Goal: Task Accomplishment & Management: Use online tool/utility

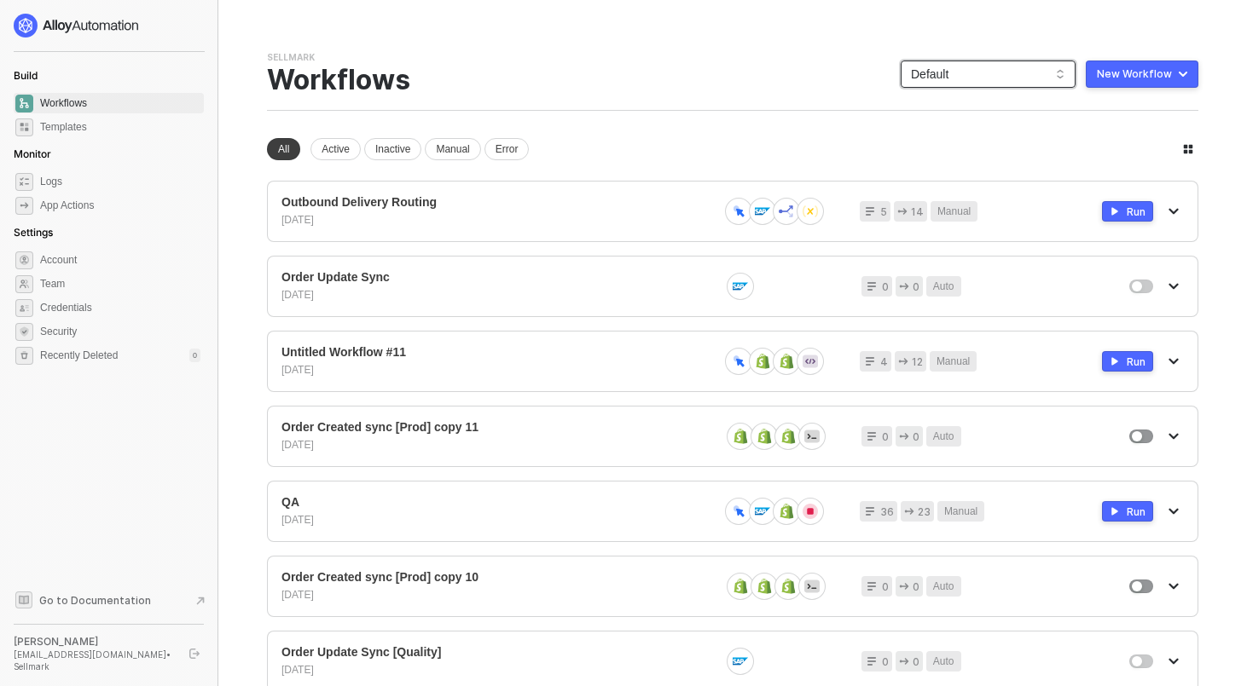
click at [997, 66] on span "Default" at bounding box center [988, 74] width 154 height 26
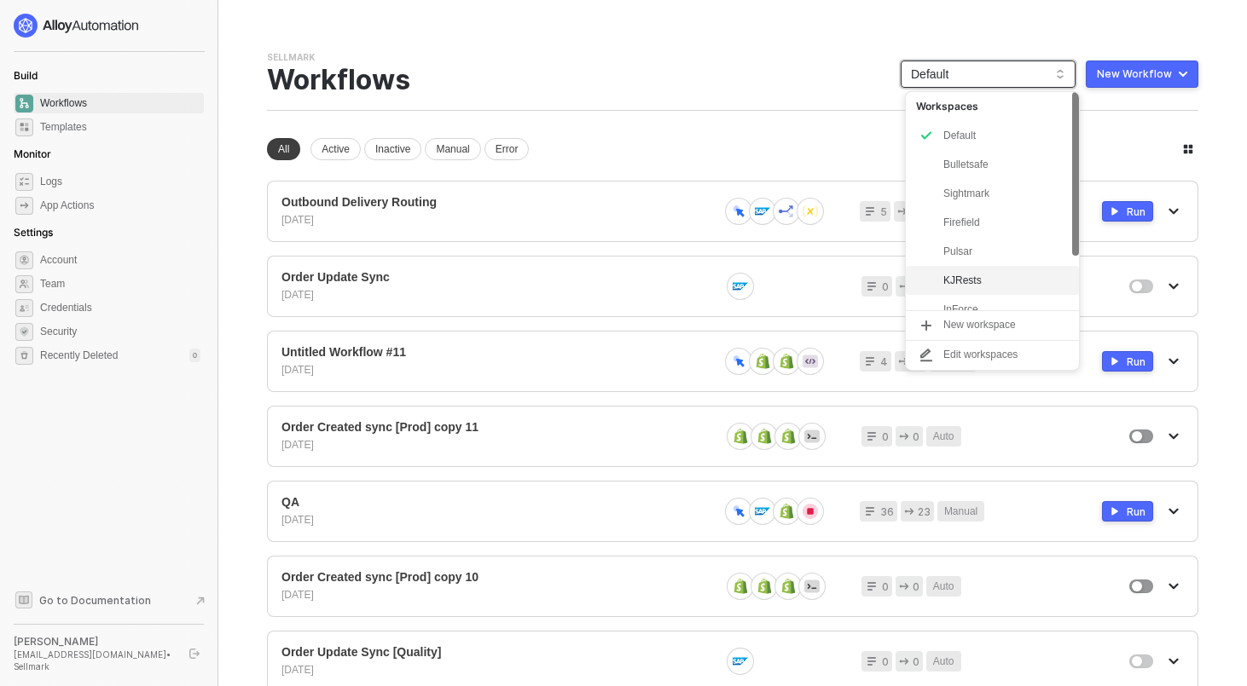
click at [958, 287] on div "KJRests" at bounding box center [1005, 280] width 125 height 20
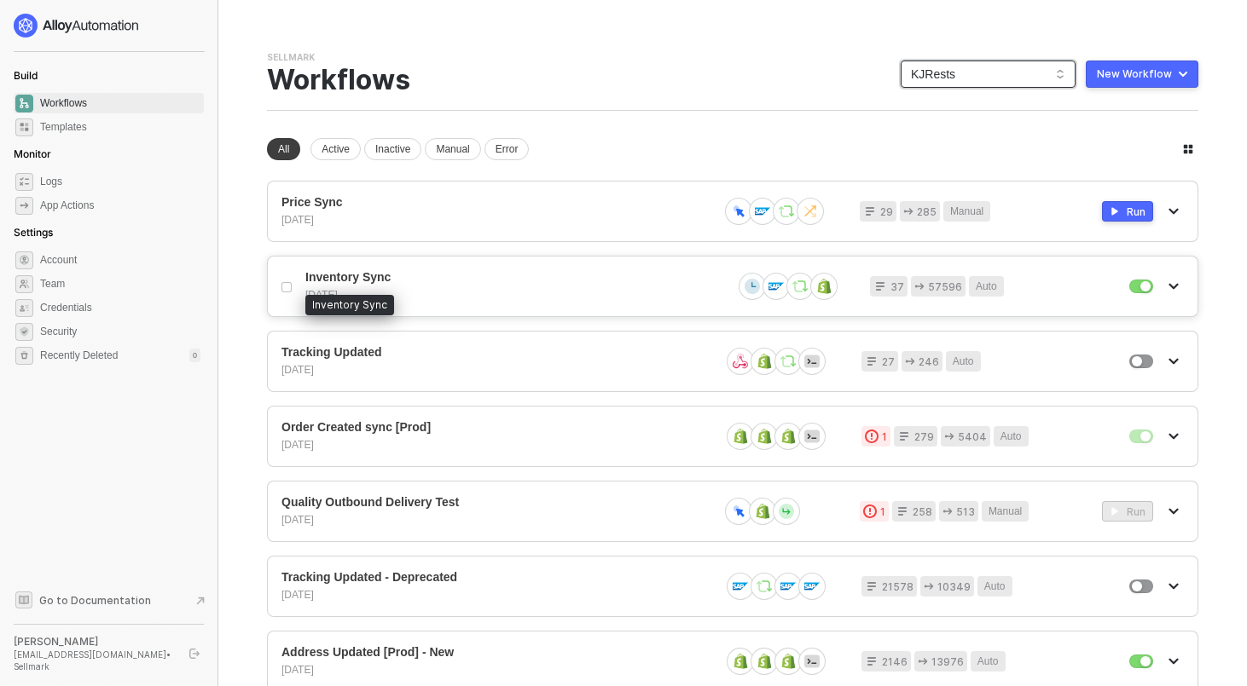
click at [465, 281] on span "Inventory Sync" at bounding box center [511, 277] width 413 height 14
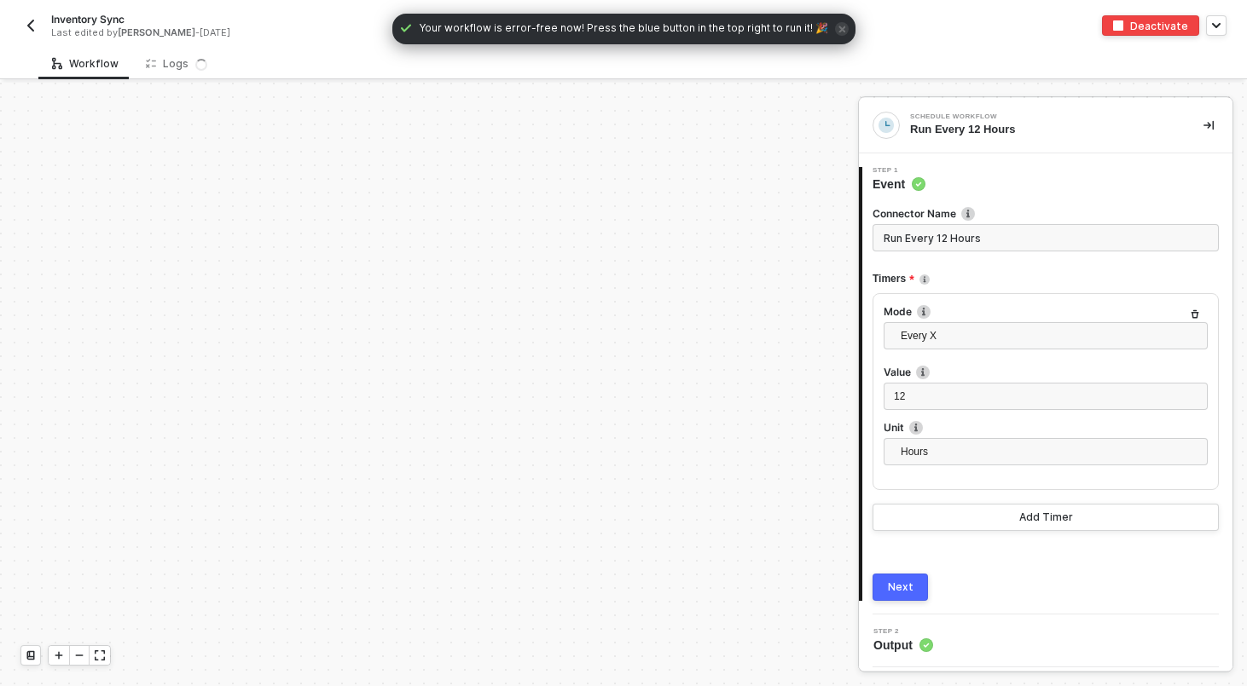
scroll to position [491, 0]
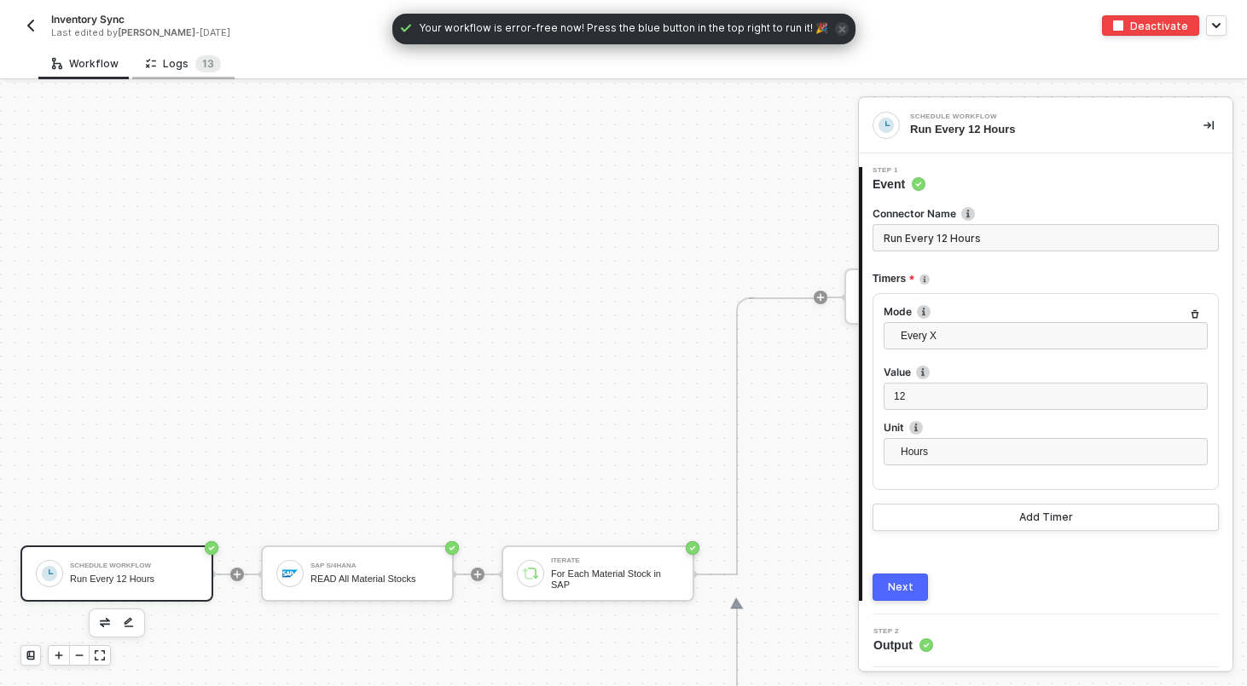
click at [162, 72] on div "Logs 1 3" at bounding box center [183, 64] width 102 height 32
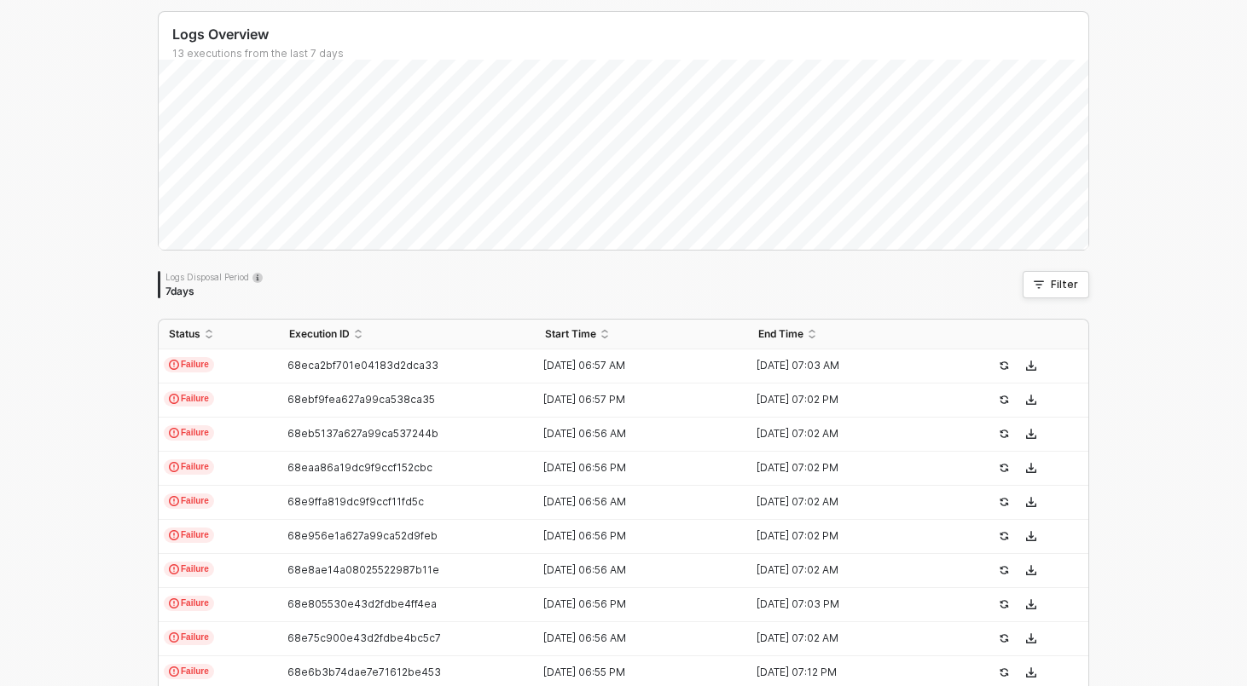
scroll to position [0, 0]
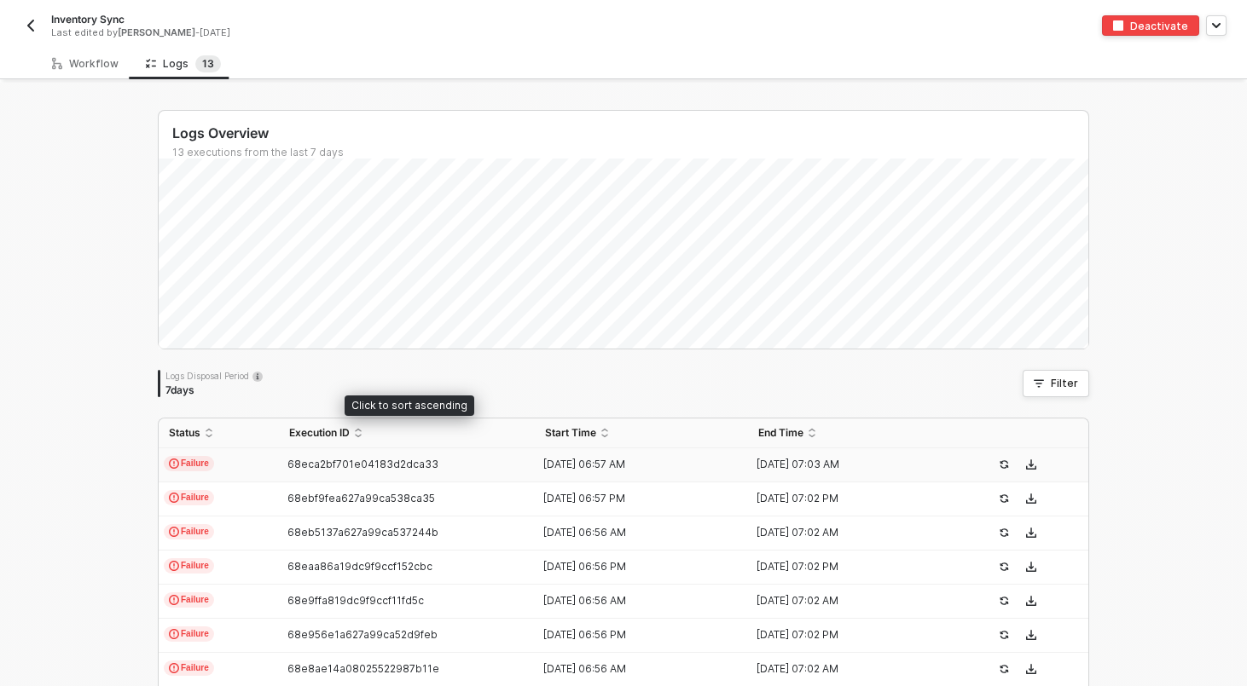
click at [278, 463] on td "Failure" at bounding box center [219, 466] width 120 height 34
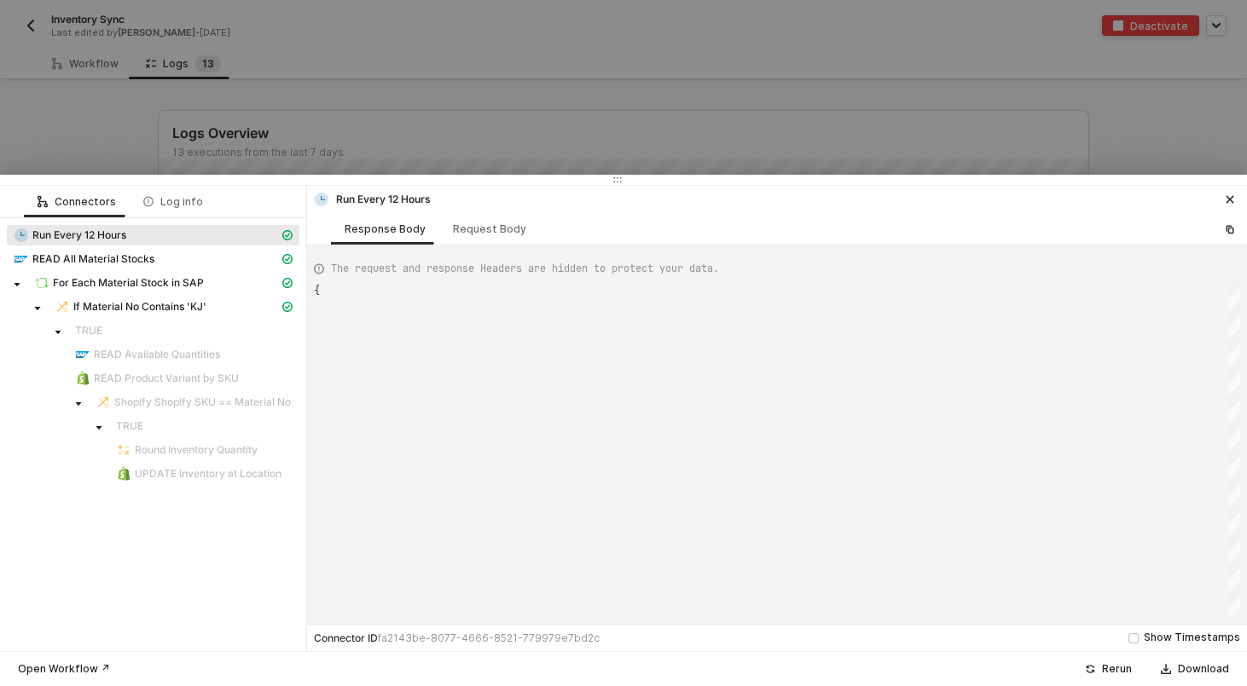
type textarea "{ "json": { "triggerDateTime": "Mon, Oct 13, 2025 6:57 AM" }, "id": "triggerDat…"
click at [135, 305] on span "If Material No Contains 'KJ'" at bounding box center [139, 307] width 133 height 14
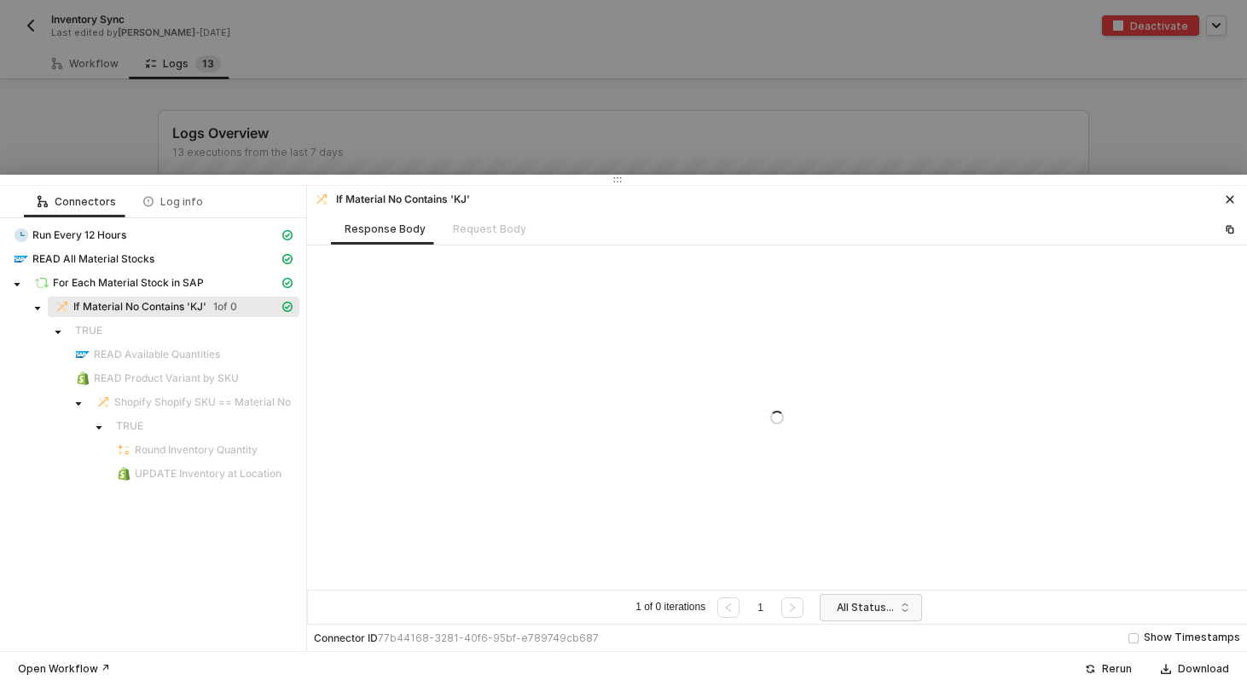
click at [107, 160] on div at bounding box center [623, 343] width 1247 height 686
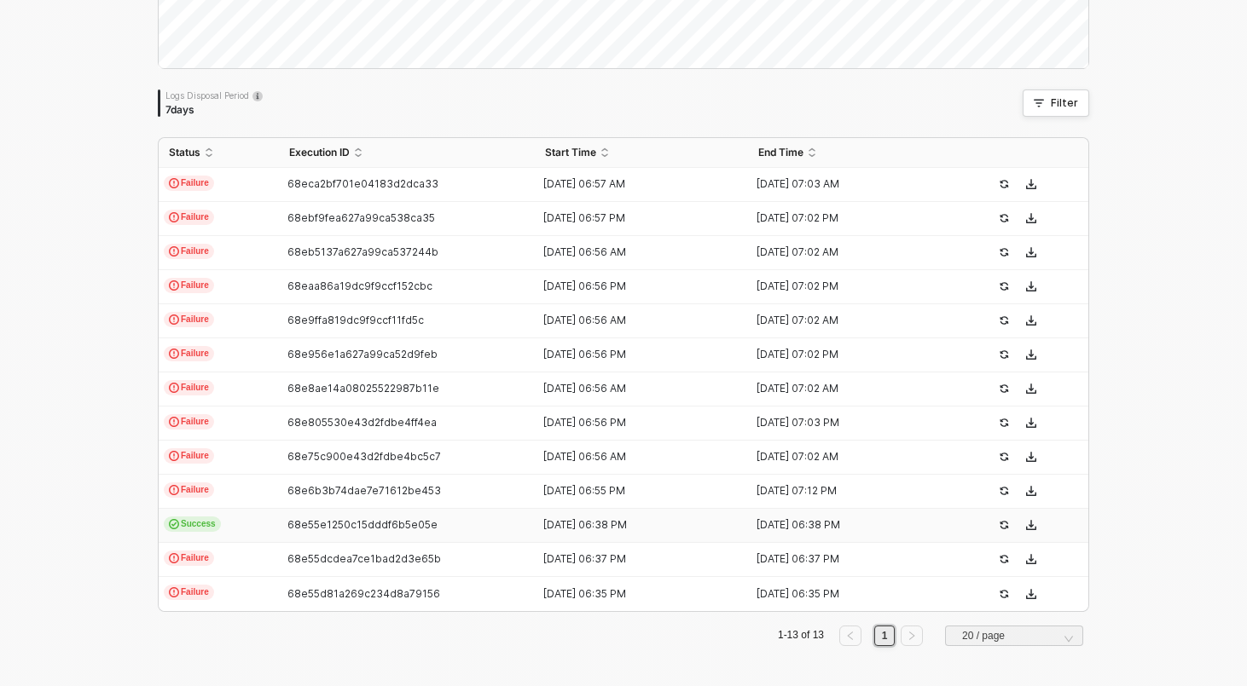
scroll to position [0, 0]
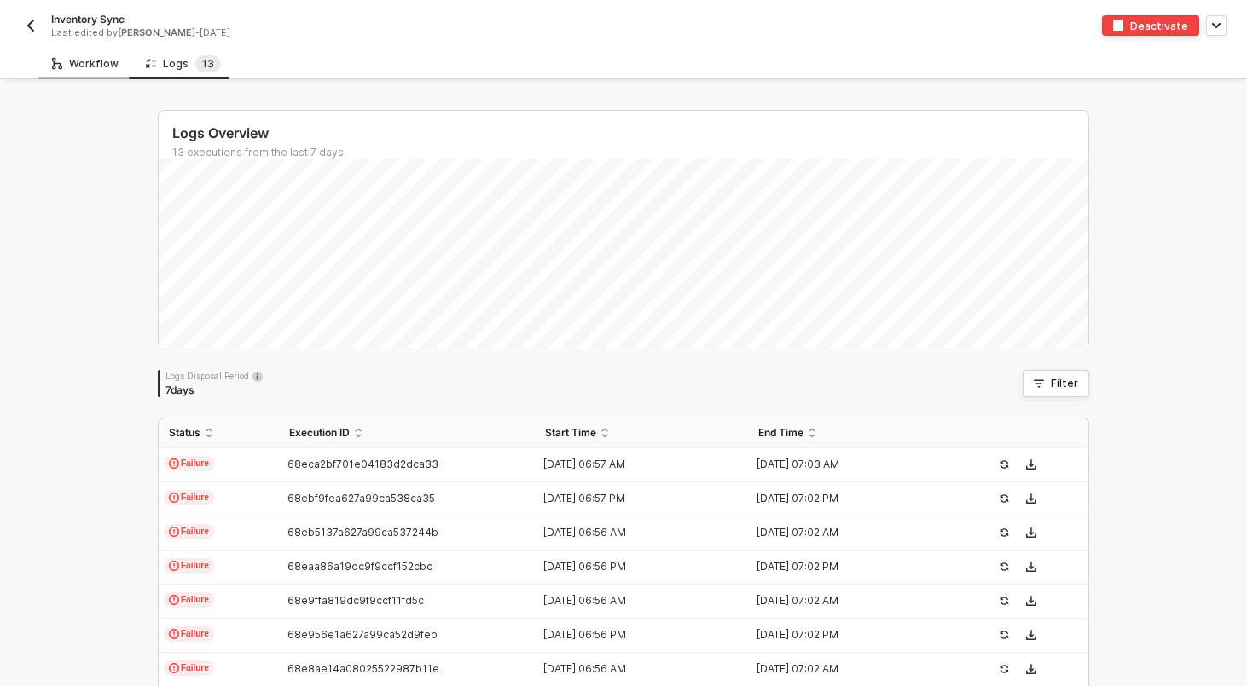
click at [96, 67] on div "Workflow" at bounding box center [85, 64] width 67 height 14
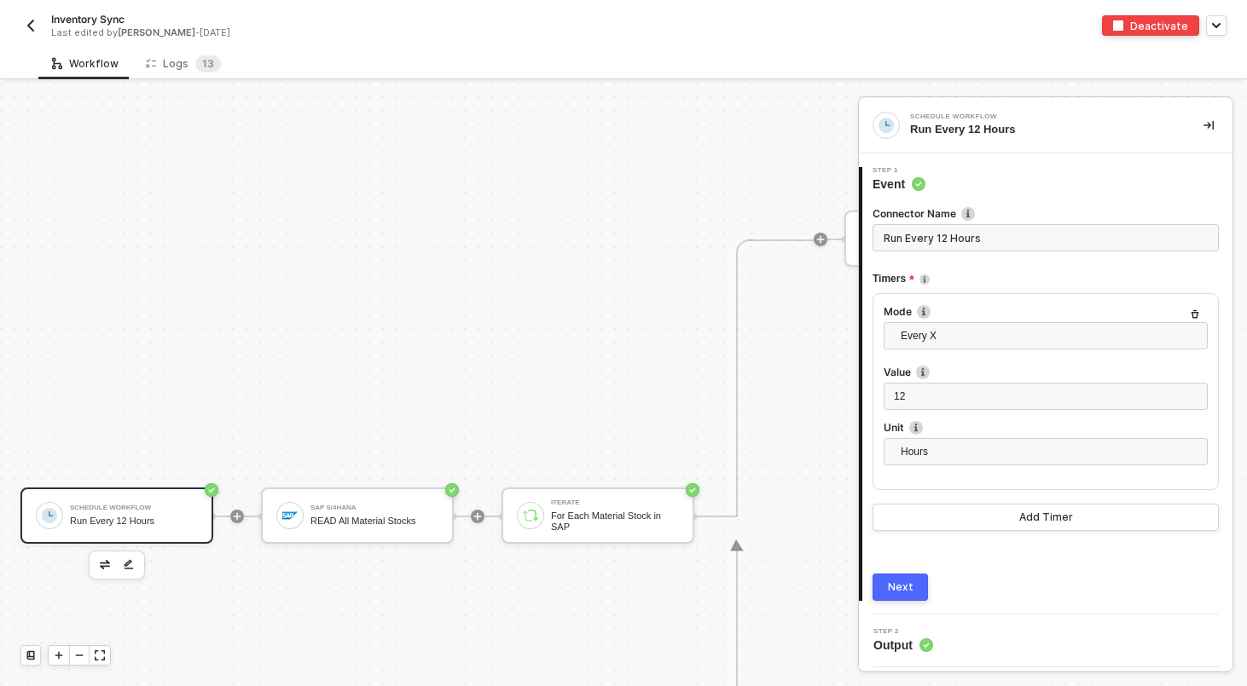
scroll to position [551, 0]
click at [342, 503] on div "SAP S/4HANA" at bounding box center [374, 506] width 128 height 7
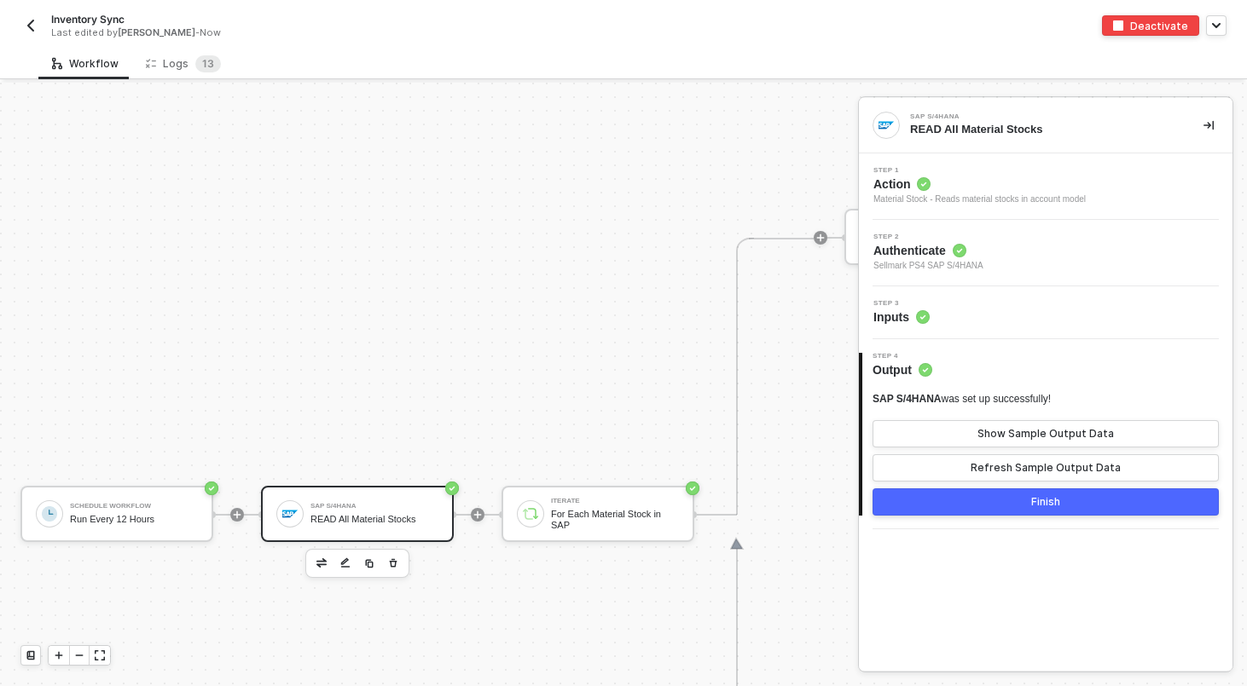
click at [985, 326] on div "Step 3 Inputs" at bounding box center [1045, 313] width 373 height 26
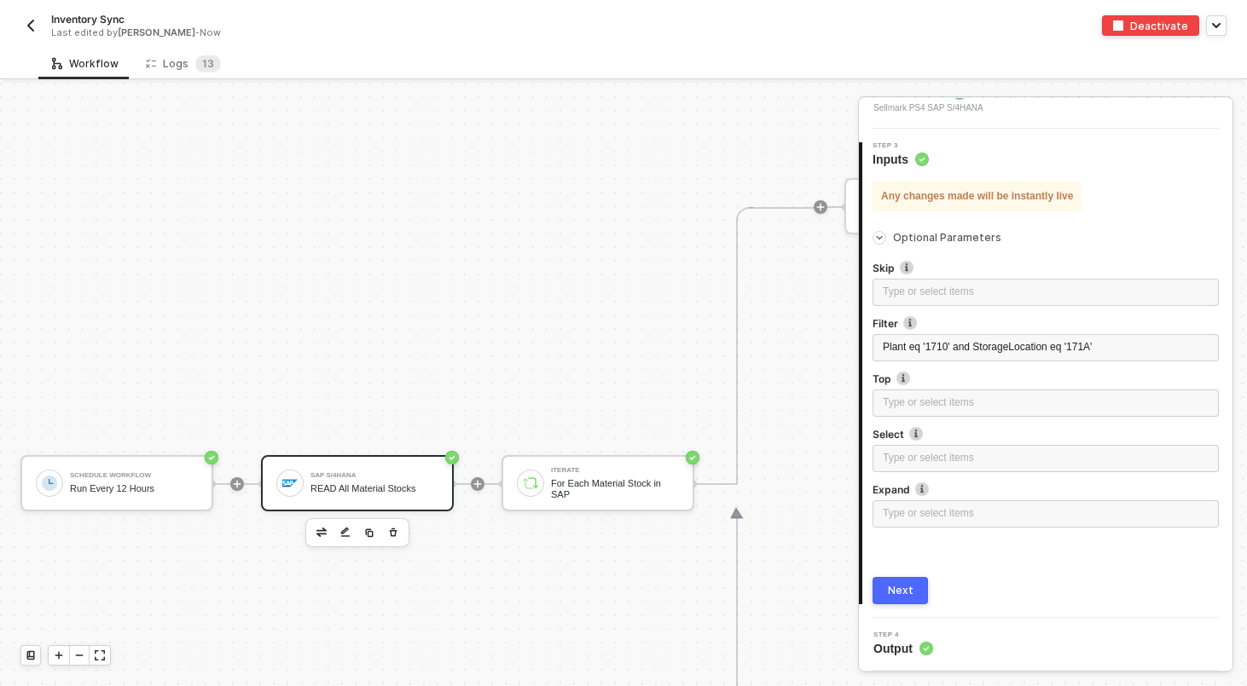
scroll to position [155, 0]
click at [175, 68] on div "Logs 1 3" at bounding box center [183, 63] width 75 height 17
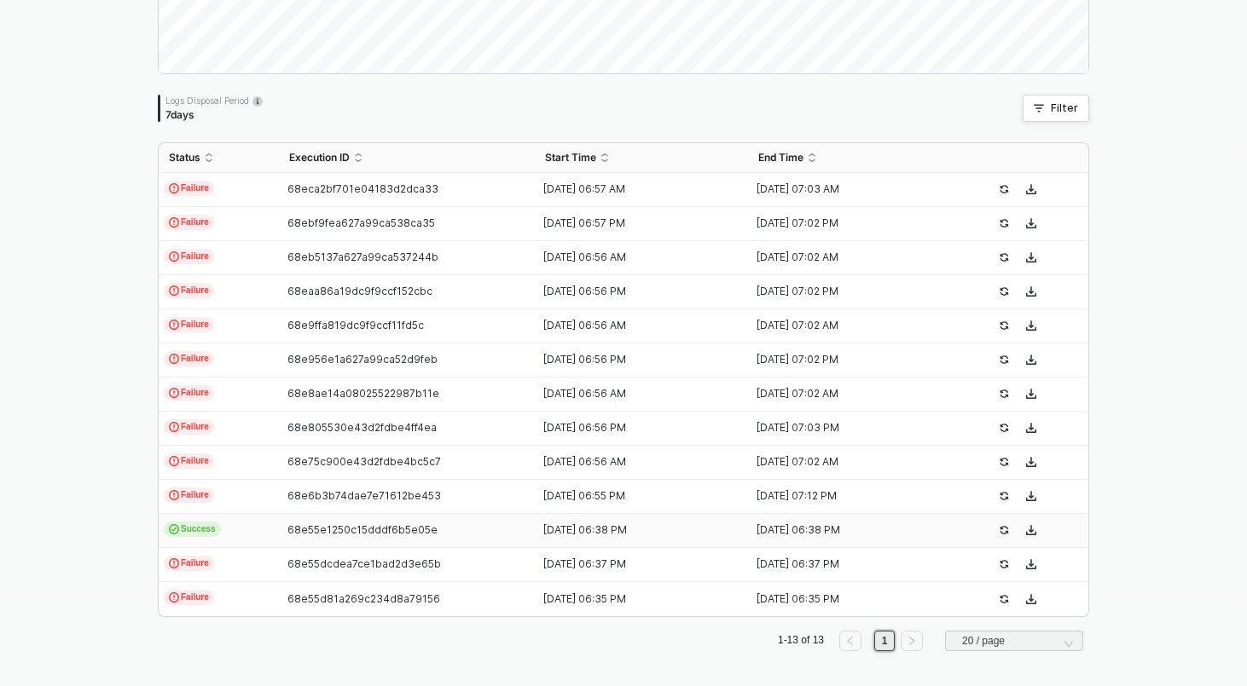
scroll to position [281, 0]
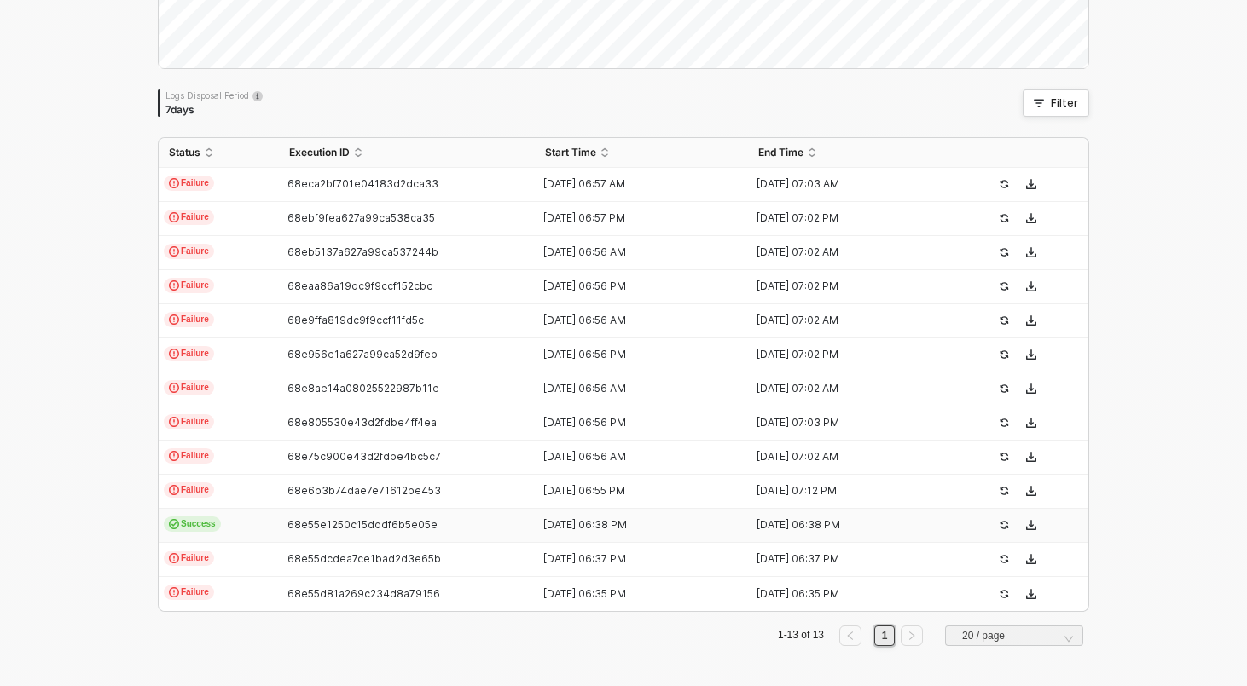
click at [257, 524] on td "Success" at bounding box center [219, 526] width 120 height 34
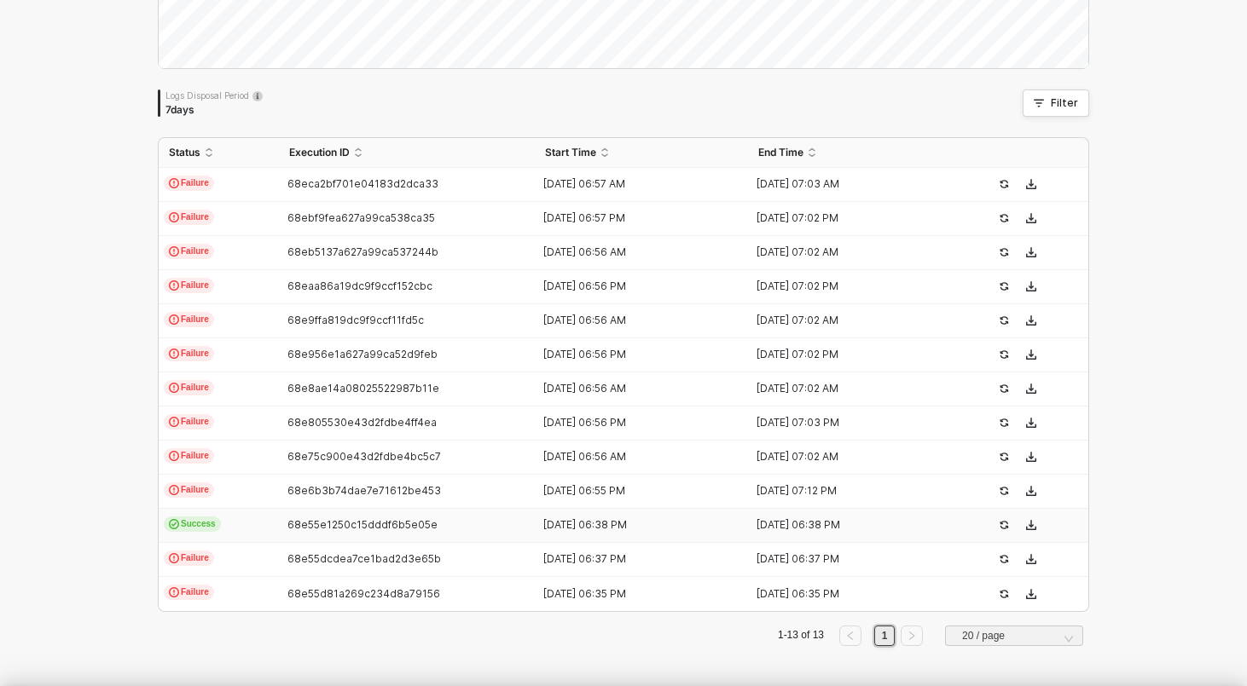
type textarea "{ "json": { "triggerDateTime": "Mon, Oct 13, 2025 6:57 AM" }, "id": "triggerDat…"
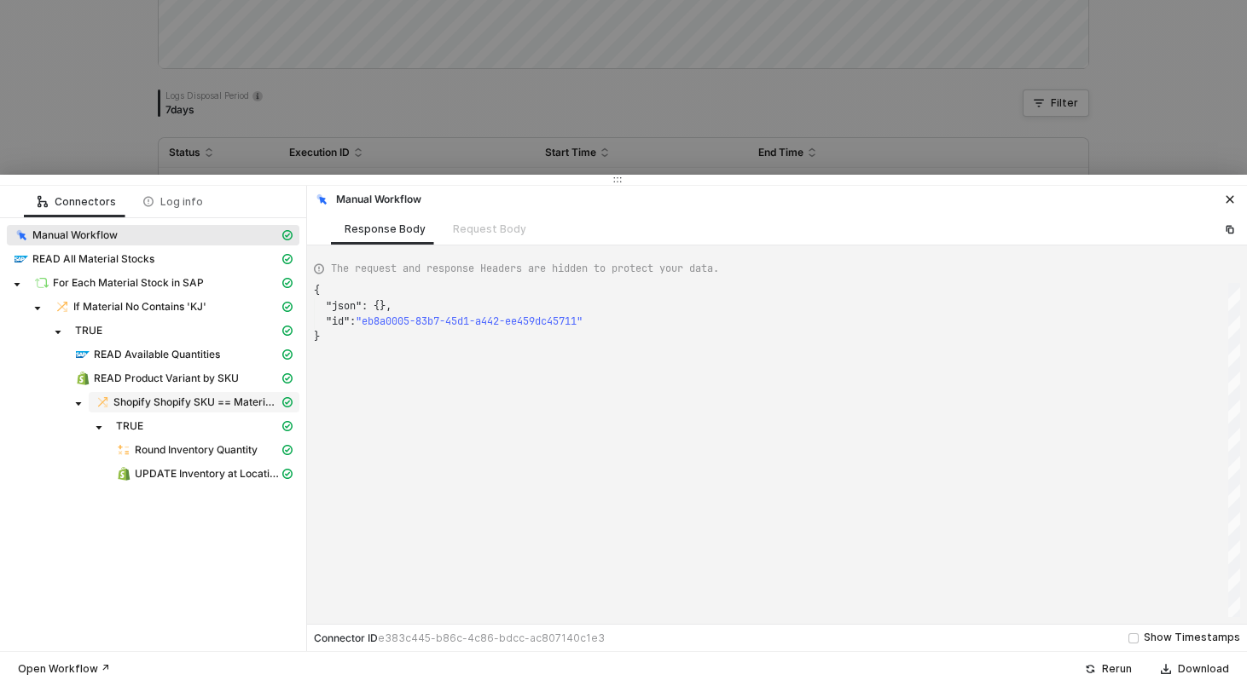
scroll to position [46, 0]
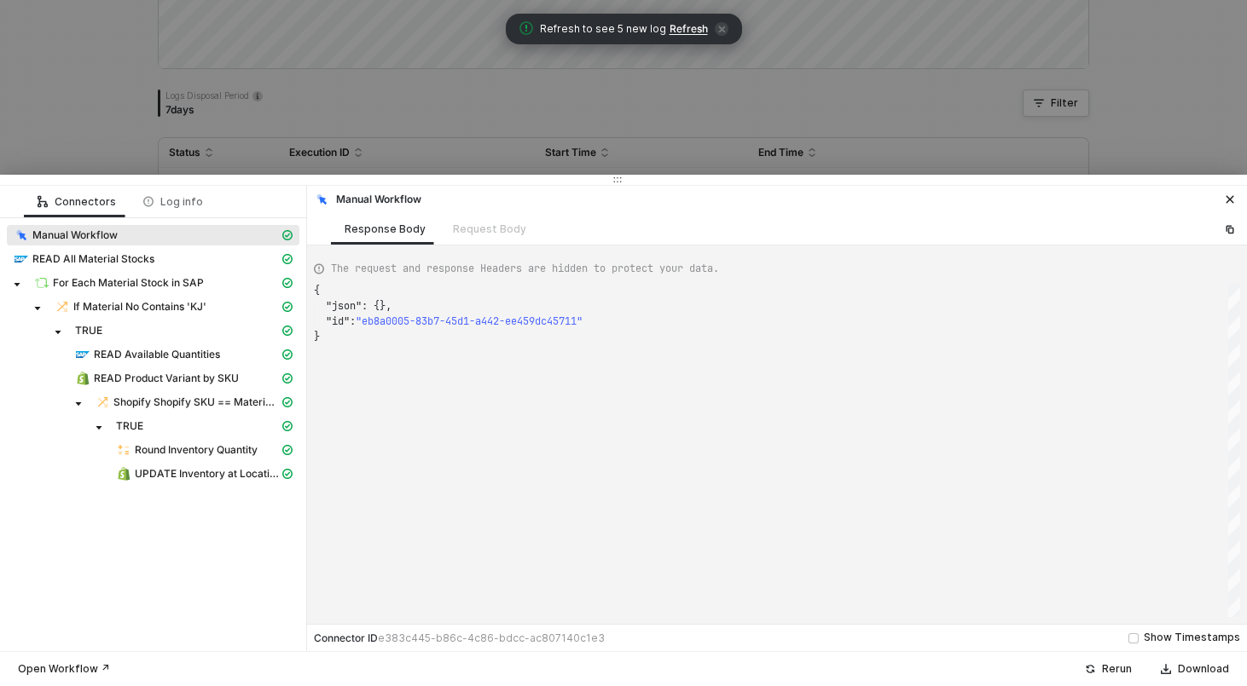
click at [107, 119] on div at bounding box center [623, 343] width 1247 height 686
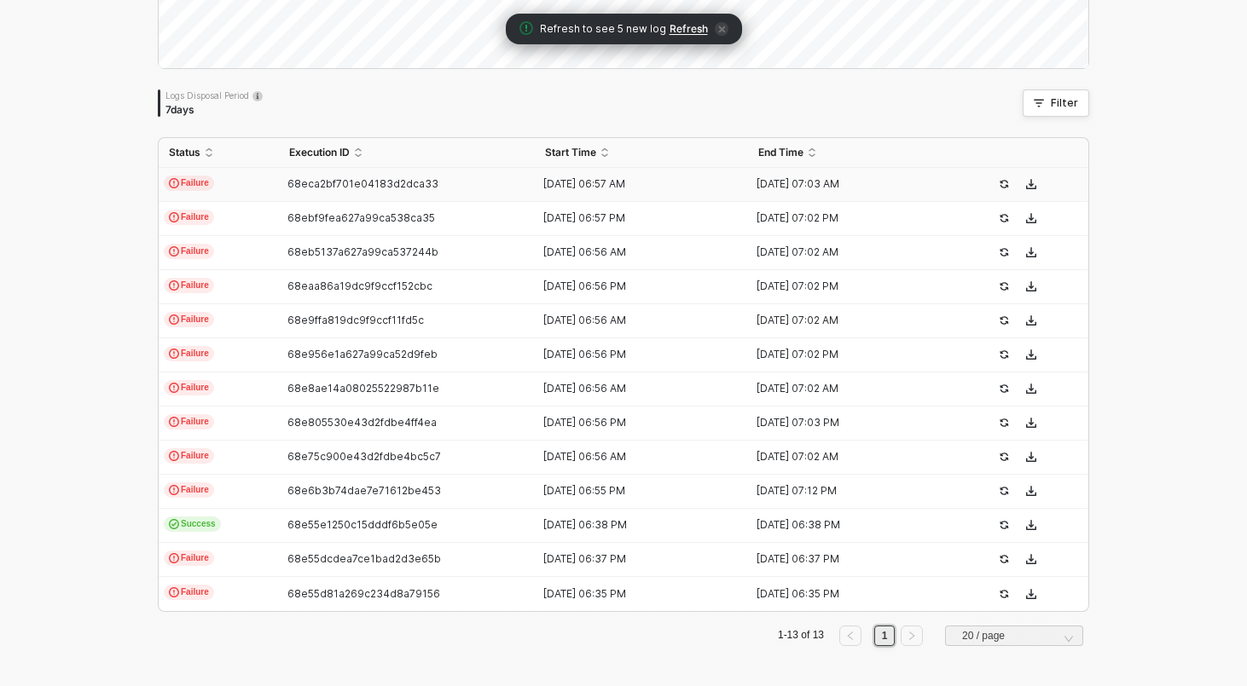
click at [236, 180] on td "Failure" at bounding box center [219, 185] width 120 height 34
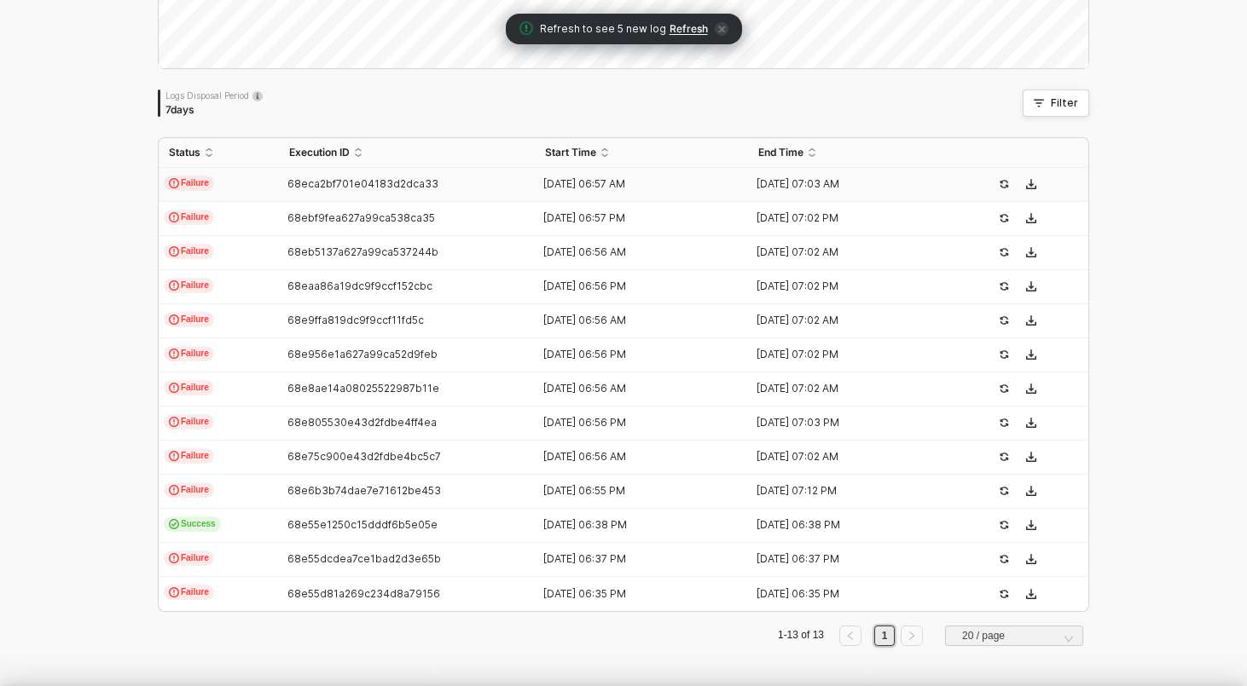
type textarea "{ "json": {}, "id": "eb8a0005-83b7-45d1-a442-ee459dc45711" }"
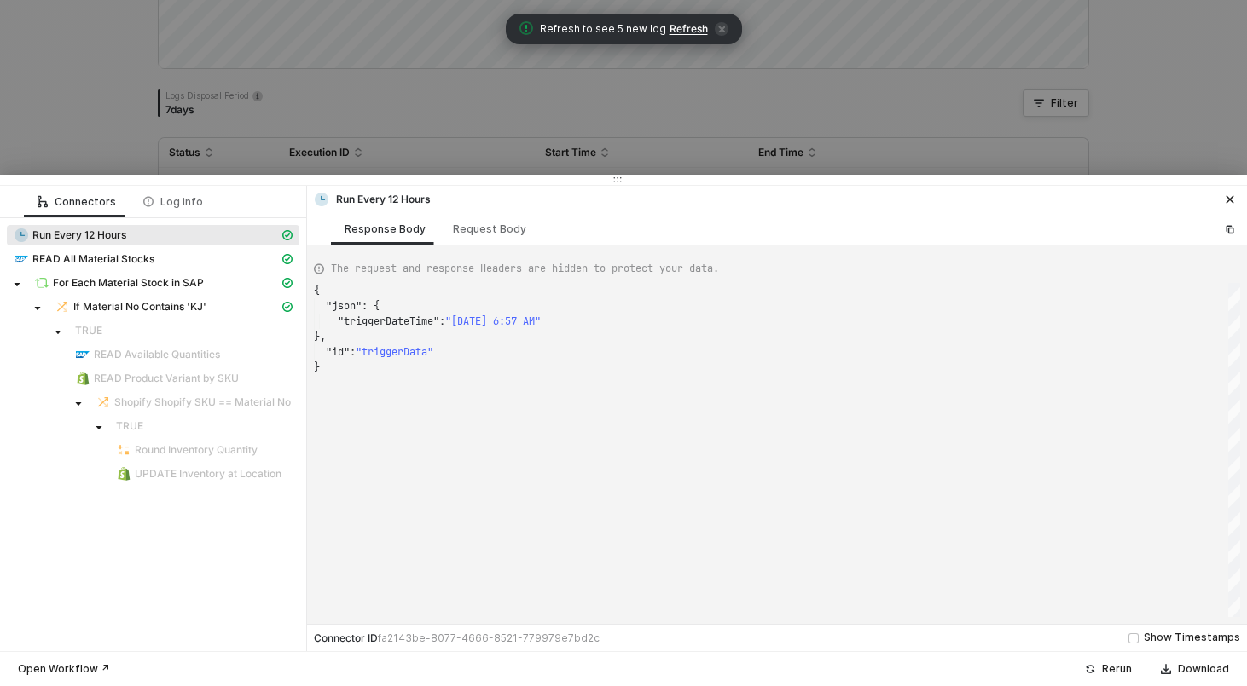
scroll to position [77, 0]
click at [153, 277] on span "For Each Material Stock in SAP" at bounding box center [128, 283] width 151 height 14
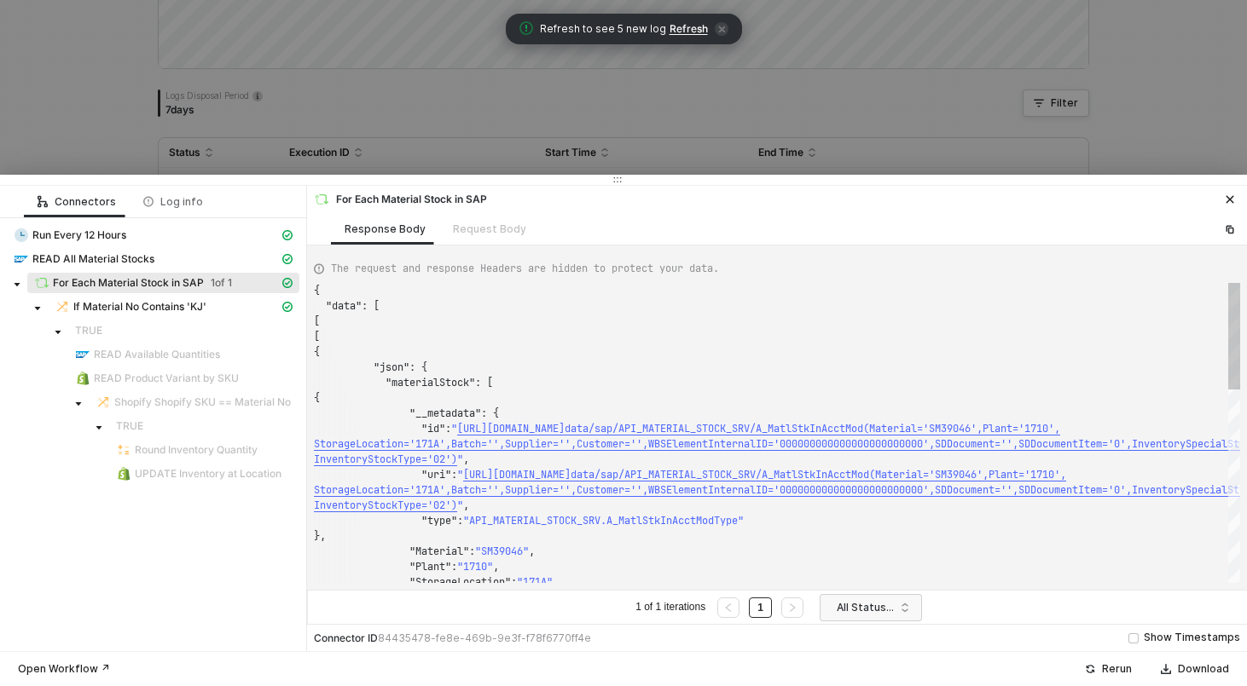
scroll to position [138, 0]
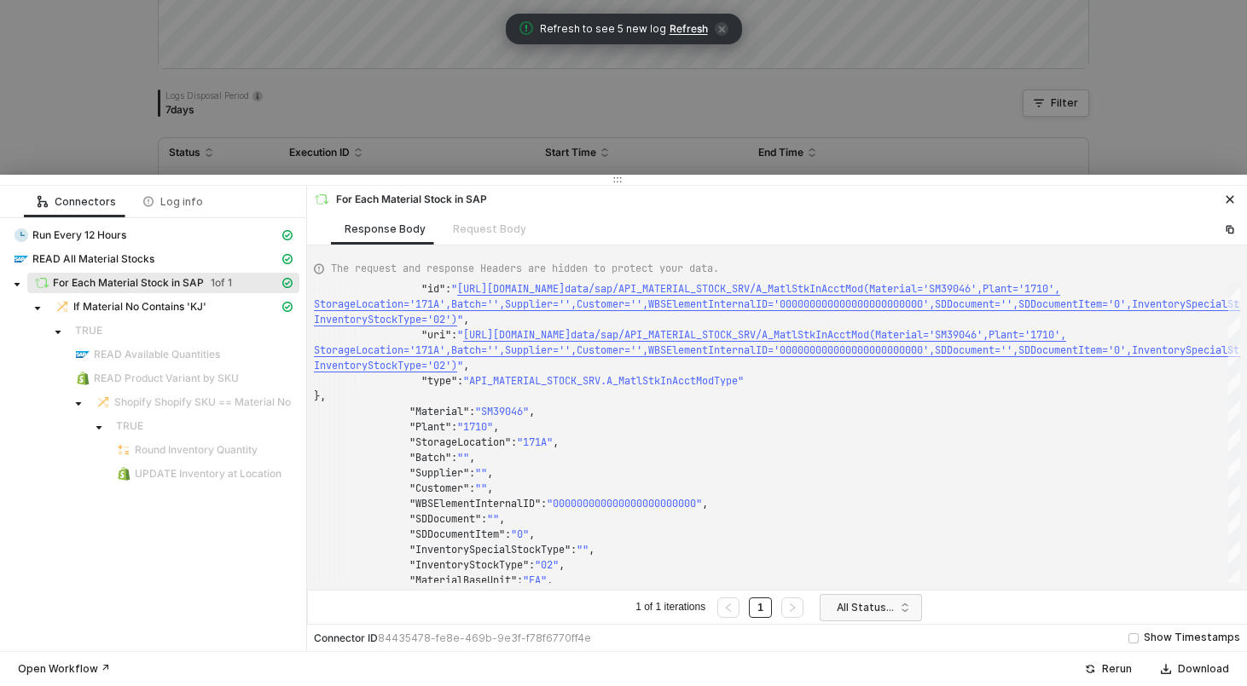
click at [172, 247] on div "Run Every 12 Hours" at bounding box center [153, 237] width 292 height 24
click at [172, 253] on div "READ All Material Stocks" at bounding box center [146, 259] width 265 height 15
type textarea "{ "json": { "materialStock": [ { "__metadata": { "id": "https://sellmarksap.sc1…"
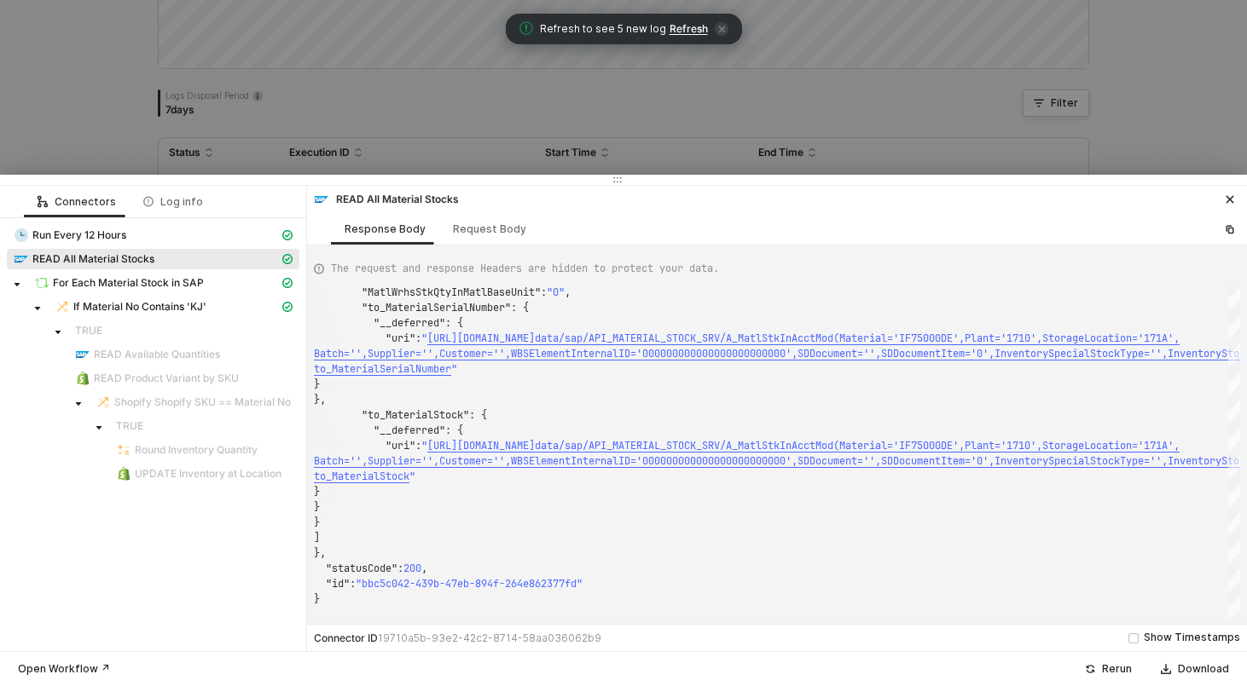
click at [316, 89] on div at bounding box center [623, 343] width 1247 height 686
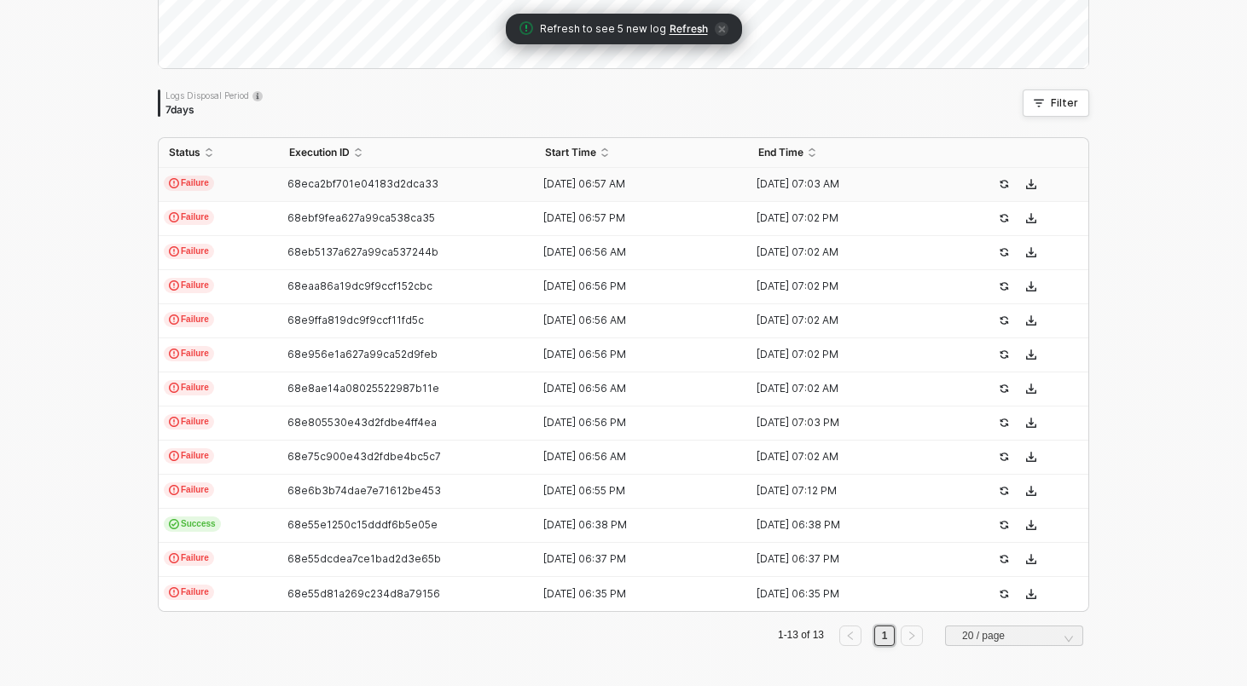
scroll to position [0, 0]
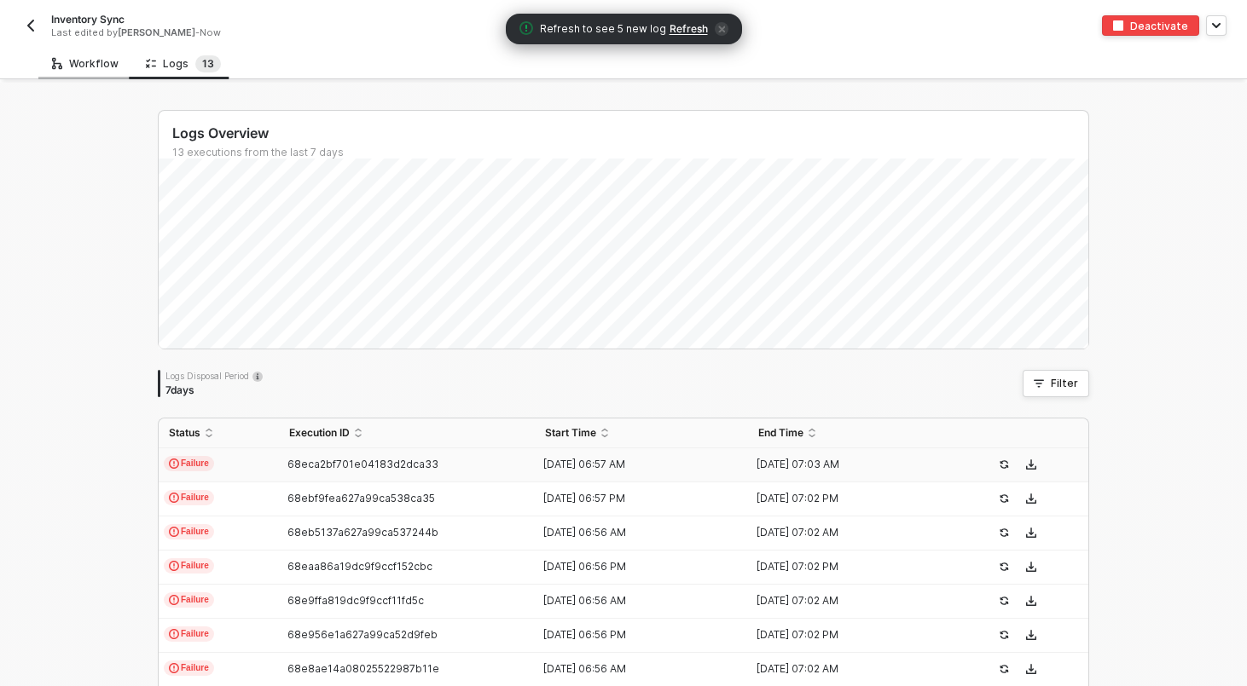
click at [93, 77] on div "Workflow" at bounding box center [85, 64] width 94 height 32
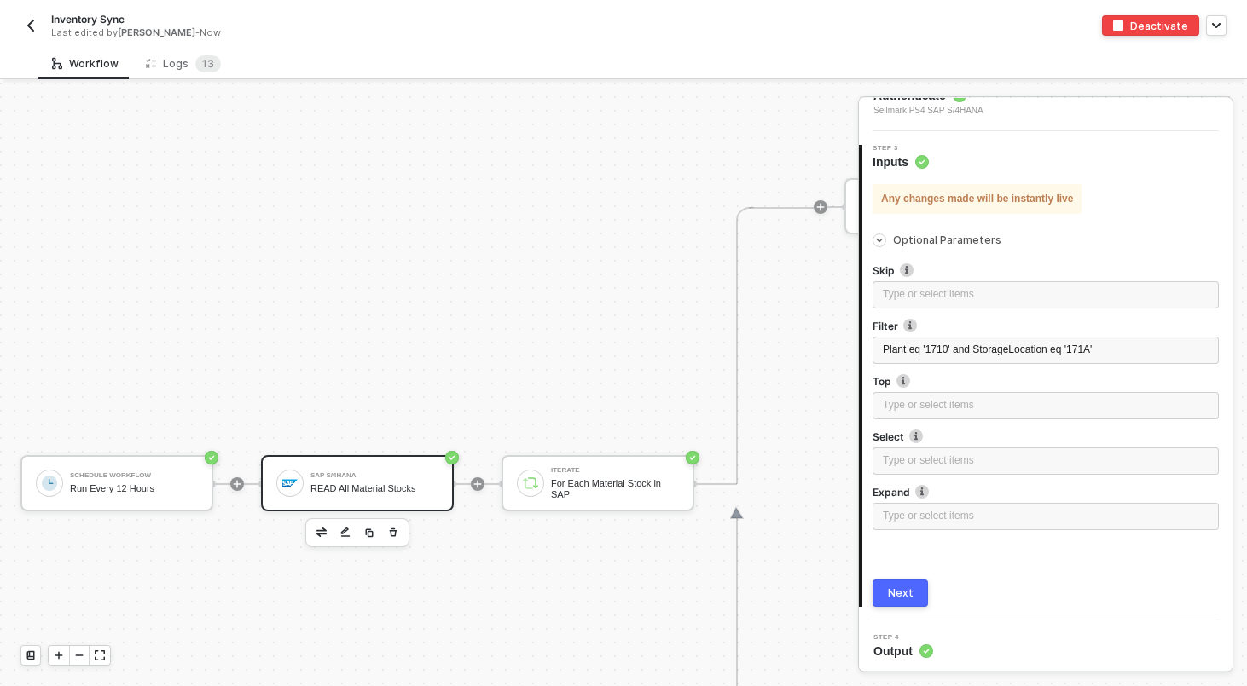
click at [576, 493] on div "For Each Material Stock in SAP" at bounding box center [615, 488] width 128 height 21
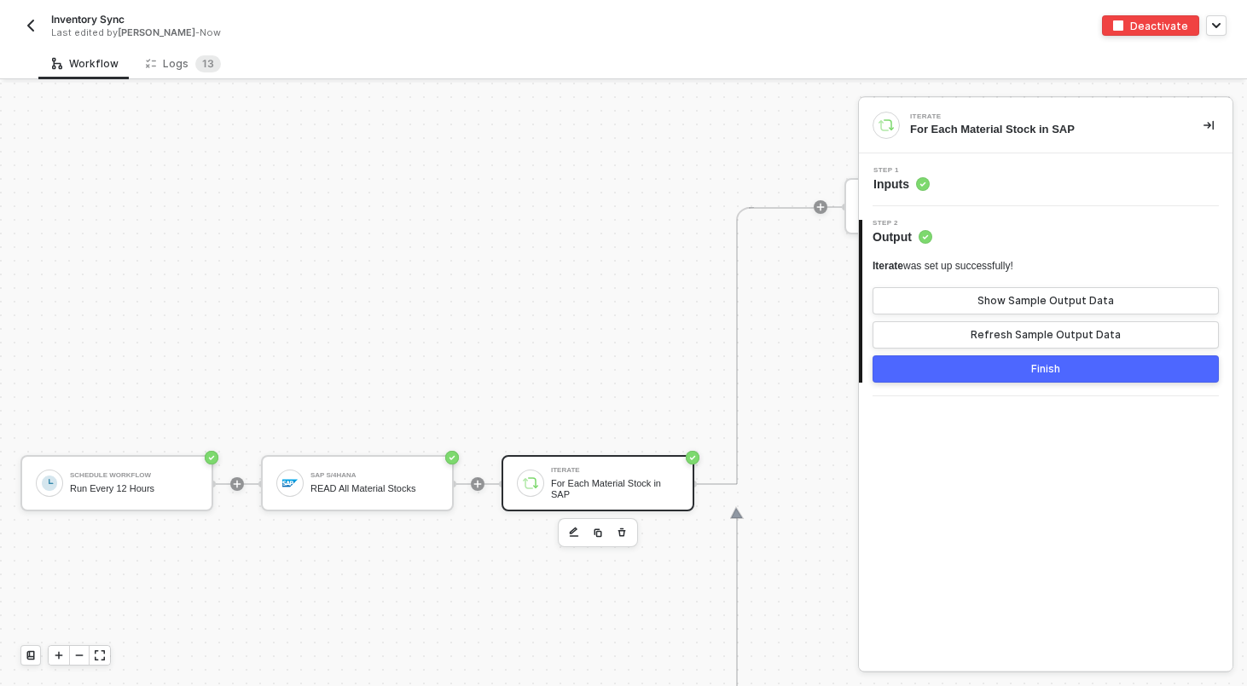
click at [1019, 184] on div "Step 1 Inputs" at bounding box center [1047, 180] width 369 height 26
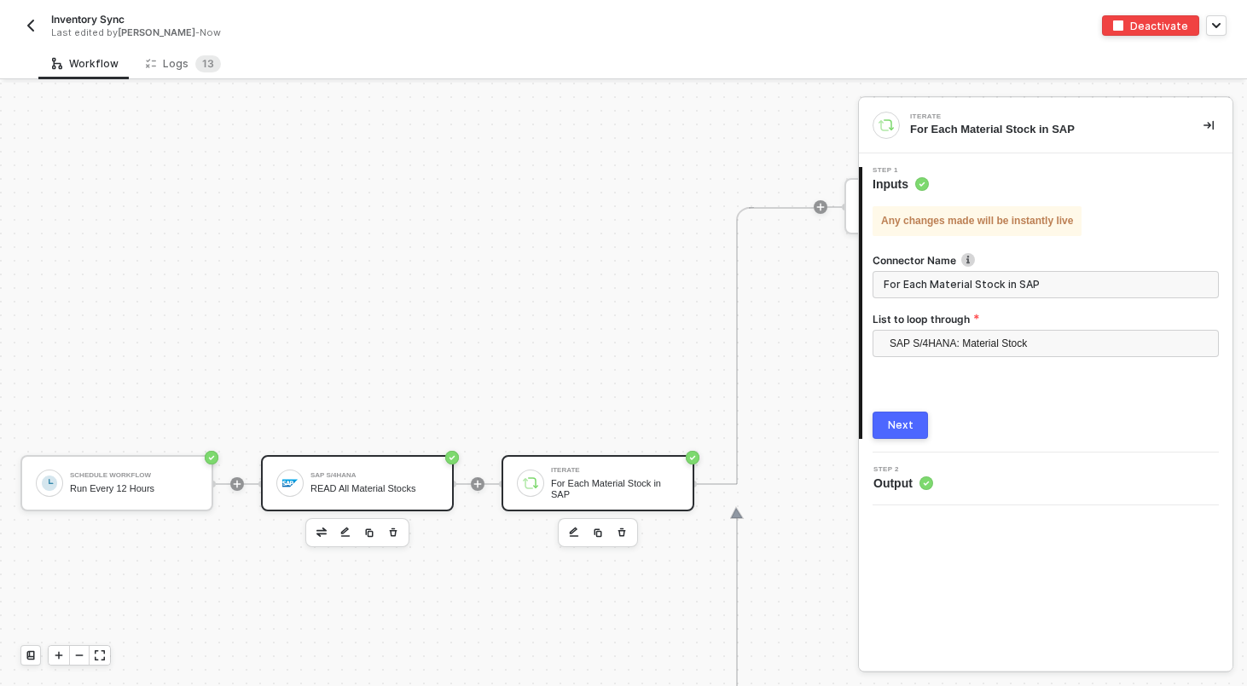
click at [379, 470] on div "SAP S/4HANA READ All Material Stocks" at bounding box center [374, 483] width 128 height 32
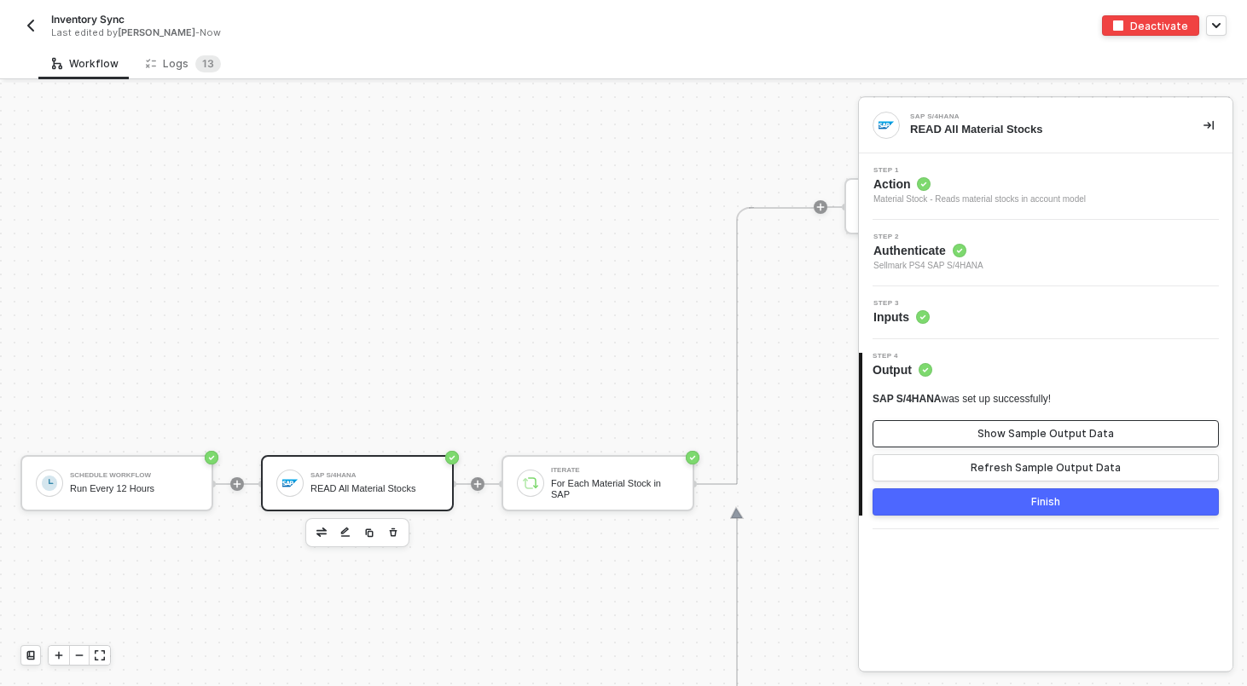
click at [1023, 431] on div "Show Sample Output Data" at bounding box center [1045, 434] width 136 height 14
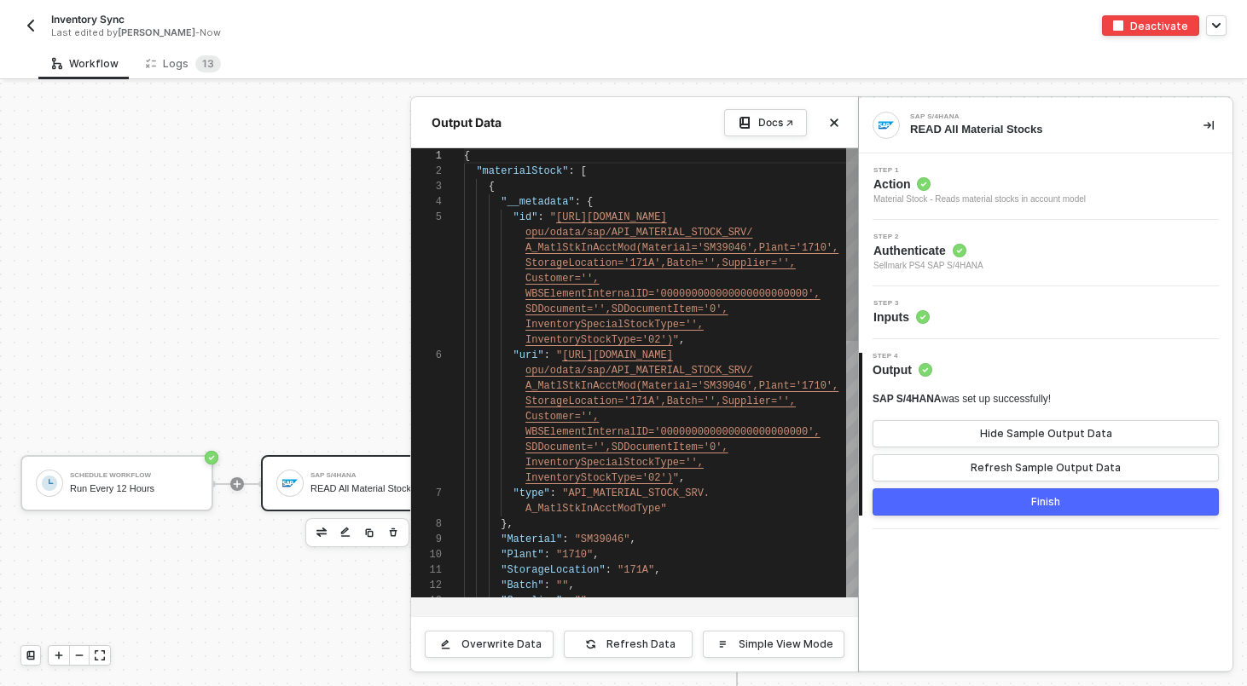
scroll to position [61, 0]
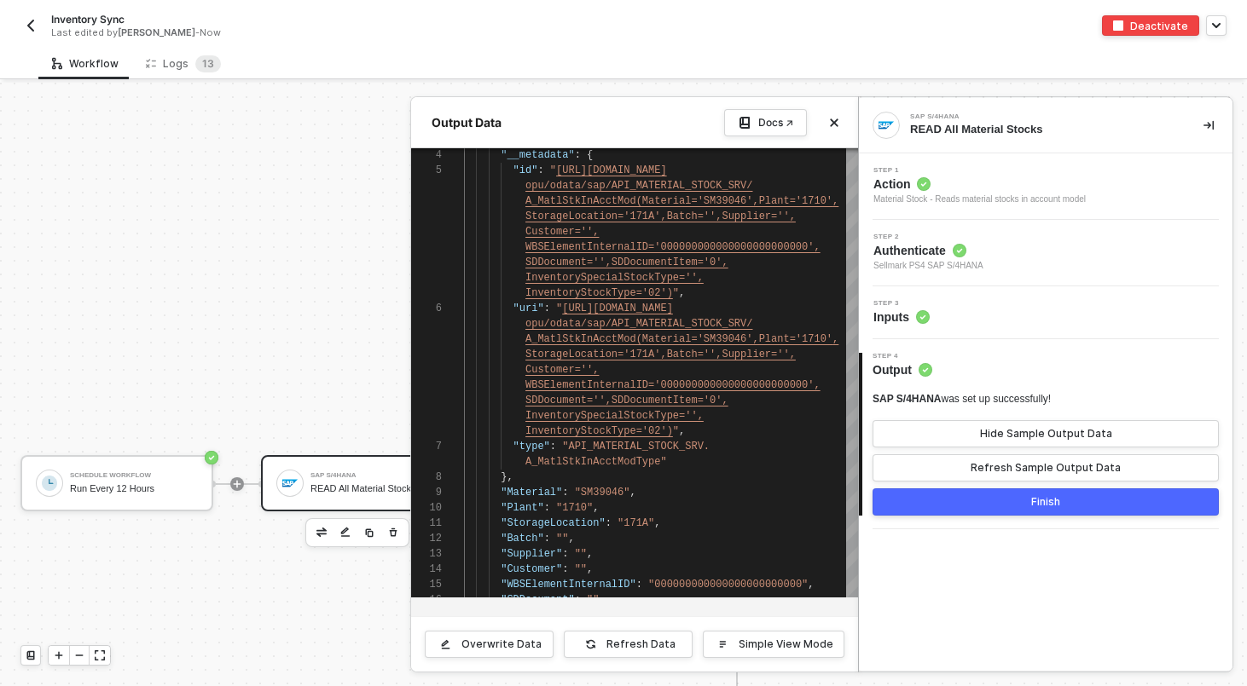
click at [289, 180] on div at bounding box center [623, 385] width 1247 height 604
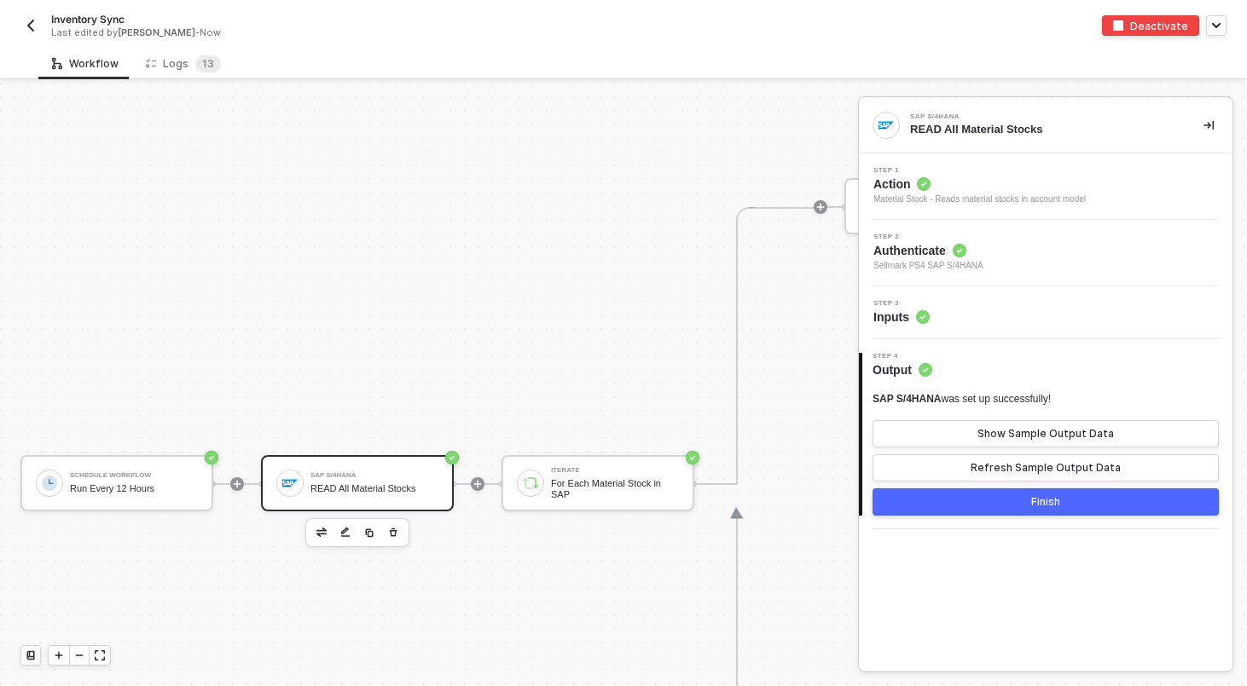
click at [38, 31] on button "button" at bounding box center [30, 25] width 20 height 20
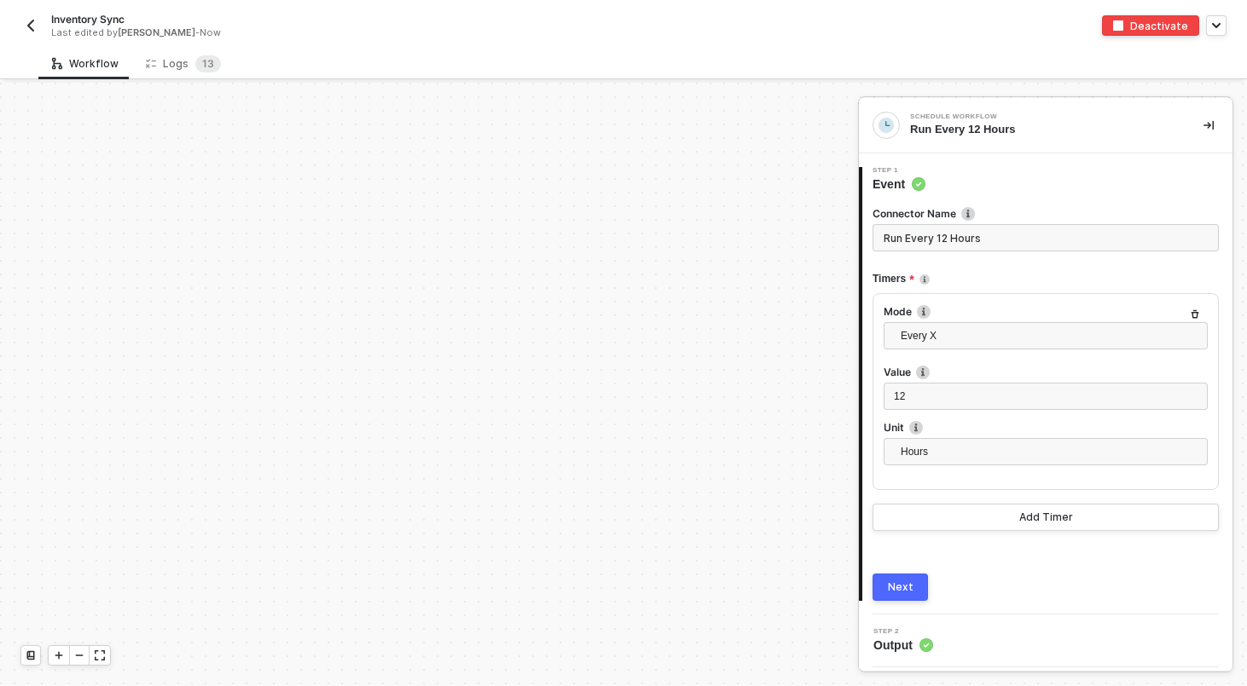
scroll to position [491, 0]
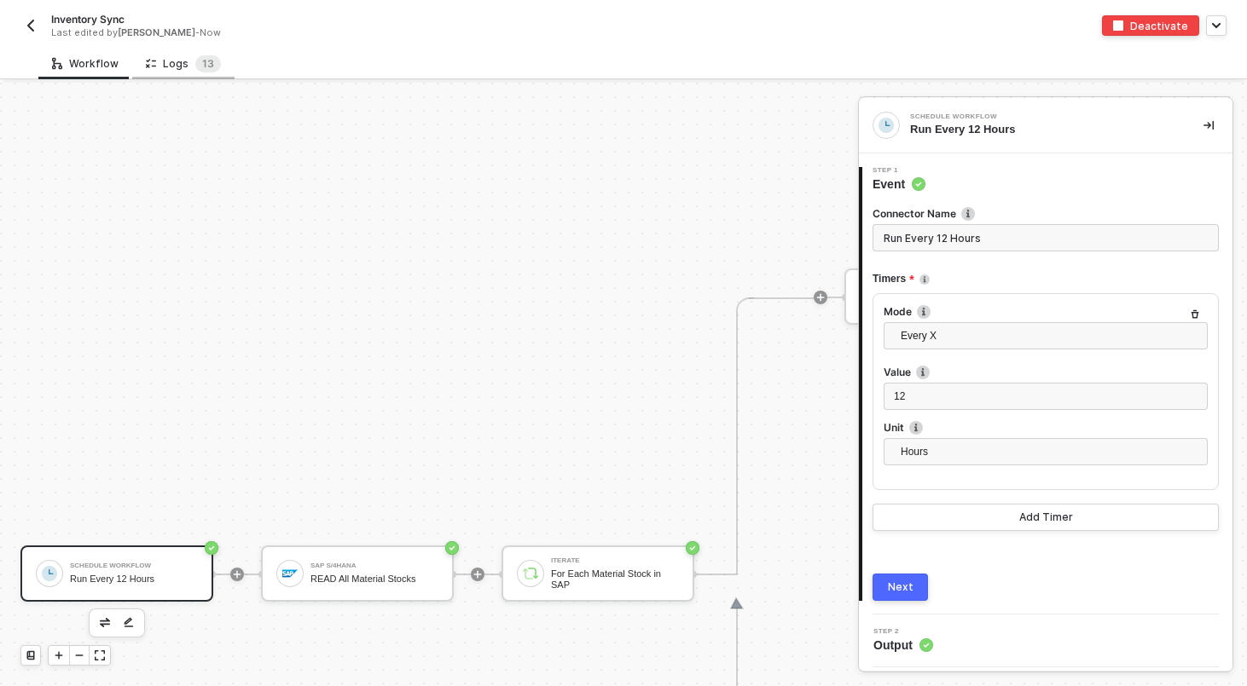
click at [155, 73] on div "Logs 1 3" at bounding box center [183, 64] width 102 height 32
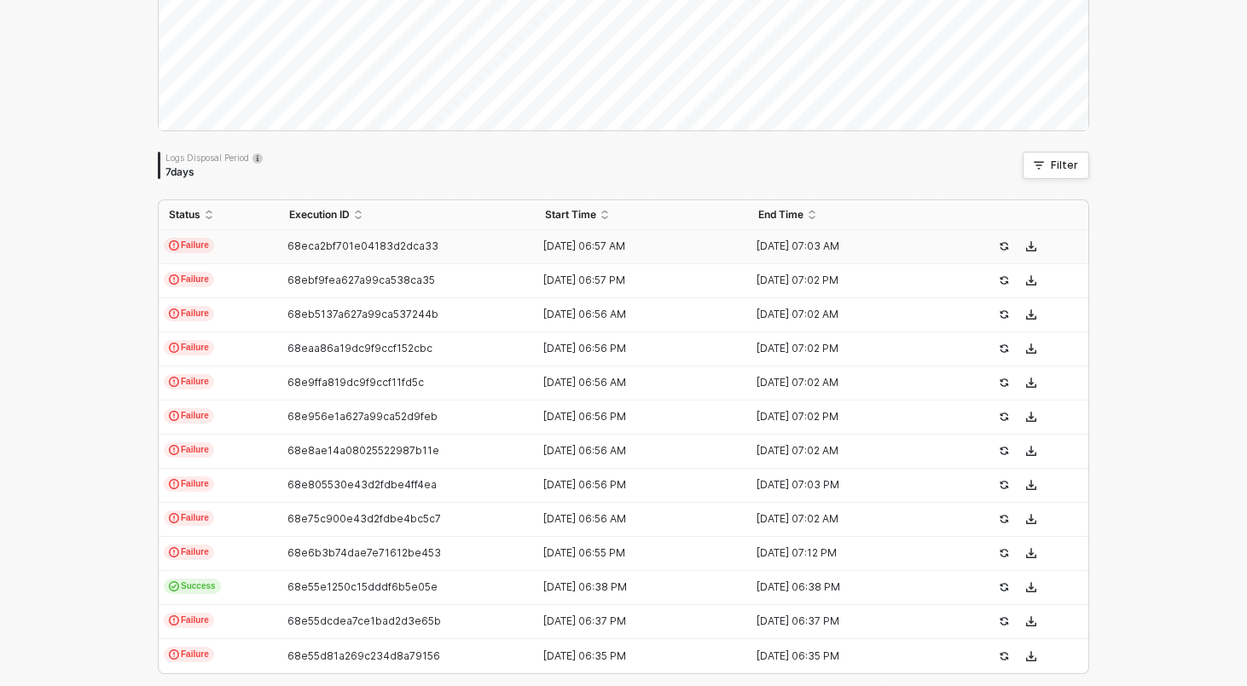
scroll to position [281, 0]
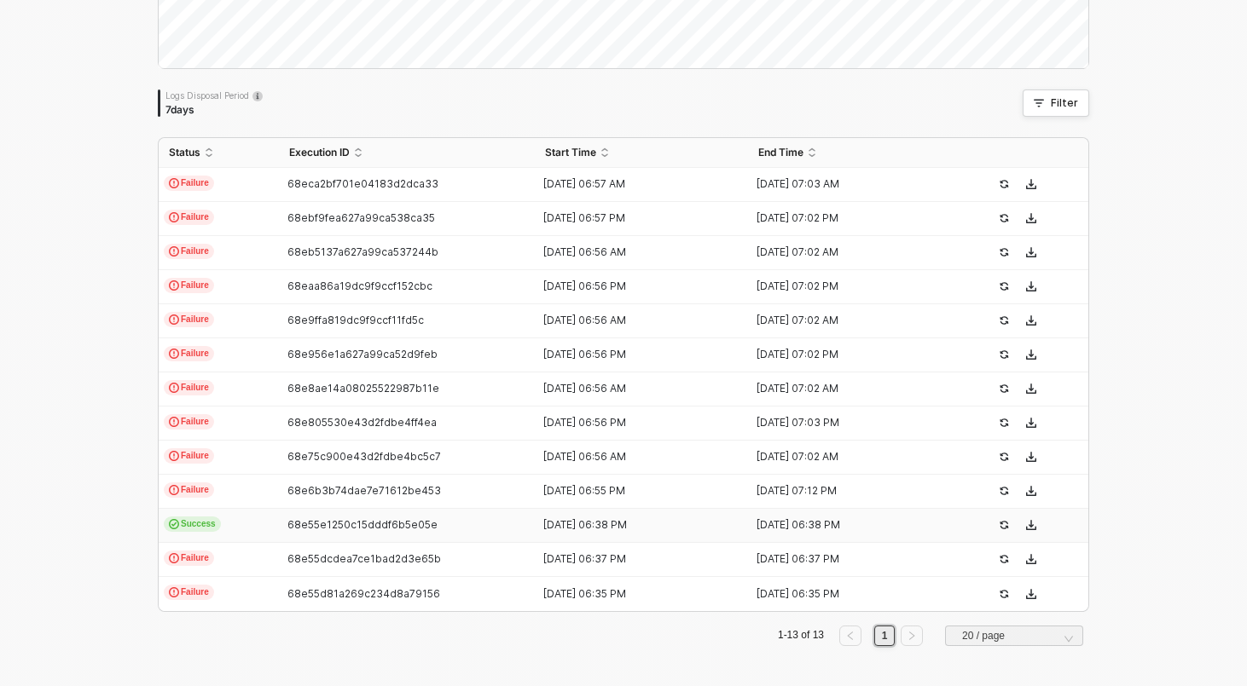
click at [276, 524] on td "Success" at bounding box center [219, 526] width 120 height 34
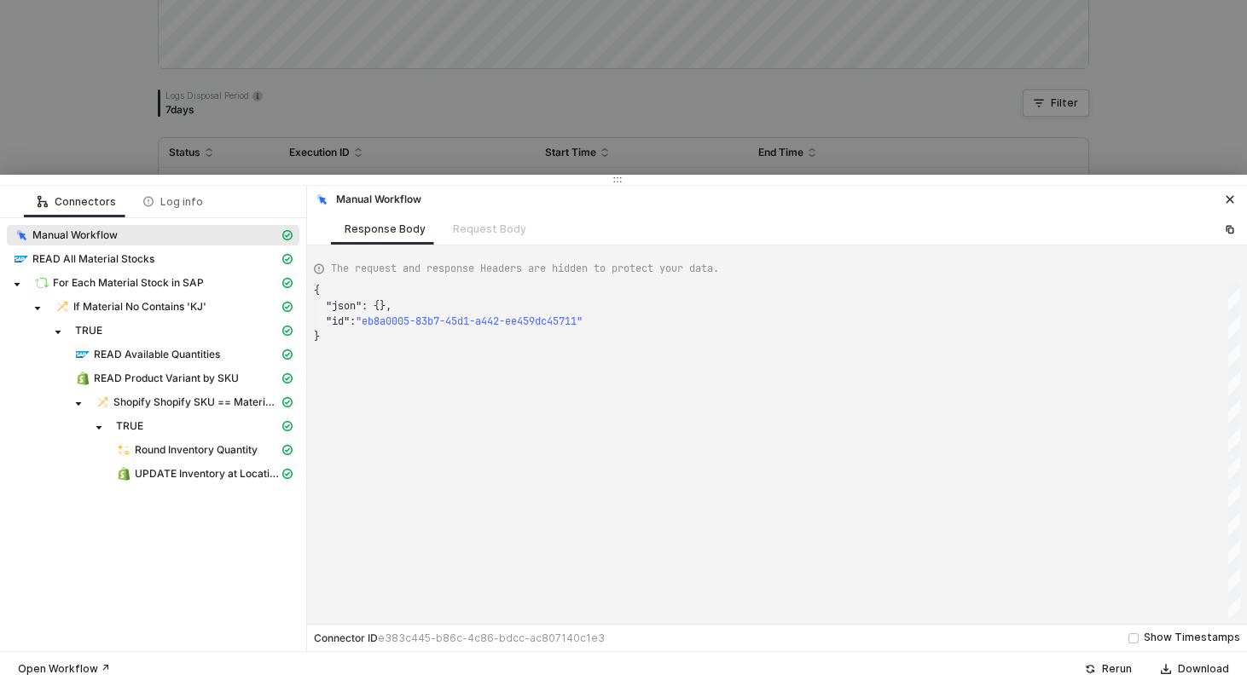
scroll to position [46, 0]
click at [152, 282] on span "For Each Material Stock in SAP" at bounding box center [128, 283] width 151 height 14
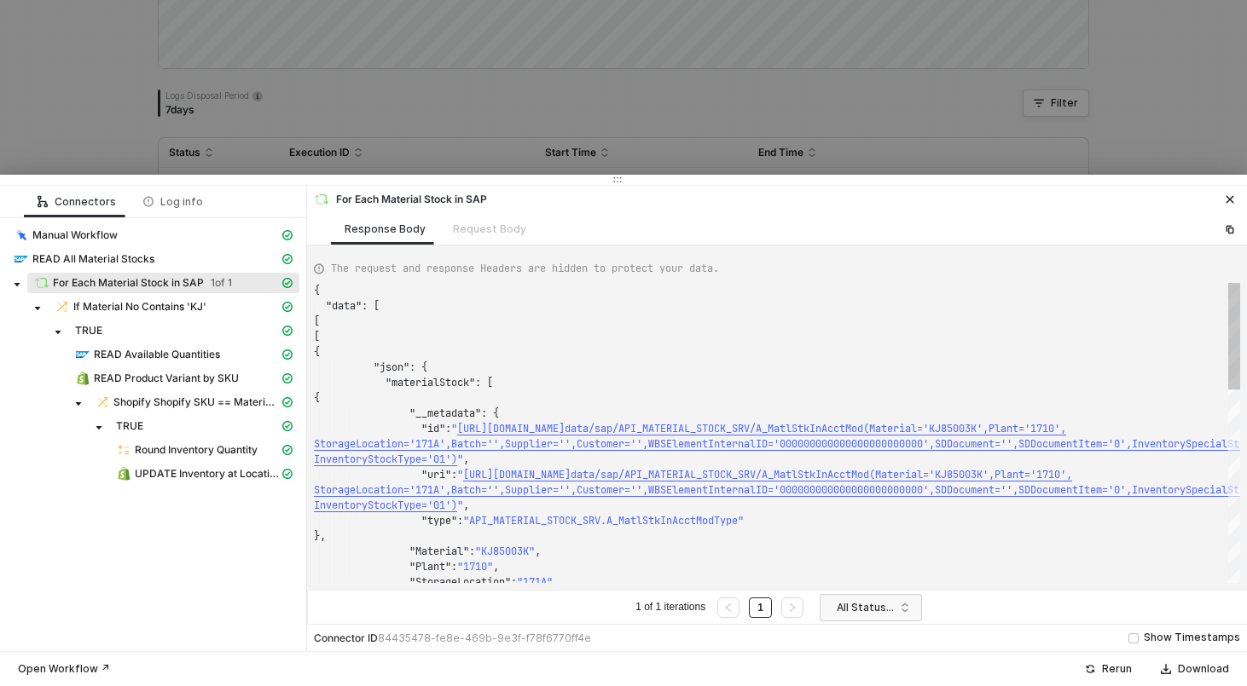
scroll to position [138, 0]
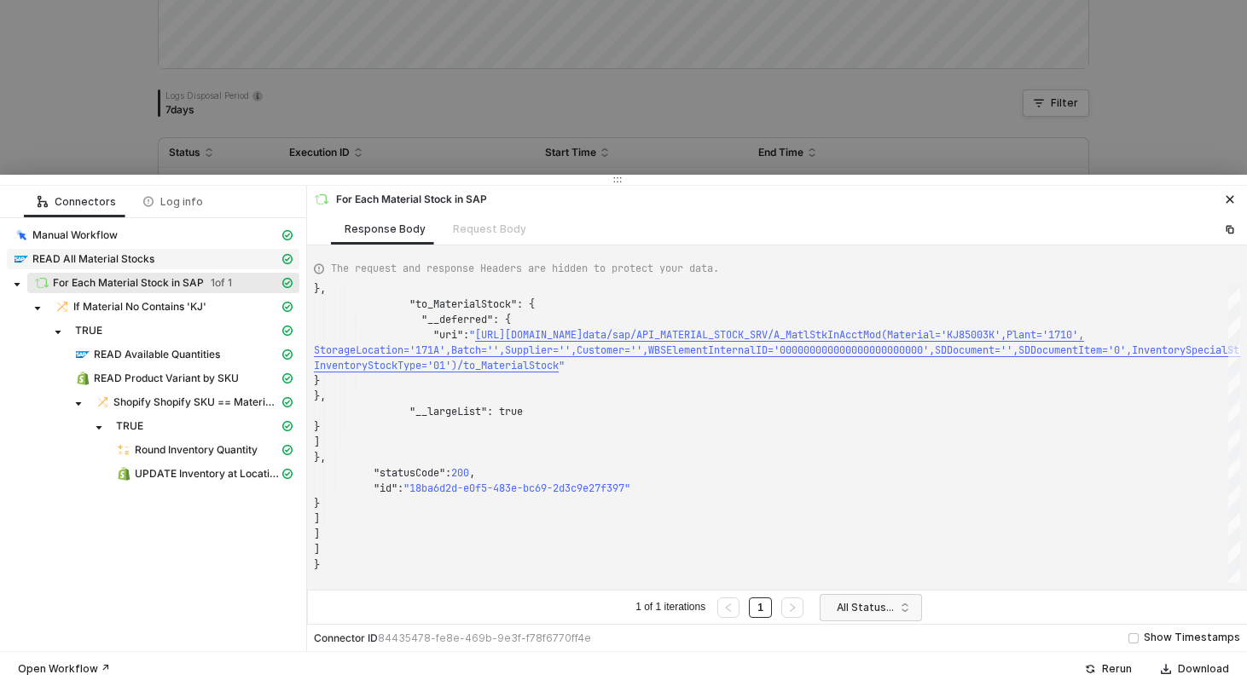
click at [129, 258] on span "READ All Material Stocks" at bounding box center [93, 259] width 122 height 14
type textarea "{ "json": { "materialStock": [ { "__metadata": { "id": "https://sellmarksap.sc1…"
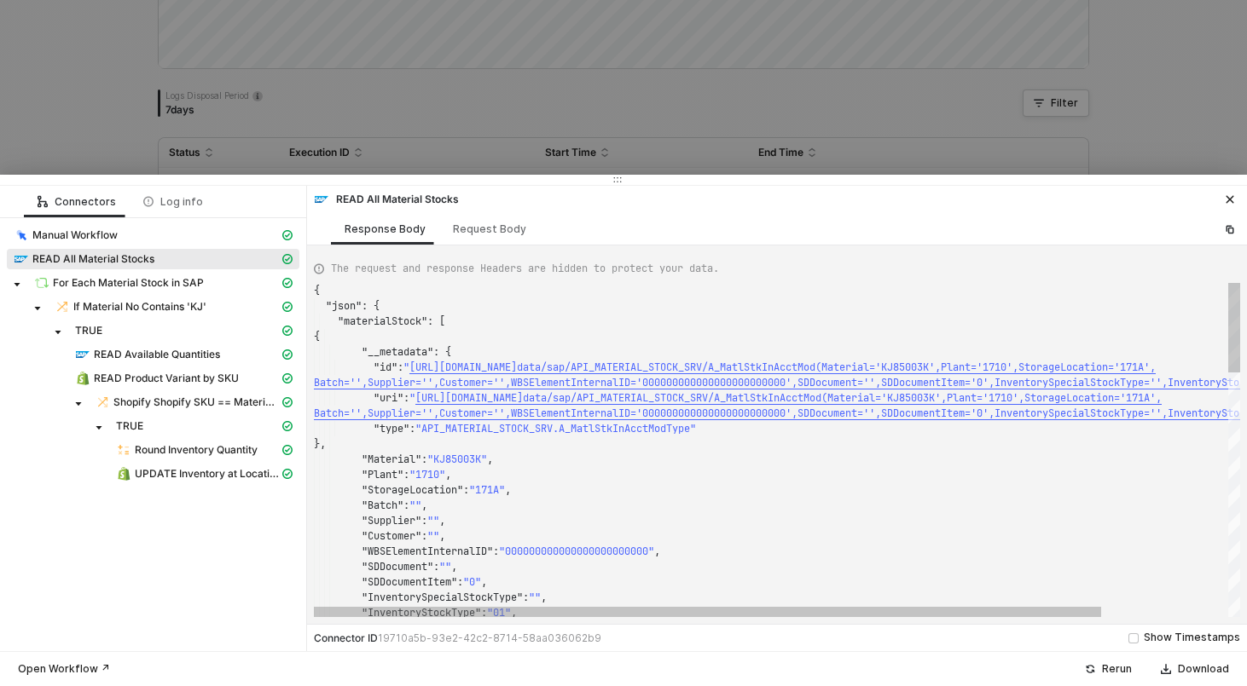
scroll to position [92, 0]
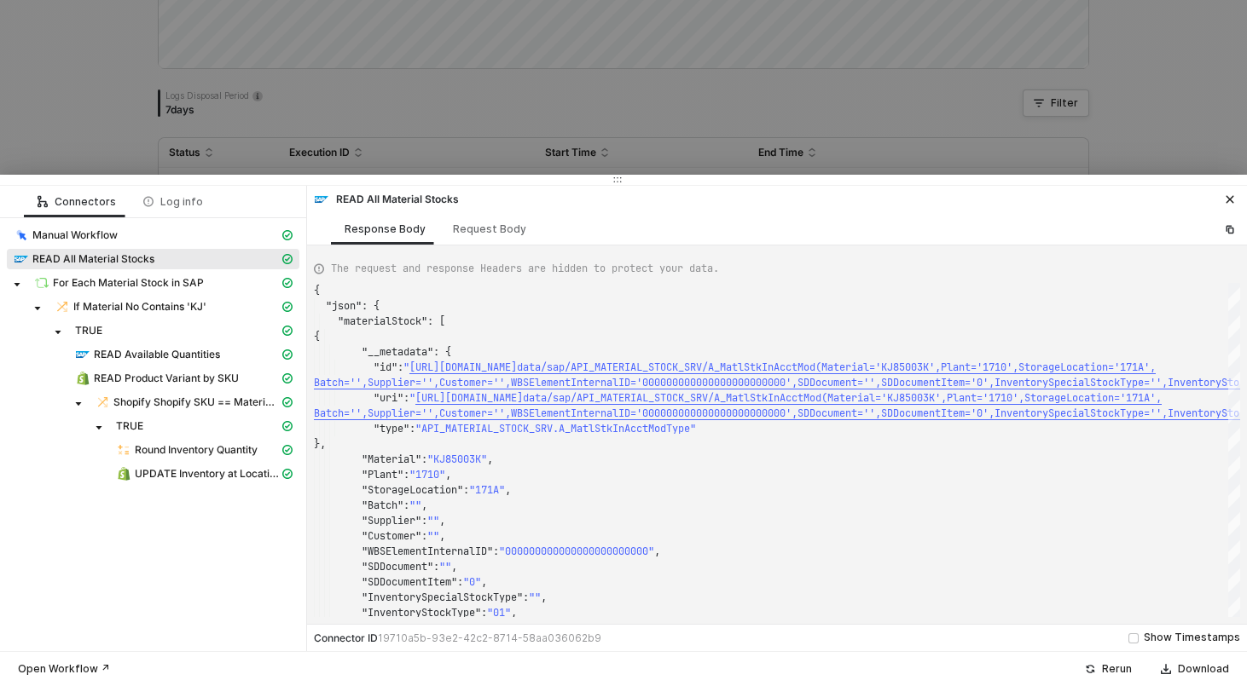
click at [369, 113] on div at bounding box center [623, 343] width 1247 height 686
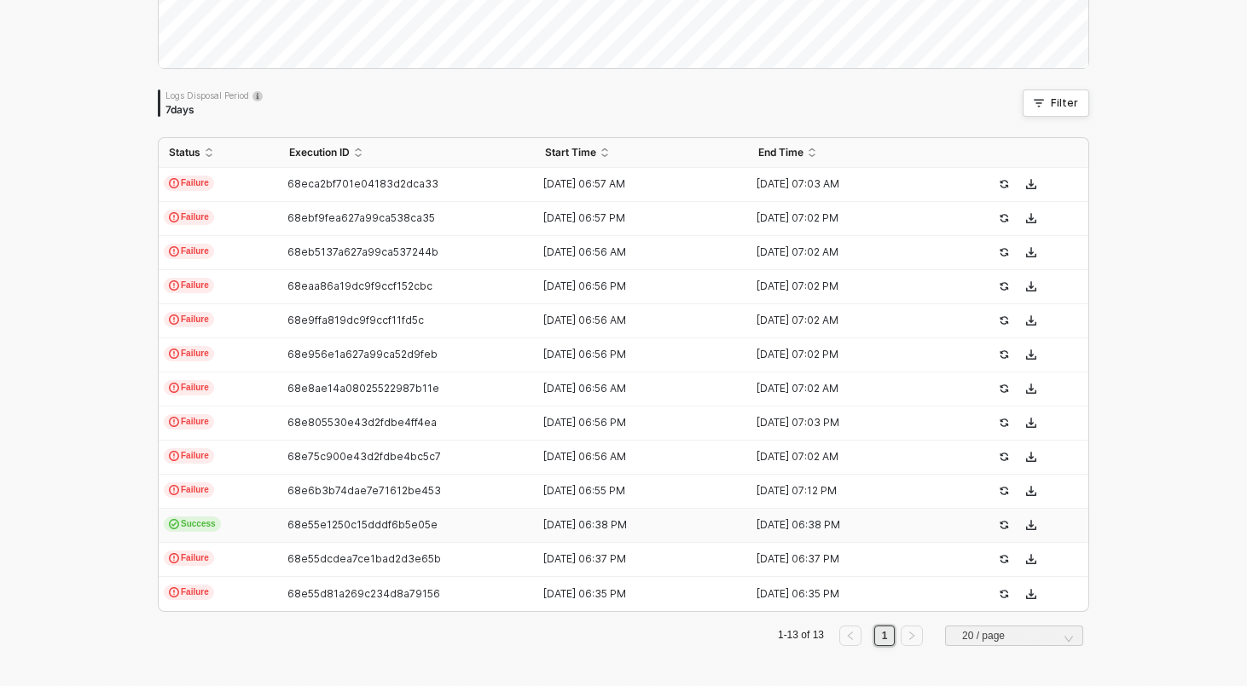
scroll to position [0, 0]
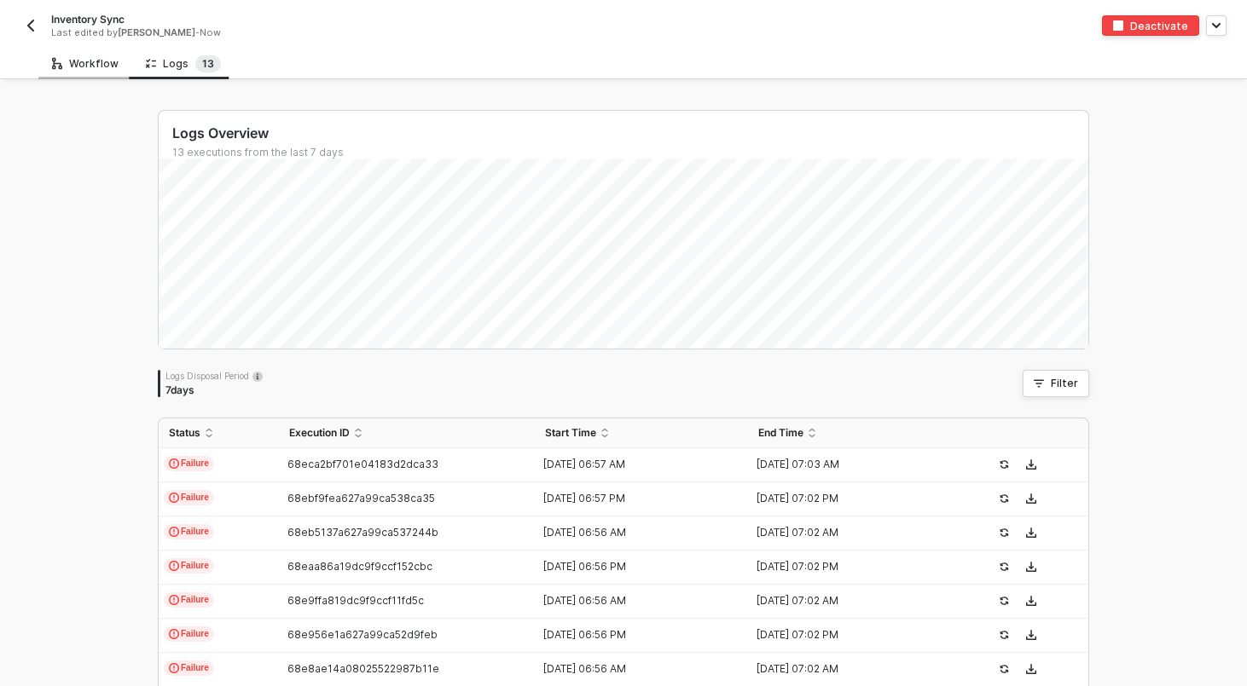
click at [91, 72] on div "Workflow" at bounding box center [85, 64] width 94 height 32
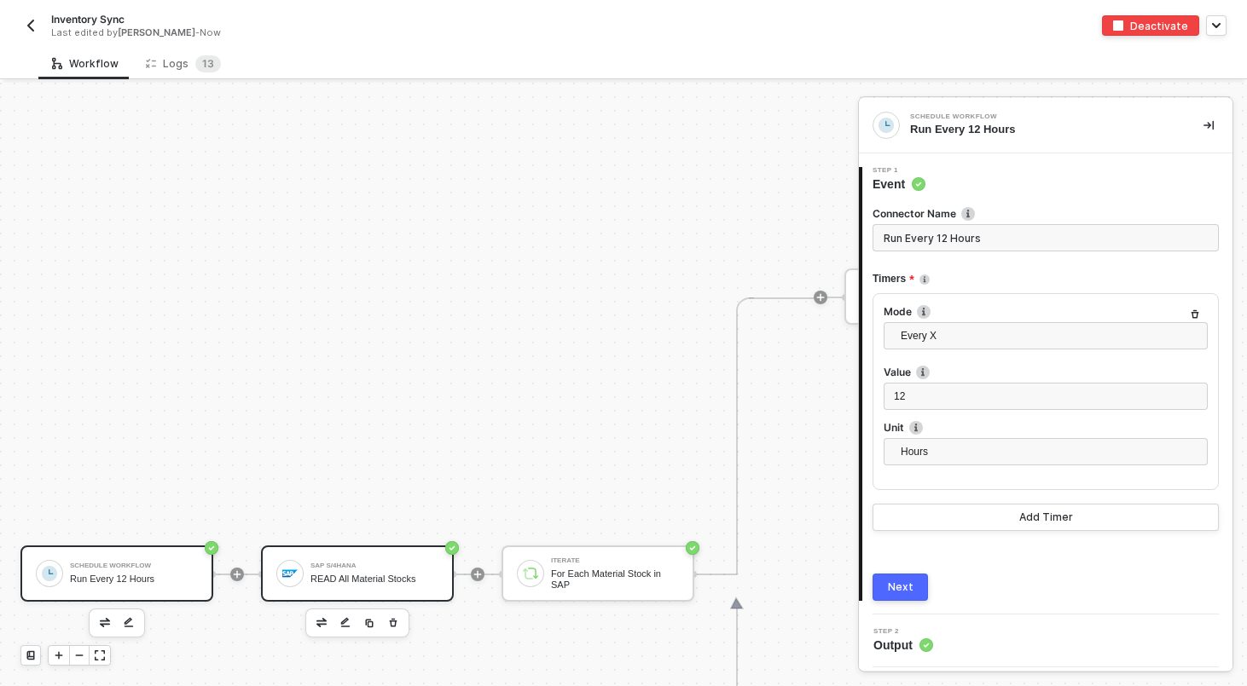
click at [400, 588] on div "SAP S/4HANA READ All Material Stocks" at bounding box center [374, 574] width 128 height 32
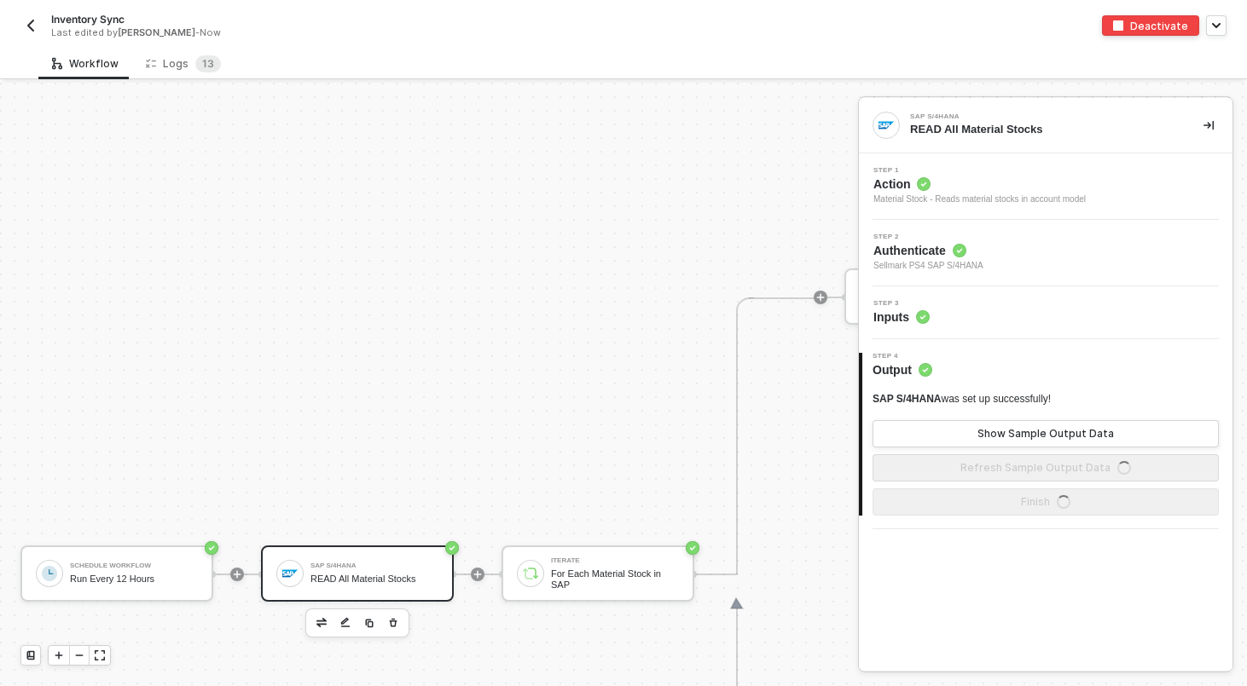
click at [1004, 177] on span "Action" at bounding box center [979, 184] width 212 height 17
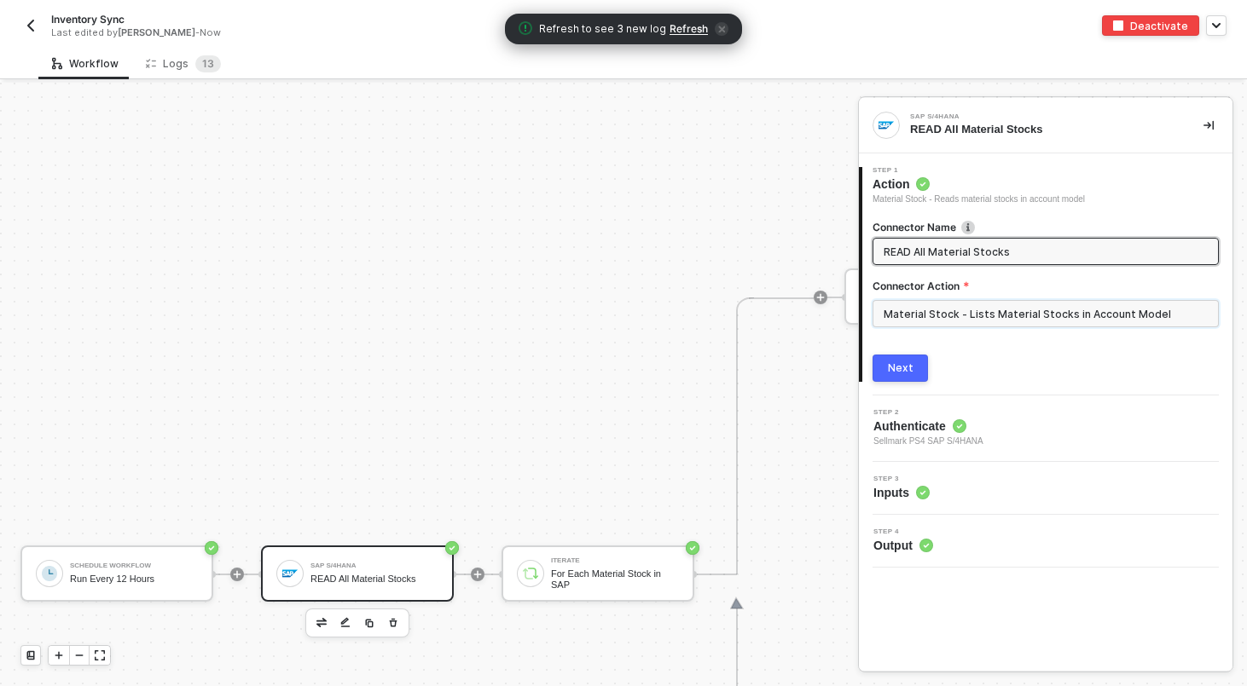
click at [1006, 308] on input "Material Stock - Lists Material Stocks in Account Model" at bounding box center [1045, 313] width 346 height 27
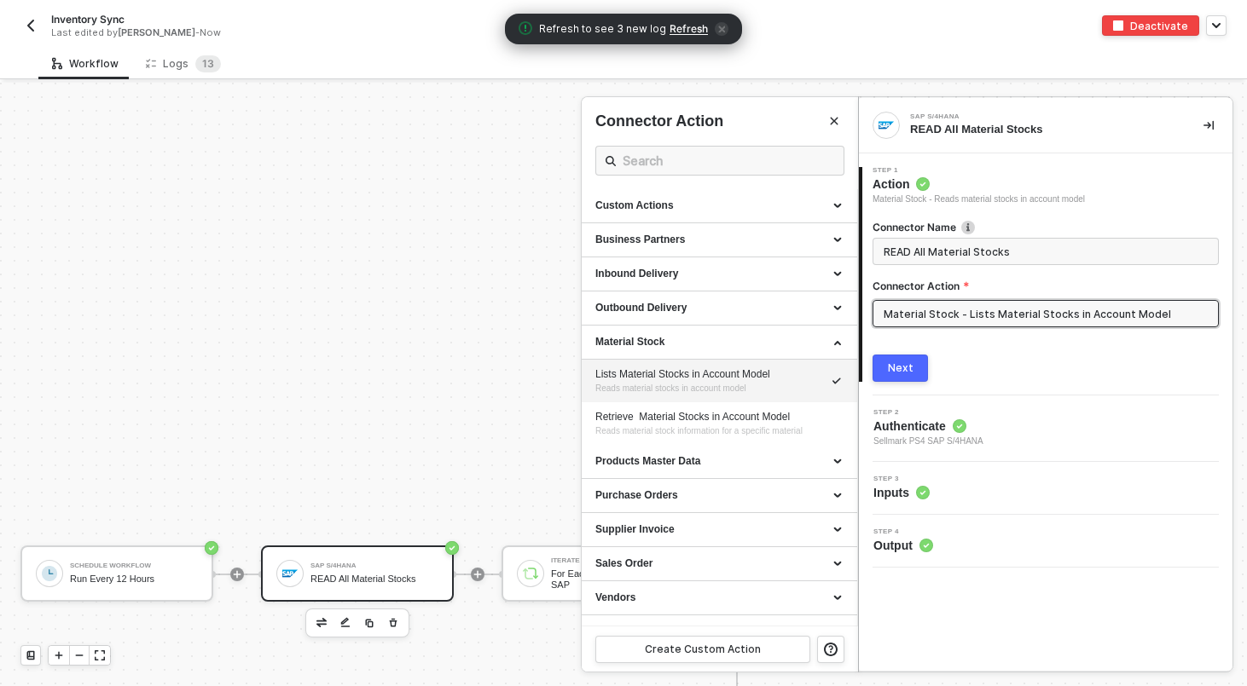
click at [1039, 315] on input "Material Stock - Lists Material Stocks in Account Model" at bounding box center [1045, 313] width 346 height 27
click at [956, 544] on div "Step 4 Output" at bounding box center [1047, 542] width 369 height 26
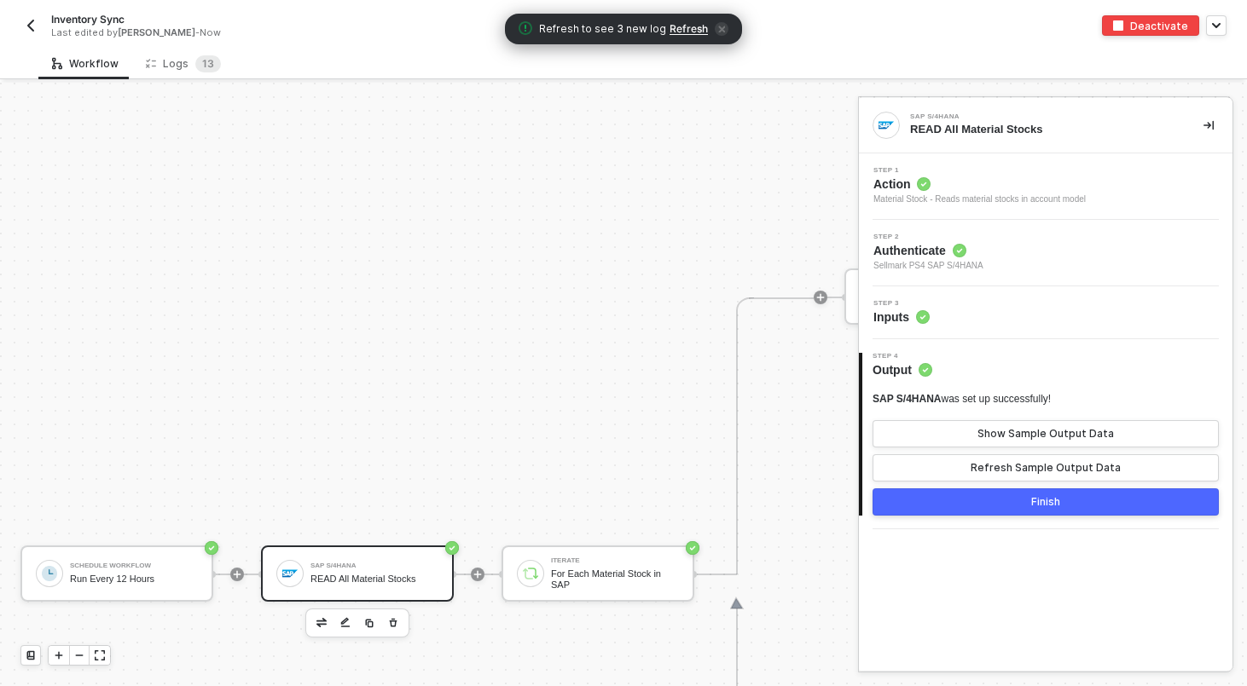
click at [947, 326] on div "Step 3 Inputs" at bounding box center [1045, 313] width 373 height 26
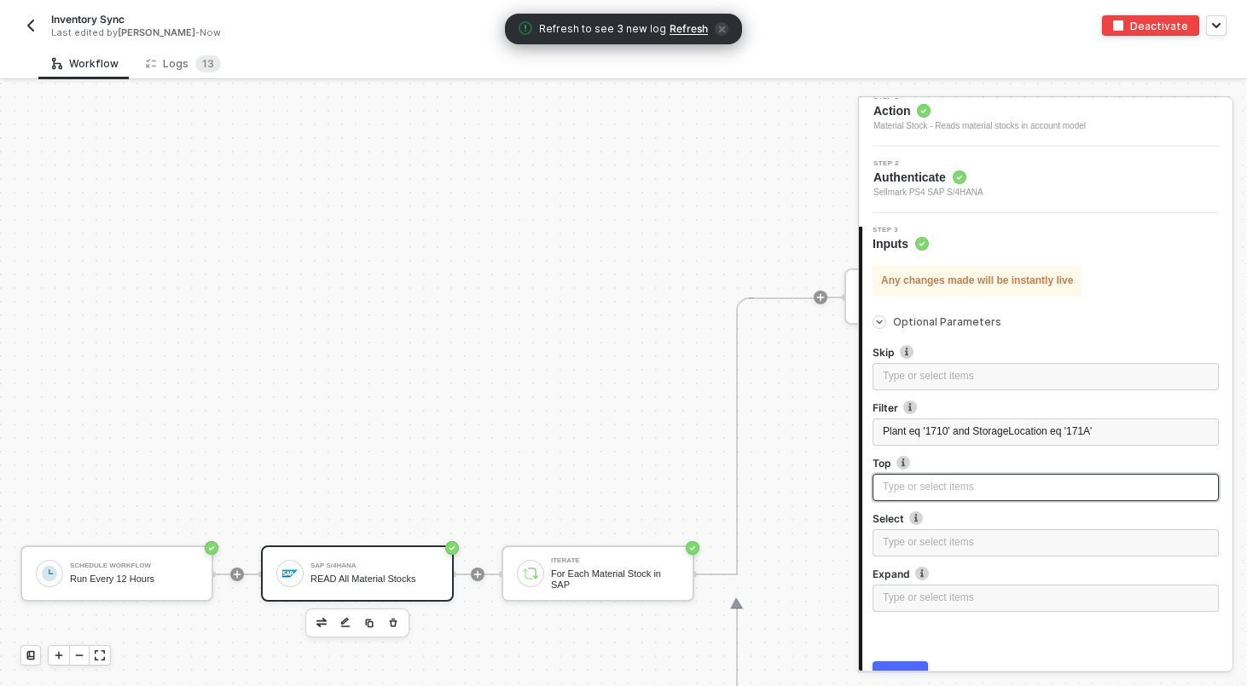
scroll to position [158, 0]
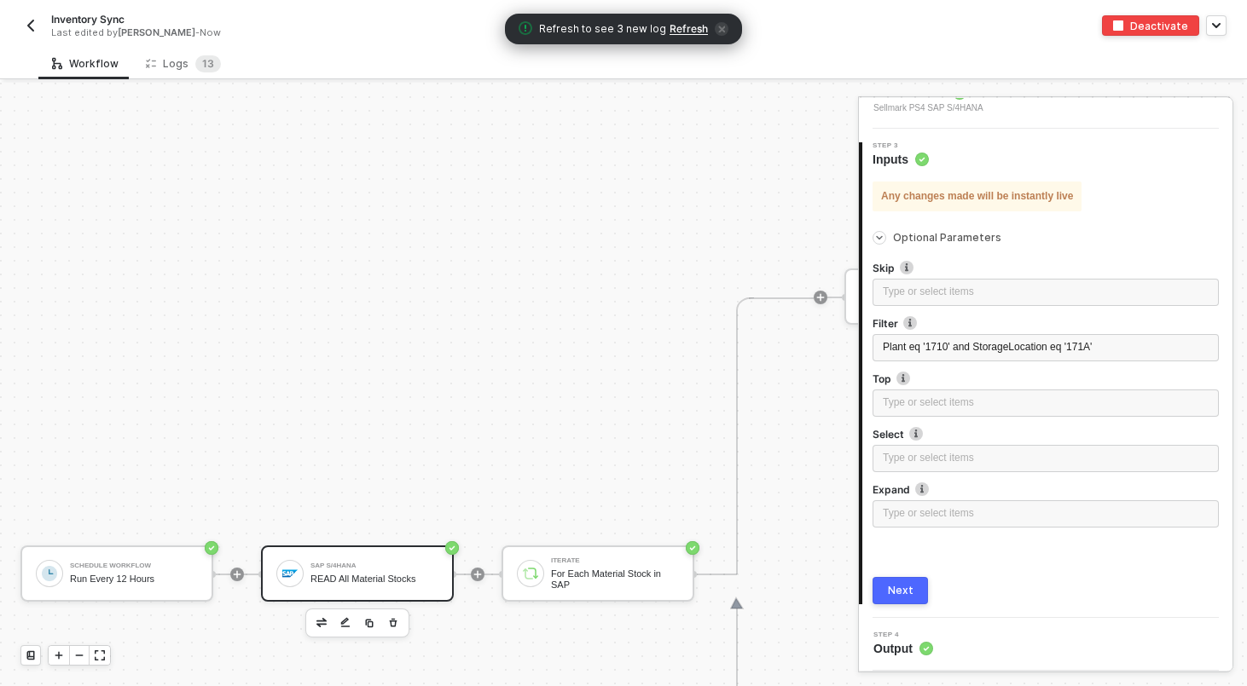
click at [901, 591] on div "Next" at bounding box center [901, 591] width 26 height 14
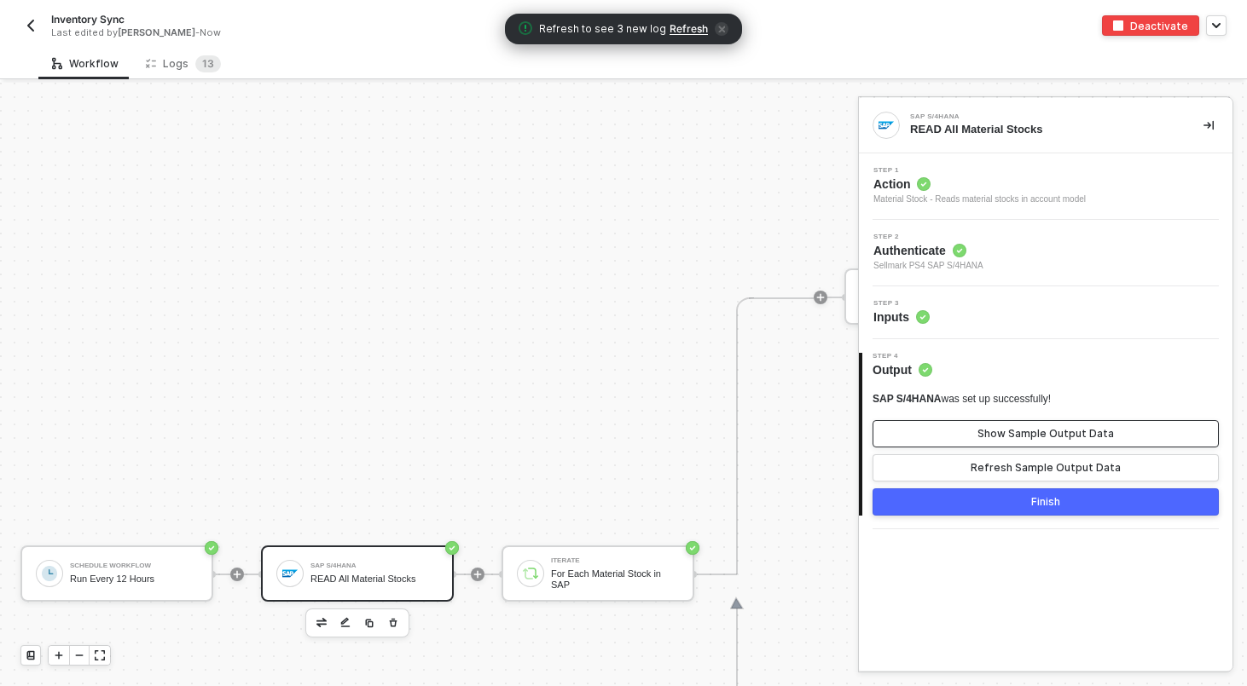
click at [1042, 422] on button "Show Sample Output Data" at bounding box center [1045, 433] width 346 height 27
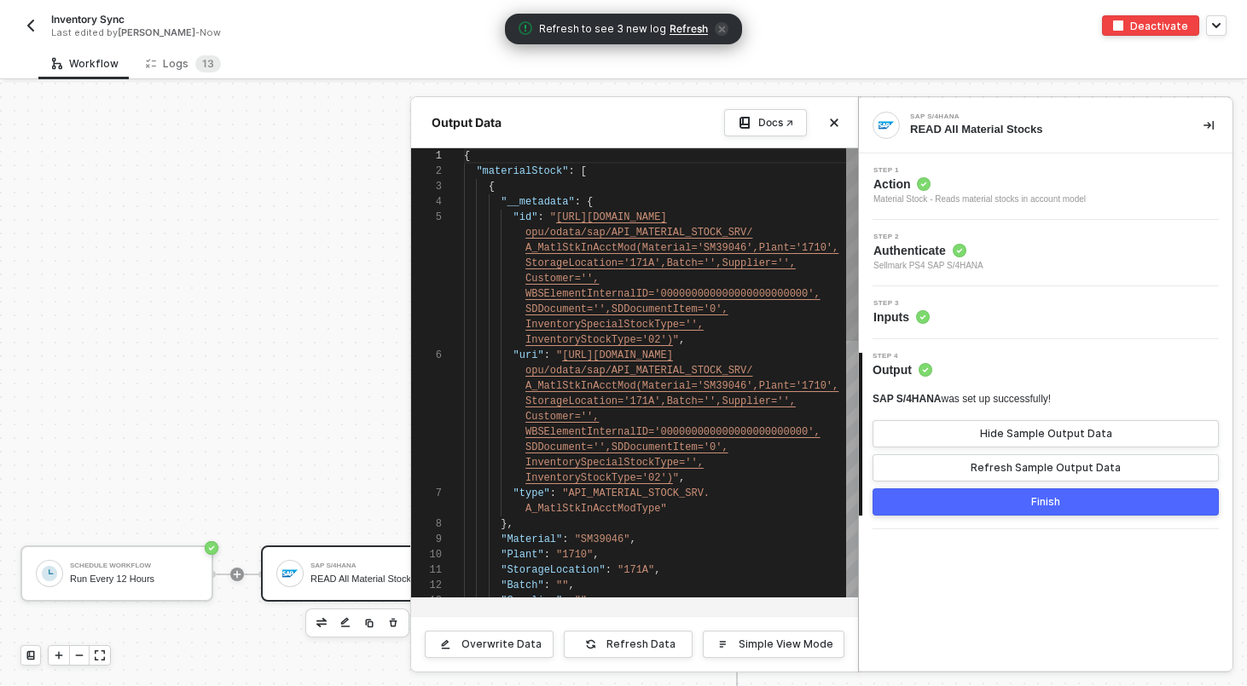
scroll to position [61, 0]
click at [682, 643] on button "Refresh Data" at bounding box center [628, 644] width 129 height 27
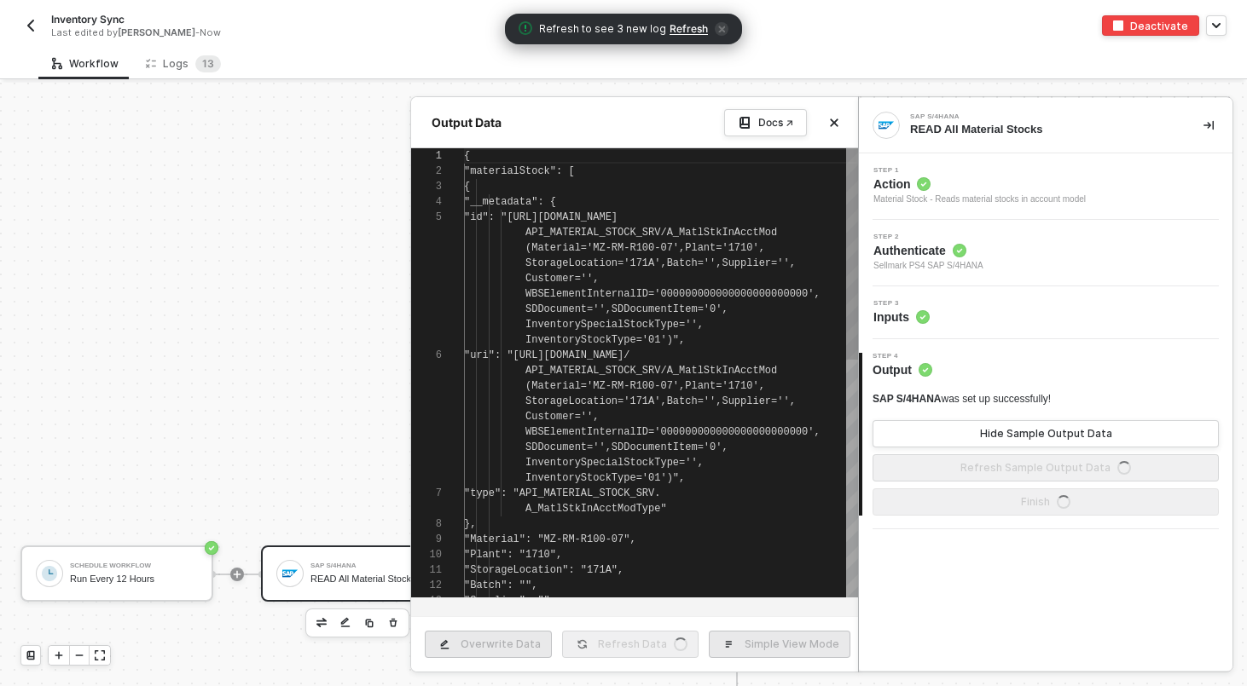
type textarea "{ "materialStock": [ { "__metadata": { "id": "https://sellmarksap.sc1.hec.ondem…"
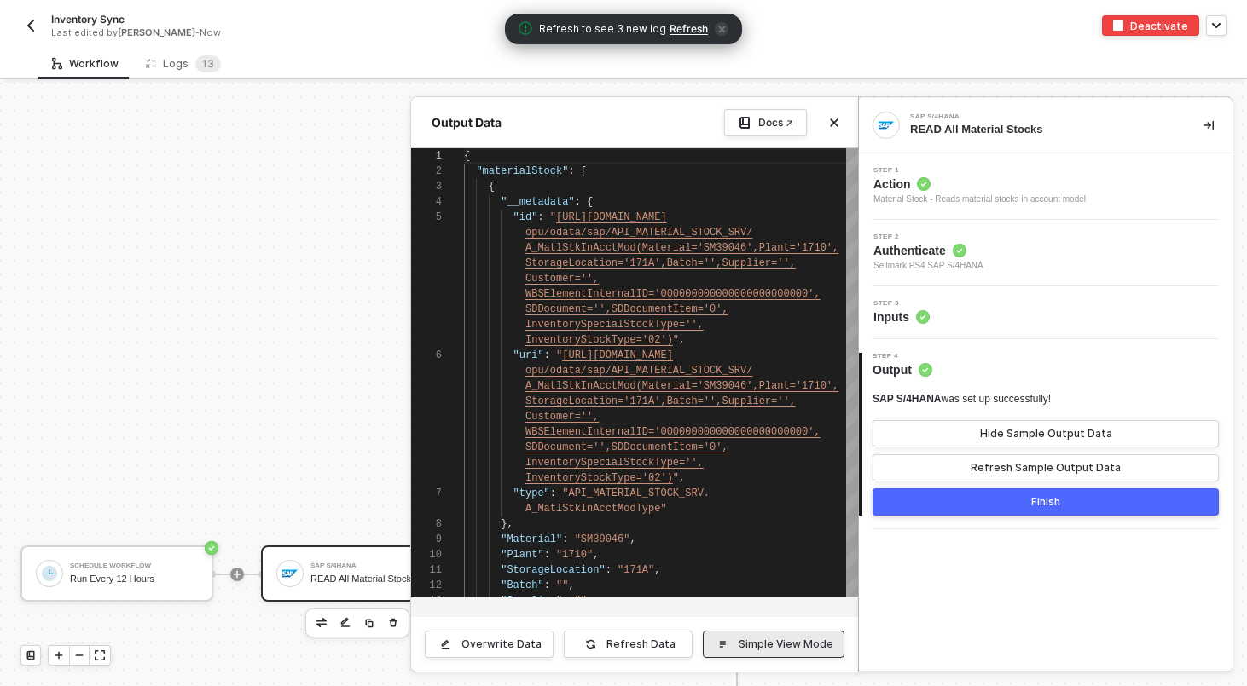
click at [760, 651] on button "Simple View Mode" at bounding box center [774, 644] width 142 height 27
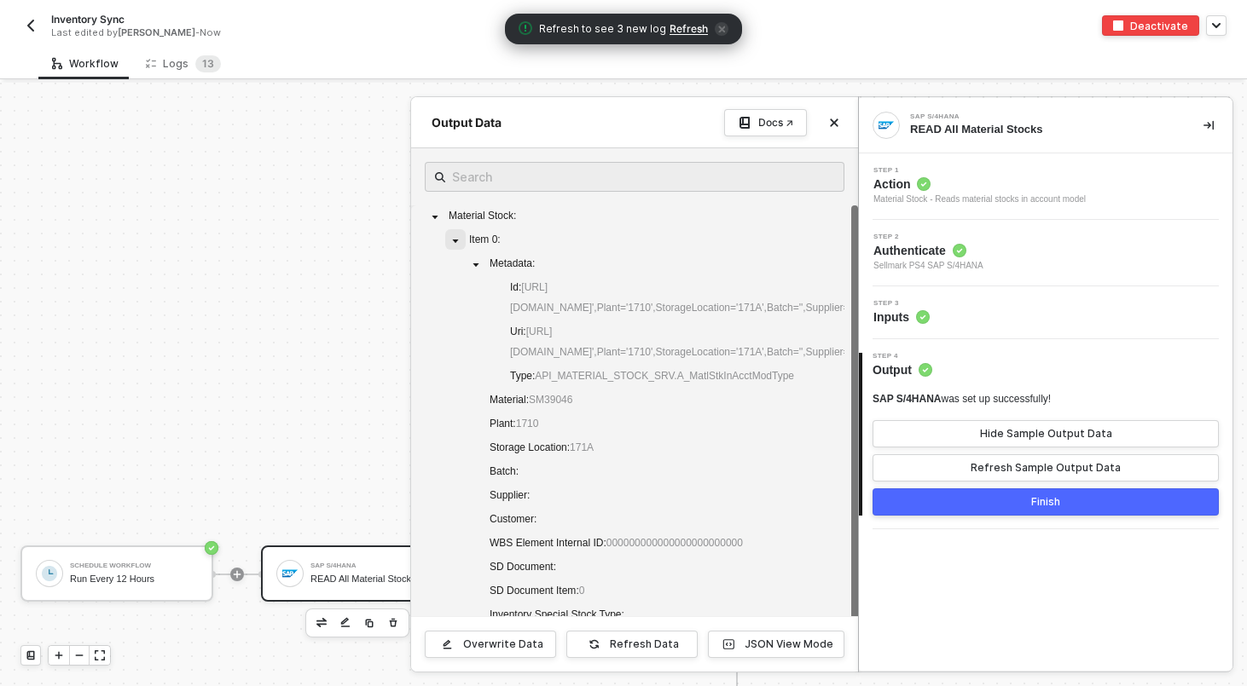
click at [460, 239] on span at bounding box center [455, 239] width 20 height 20
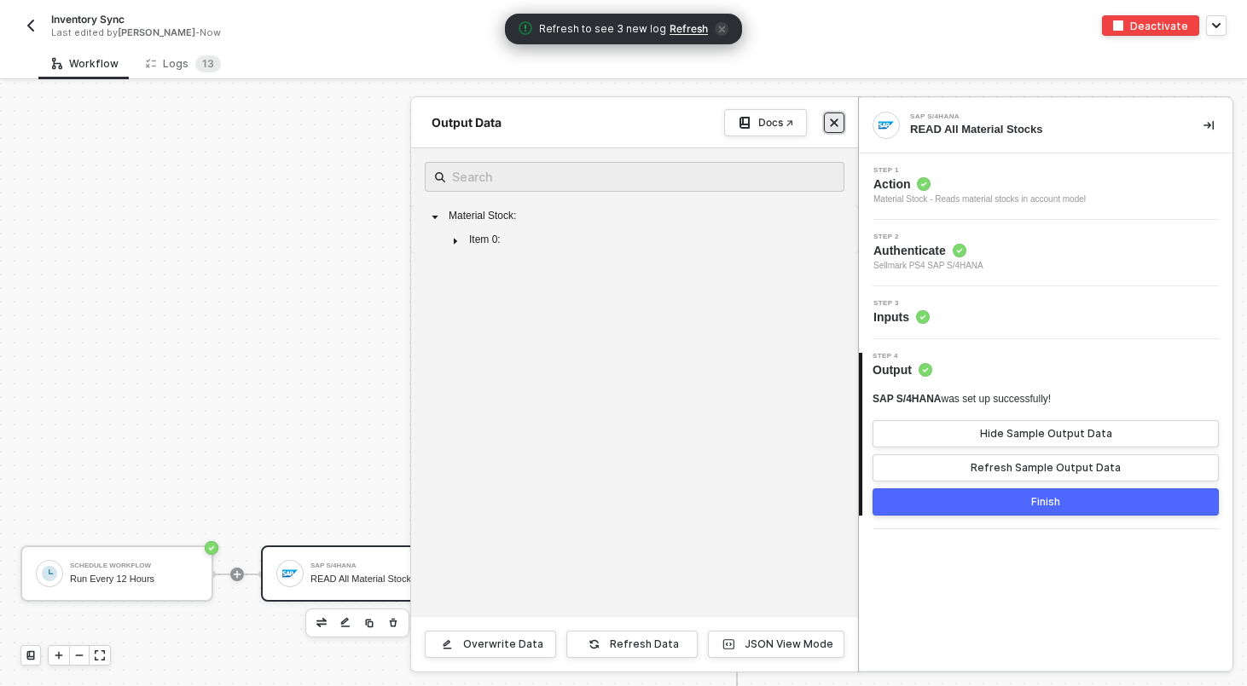
click at [830, 124] on icon "icon-close" at bounding box center [834, 123] width 10 height 10
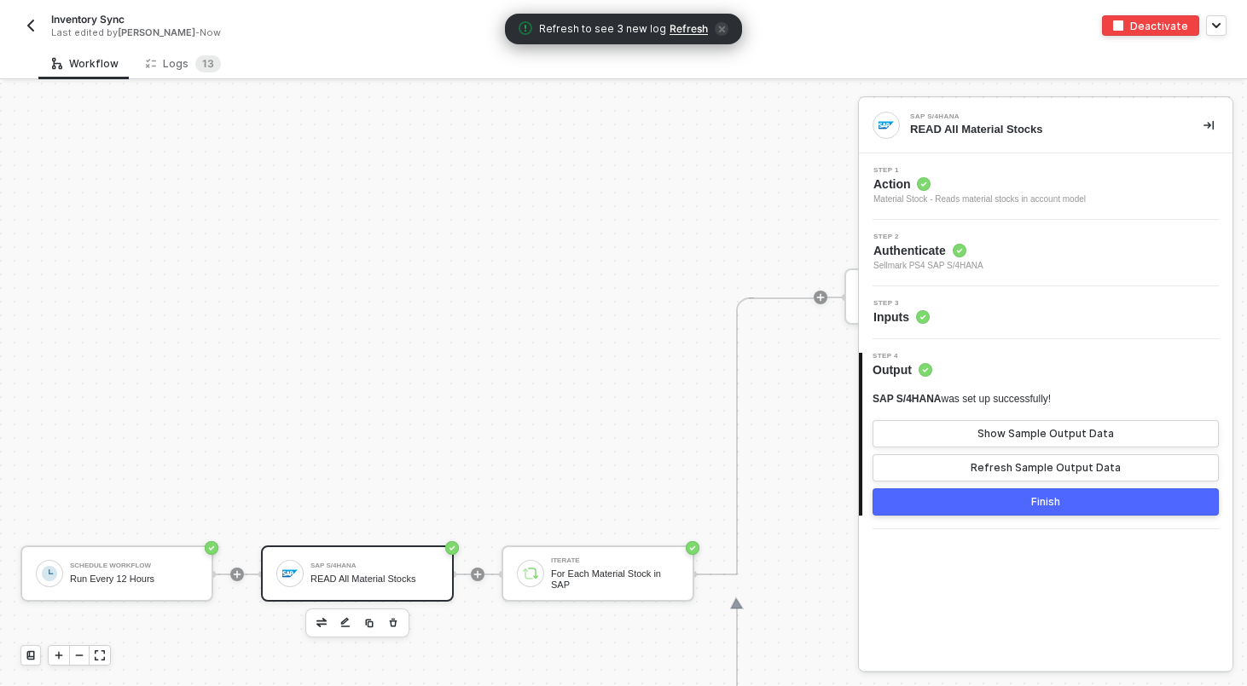
click at [1016, 330] on div "Step 3 Inputs" at bounding box center [1045, 313] width 373 height 53
click at [964, 314] on div "Step 3 Inputs" at bounding box center [1047, 313] width 369 height 26
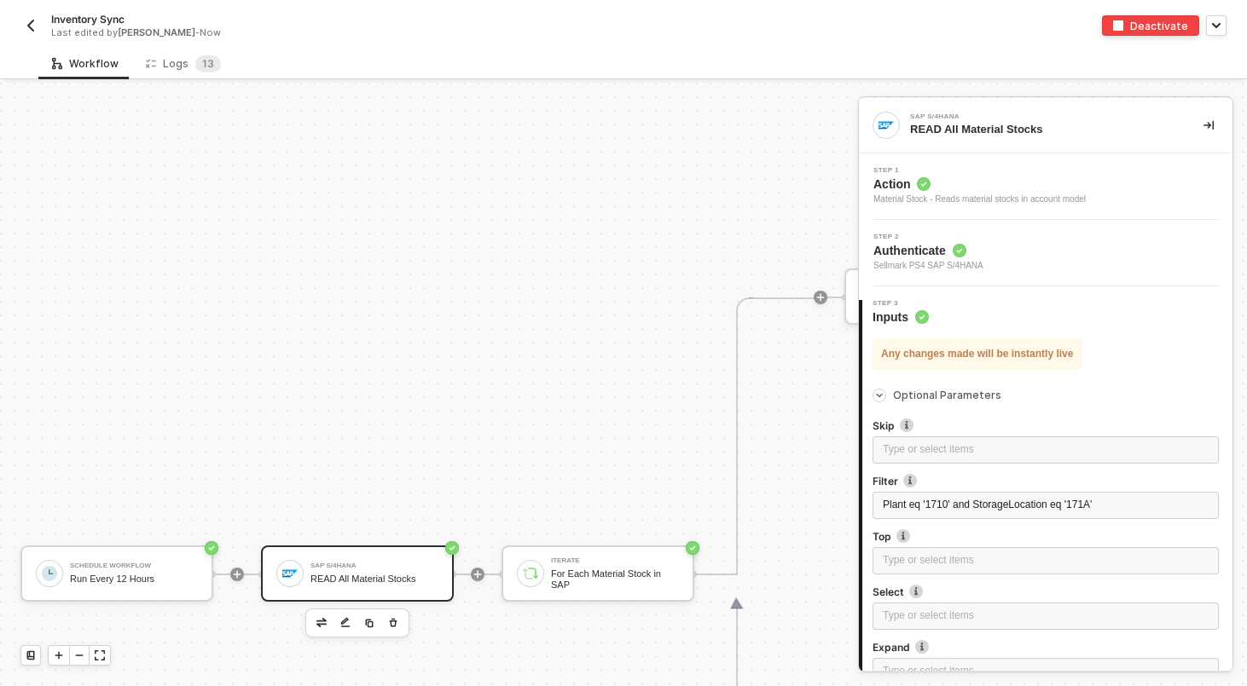
click at [1045, 244] on div "Step 2 Authenticate Sellmark PS4 SAP S/4HANA" at bounding box center [1047, 253] width 369 height 39
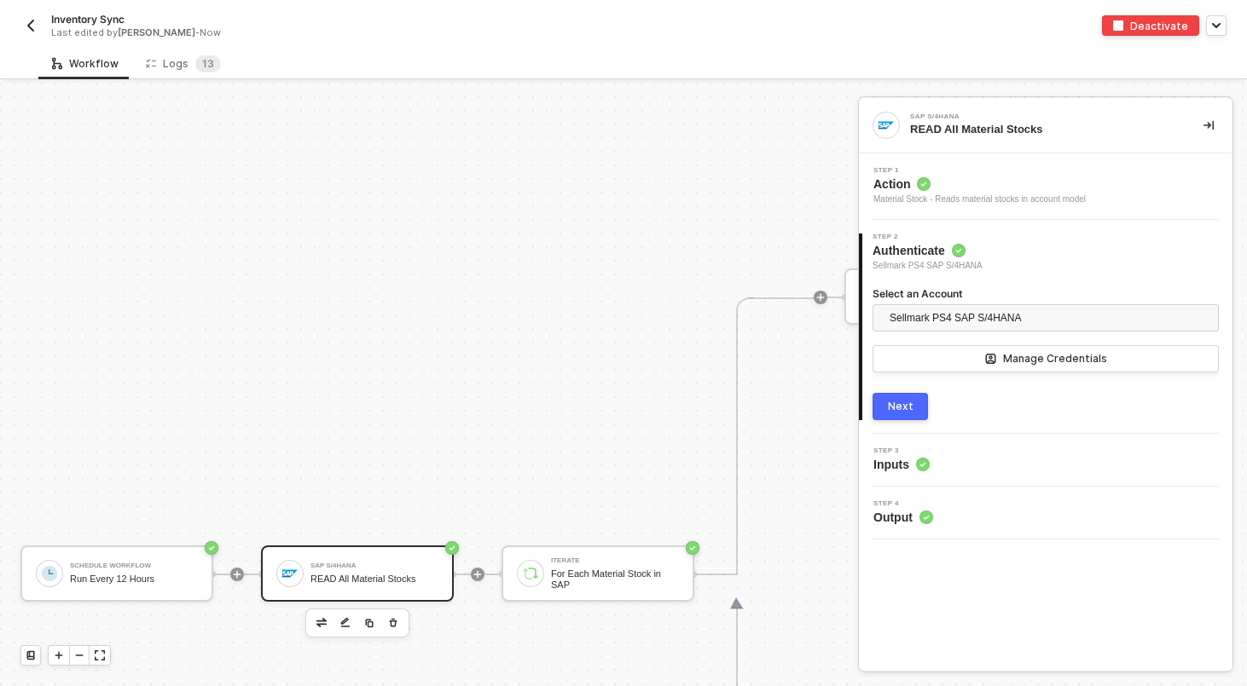
click at [181, 69] on div "Logs 1 3" at bounding box center [183, 63] width 75 height 17
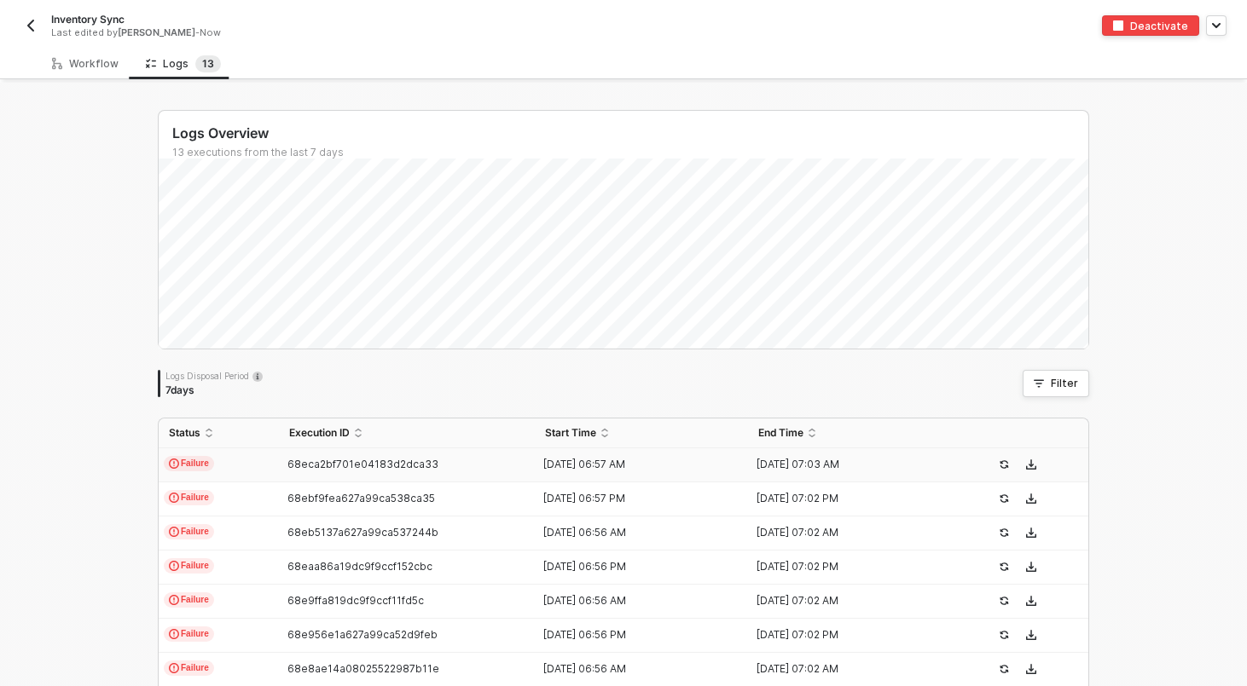
click at [246, 472] on td "Failure" at bounding box center [219, 466] width 120 height 34
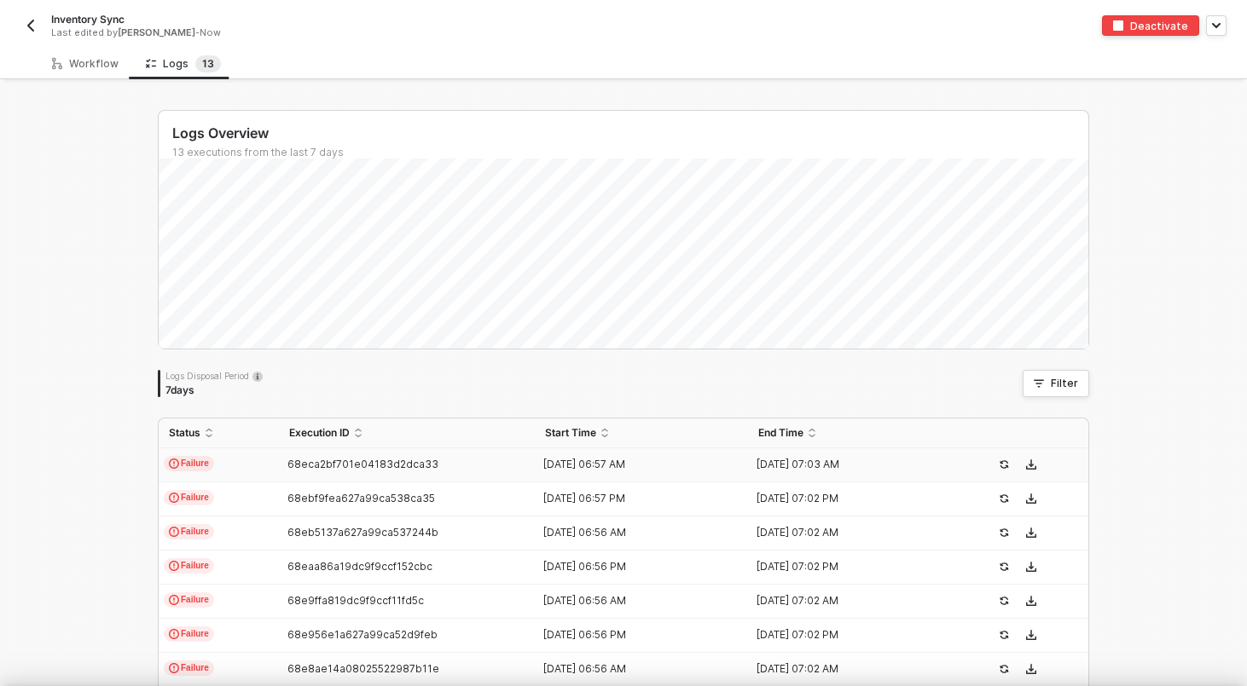
type textarea "{ "json": {}, "id": "eb8a0005-83b7-45d1-a442-ee459dc45711" }"
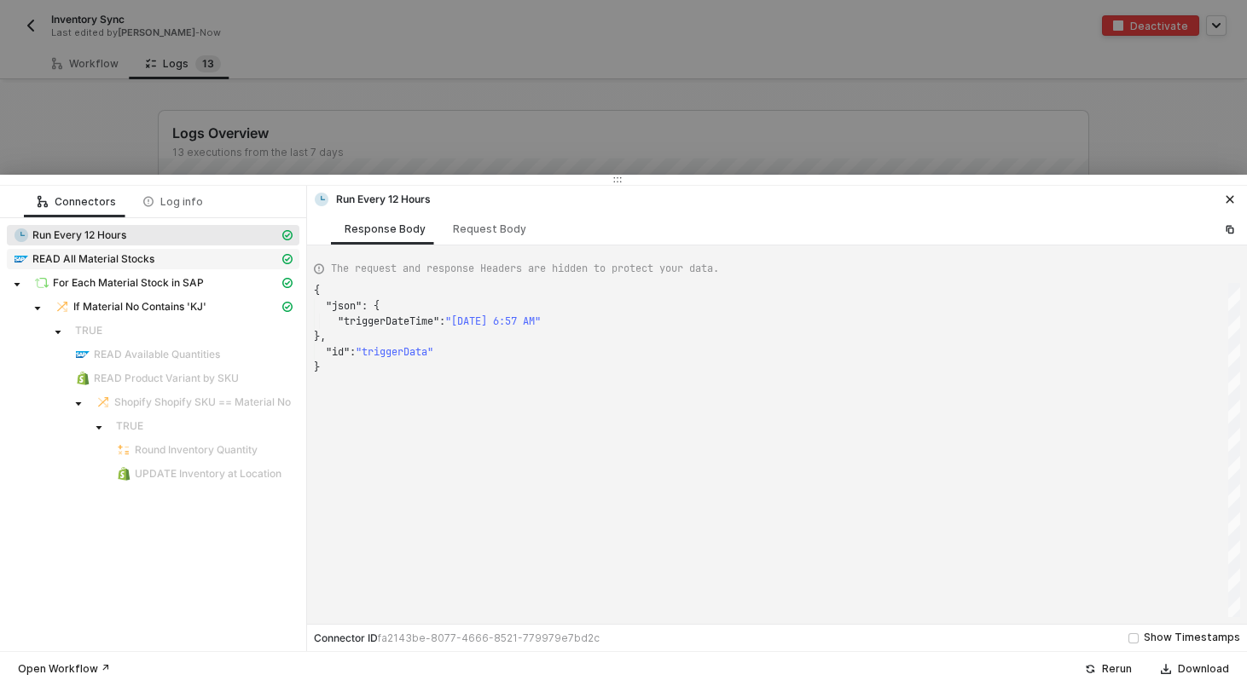
scroll to position [77, 0]
click at [115, 255] on span "READ All Material Stocks" at bounding box center [93, 259] width 122 height 14
type textarea "{ "json": { "materialStock": [ { "__metadata": { "id": "https://sellmarksap.sc1…"
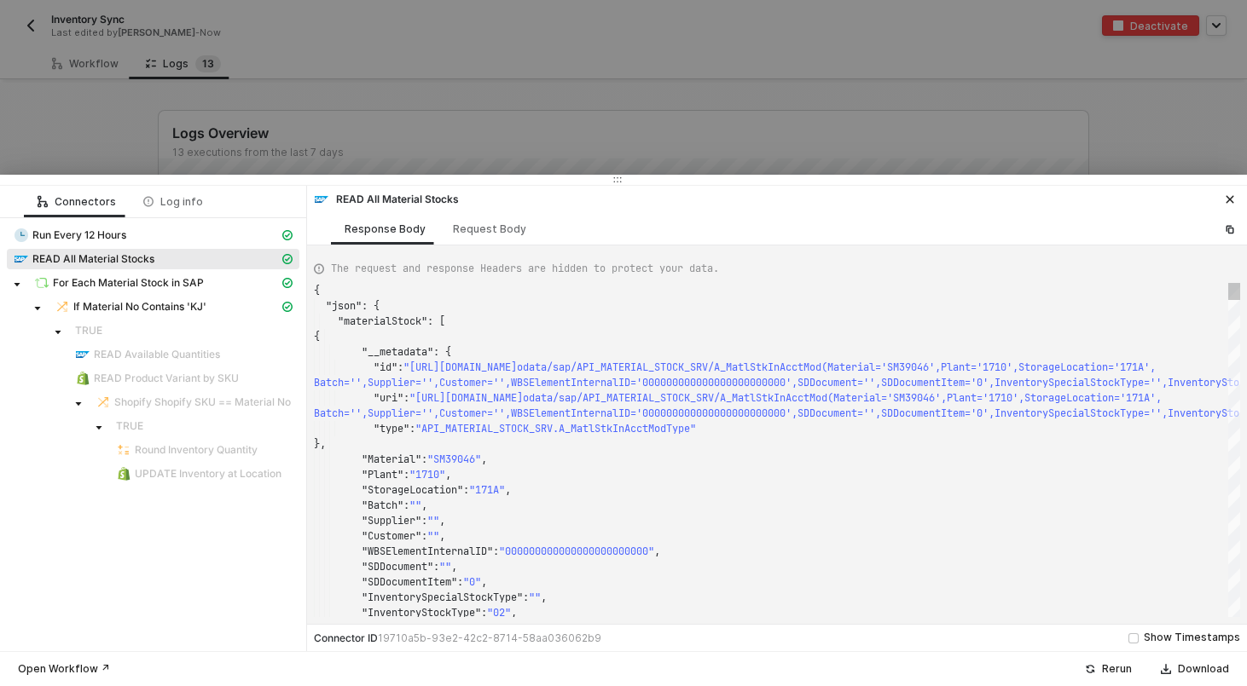
scroll to position [92, 0]
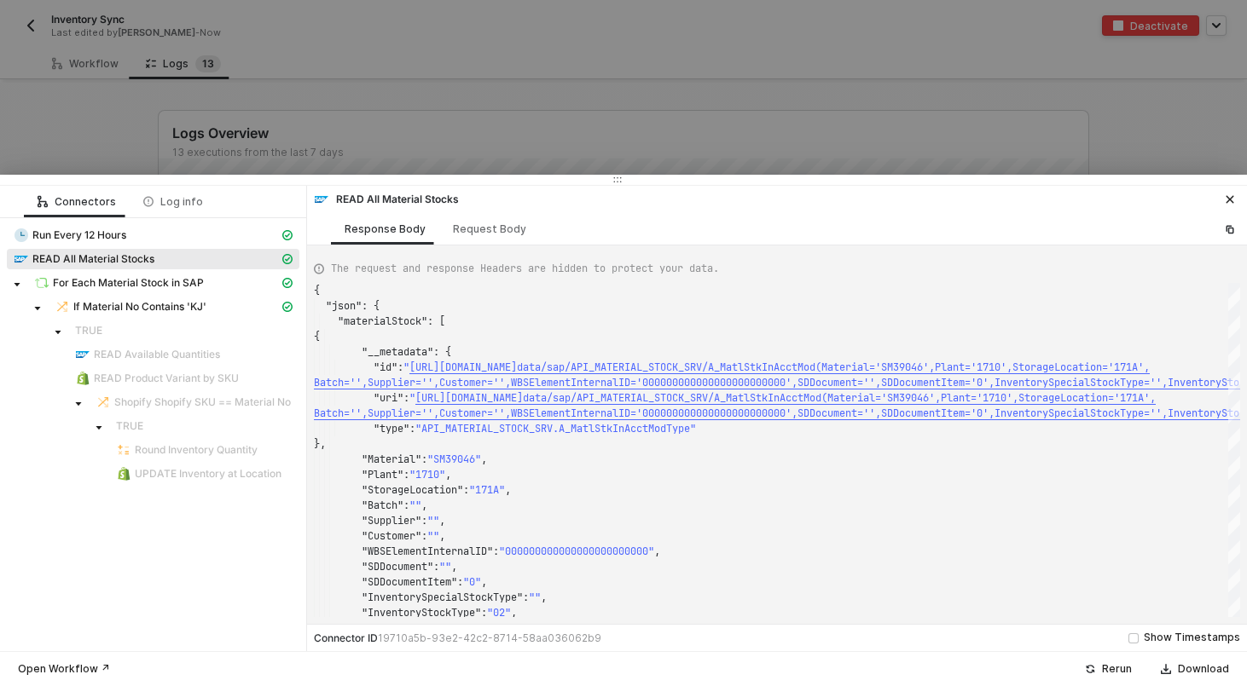
click at [344, 61] on div at bounding box center [623, 343] width 1247 height 686
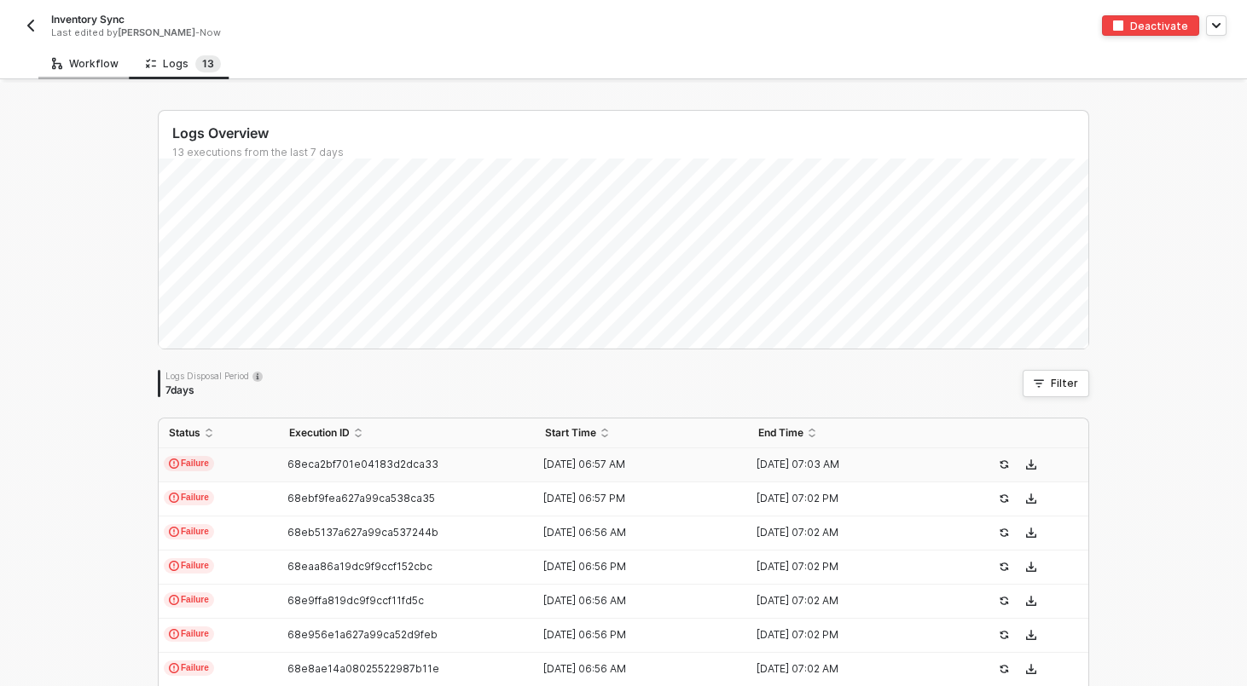
click at [72, 55] on div "Workflow" at bounding box center [85, 64] width 94 height 32
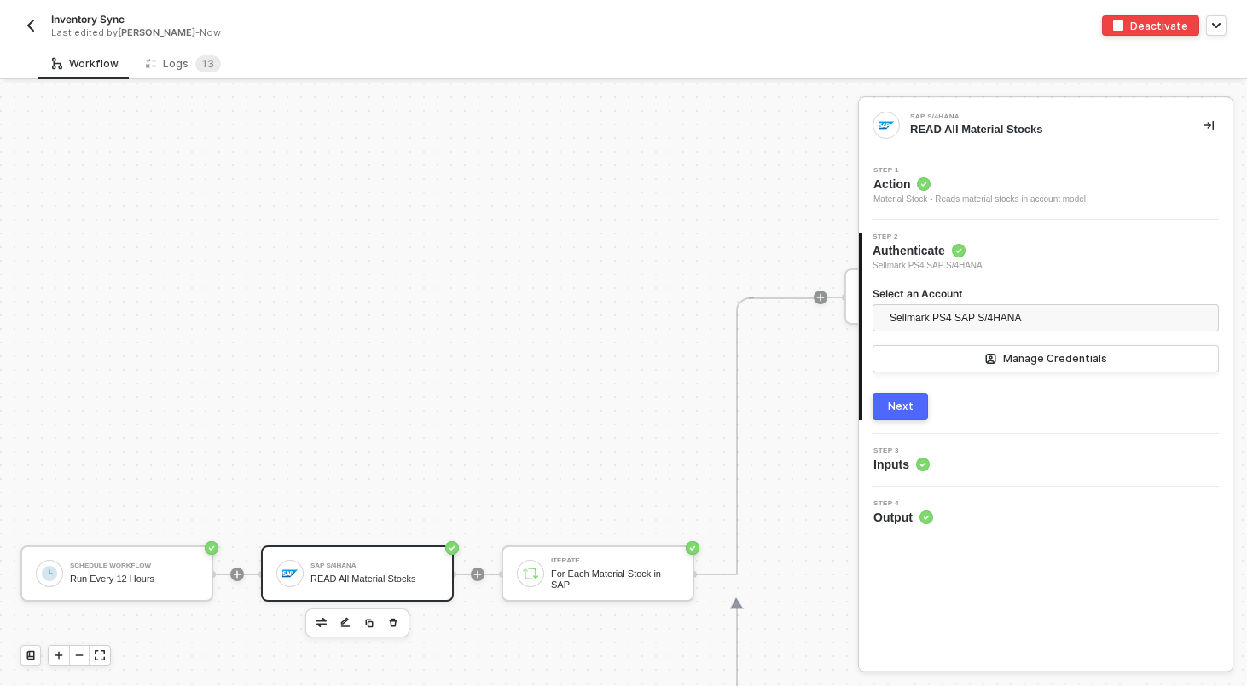
click at [375, 581] on div "READ All Material Stocks" at bounding box center [374, 579] width 128 height 11
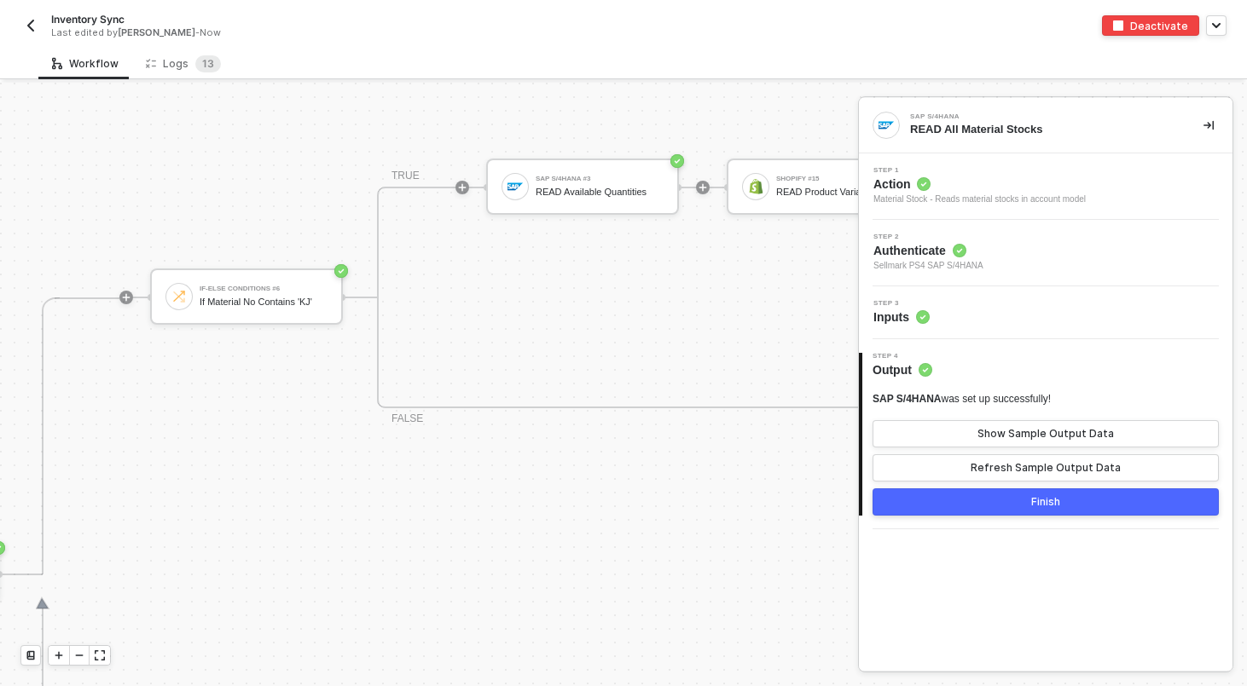
scroll to position [491, 706]
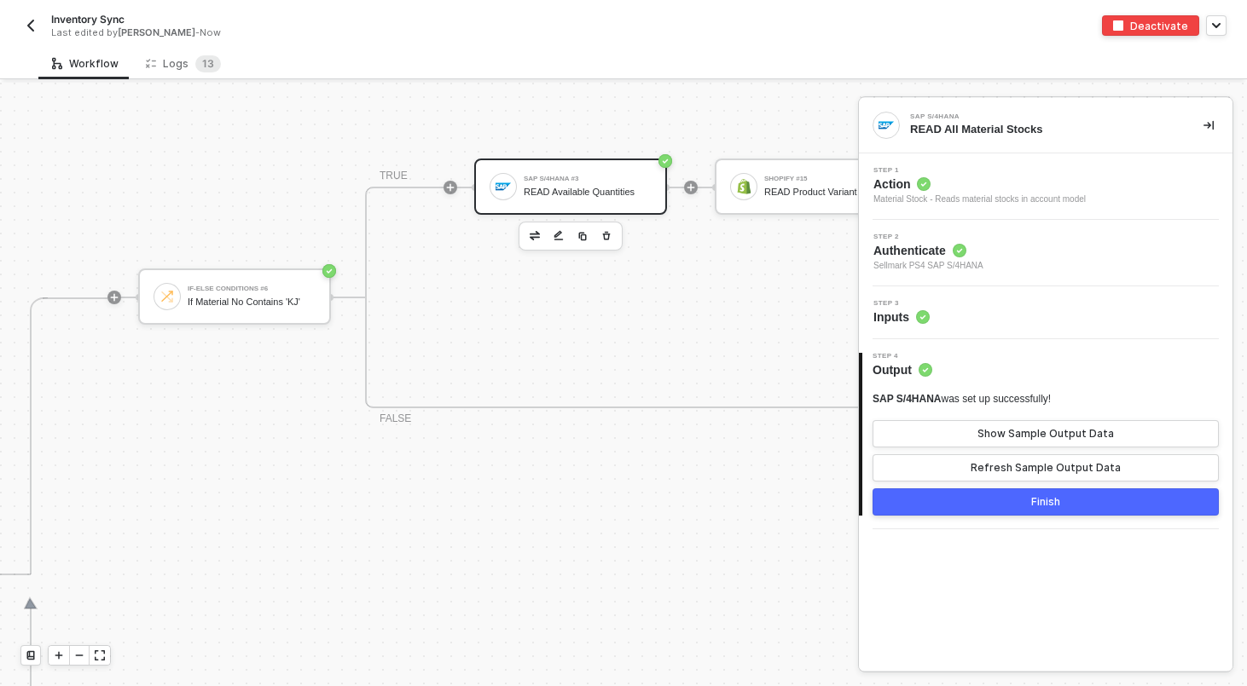
click at [544, 178] on div "SAP S/4HANA #3" at bounding box center [588, 179] width 128 height 7
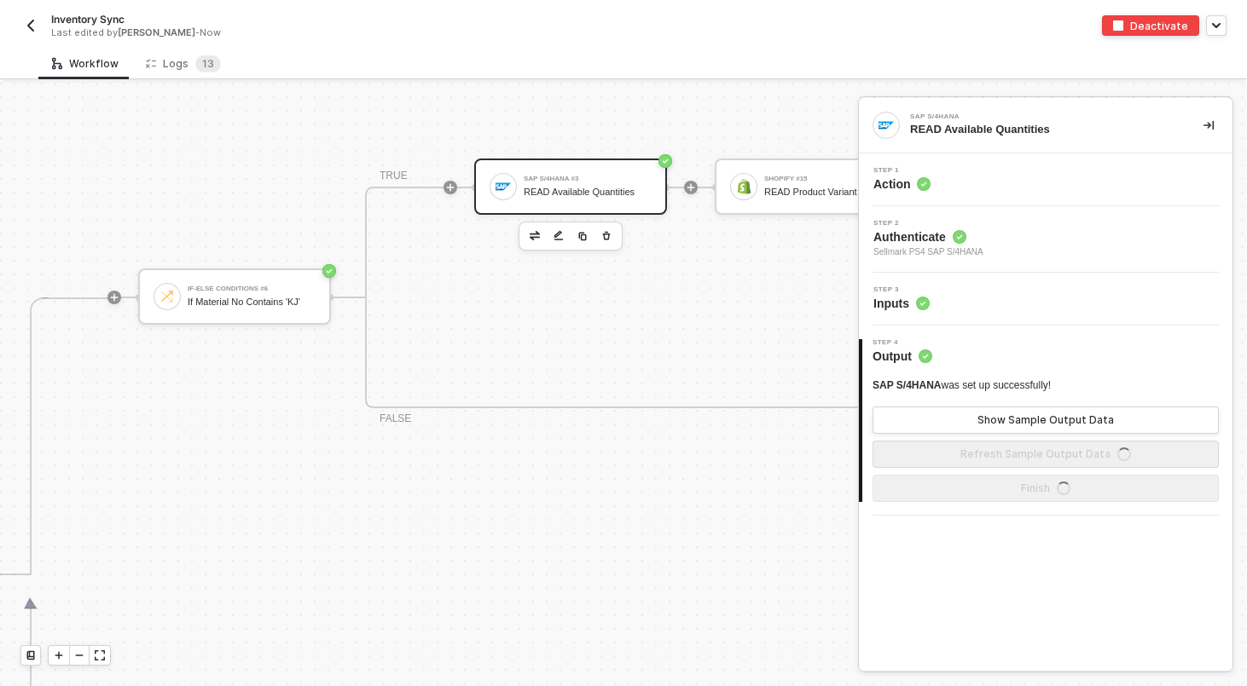
click at [994, 317] on div "Step 3 Inputs" at bounding box center [1045, 299] width 373 height 53
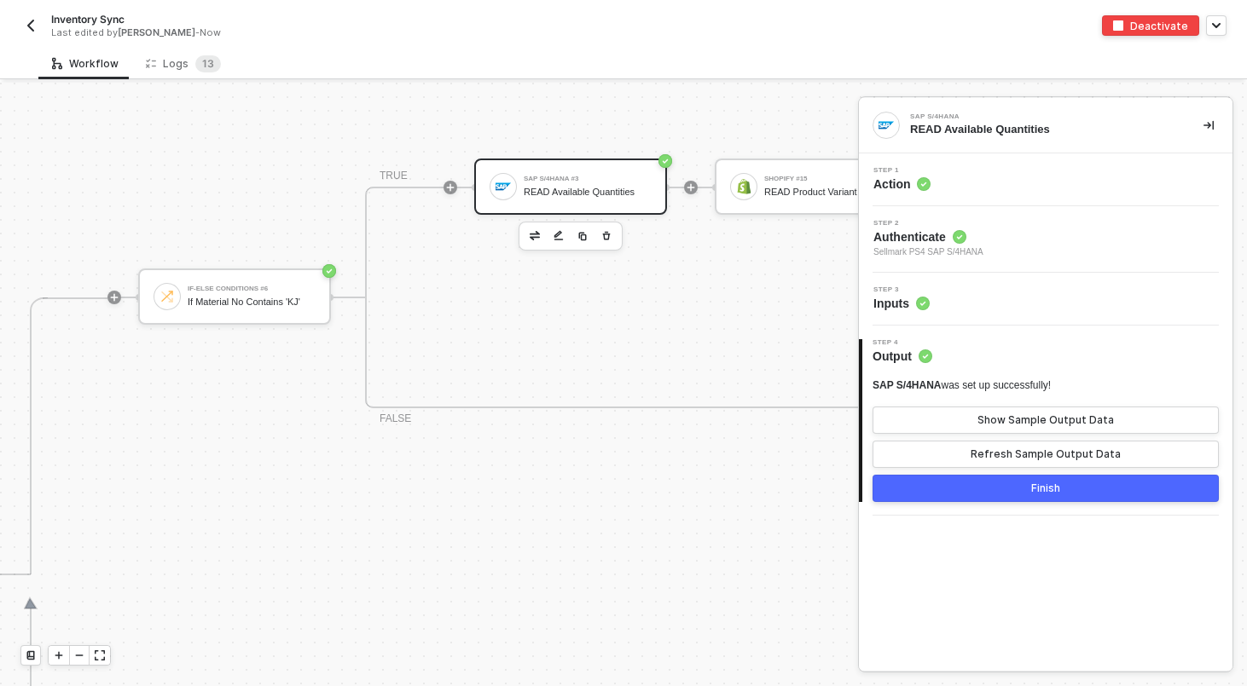
click at [987, 302] on div "Step 3 Inputs" at bounding box center [1047, 300] width 369 height 26
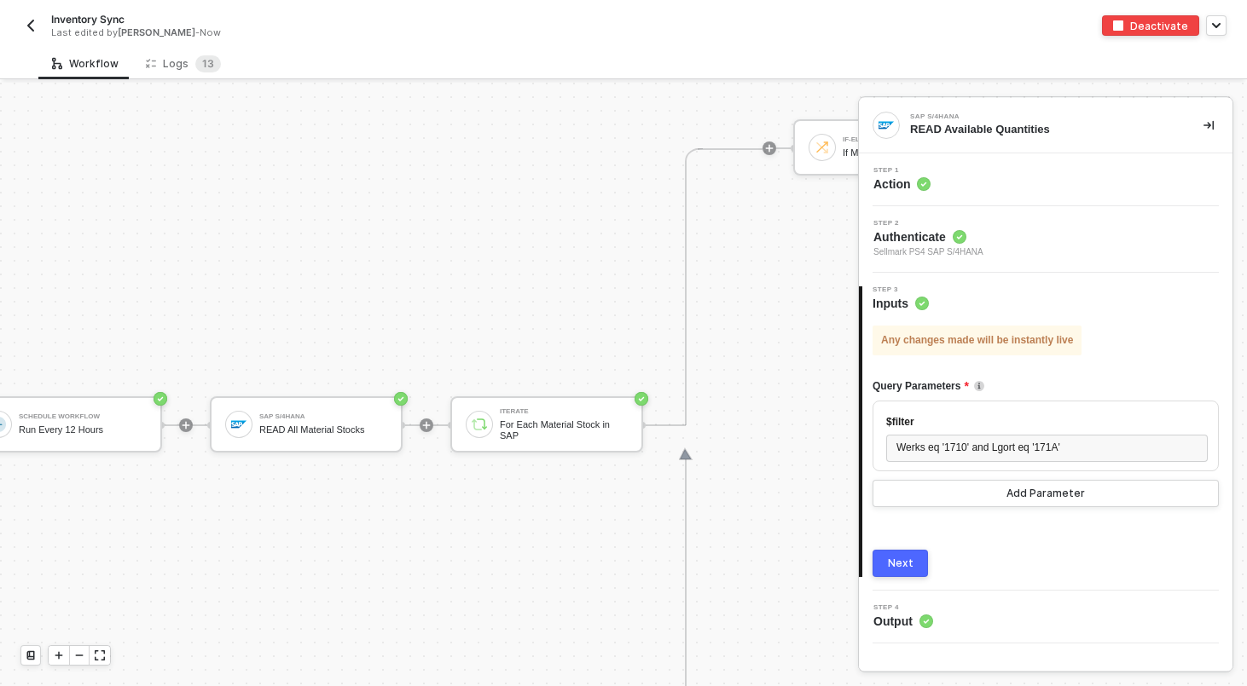
scroll to position [641, 51]
click at [289, 429] on div "READ All Material Stocks" at bounding box center [323, 429] width 128 height 11
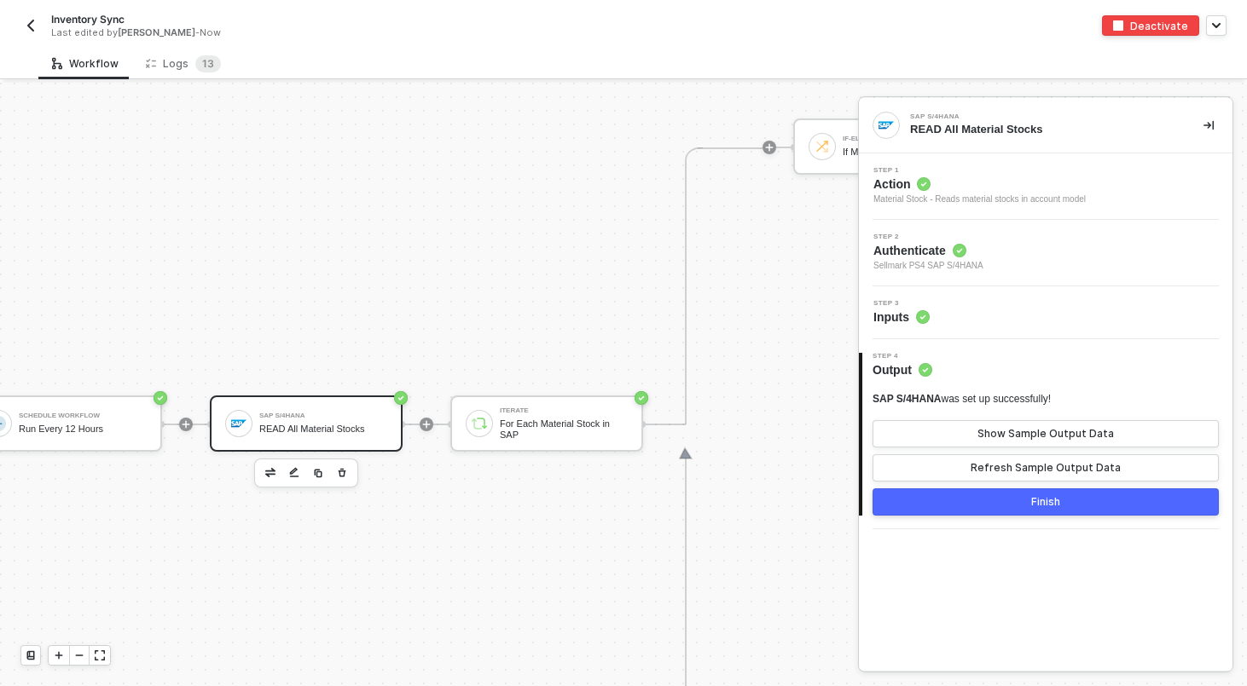
click at [1013, 308] on div "Step 3 Inputs" at bounding box center [1047, 313] width 369 height 26
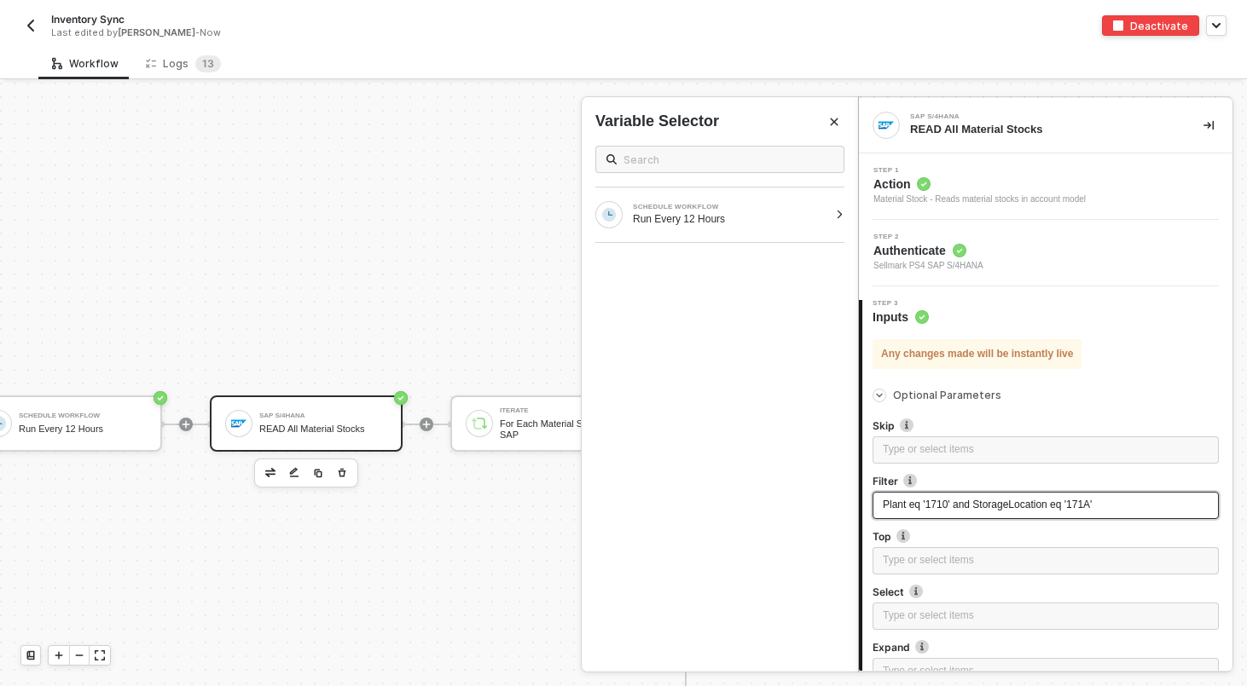
click at [969, 501] on span "Plant eq '1710' and StorageLocation eq '171A'" at bounding box center [987, 505] width 209 height 12
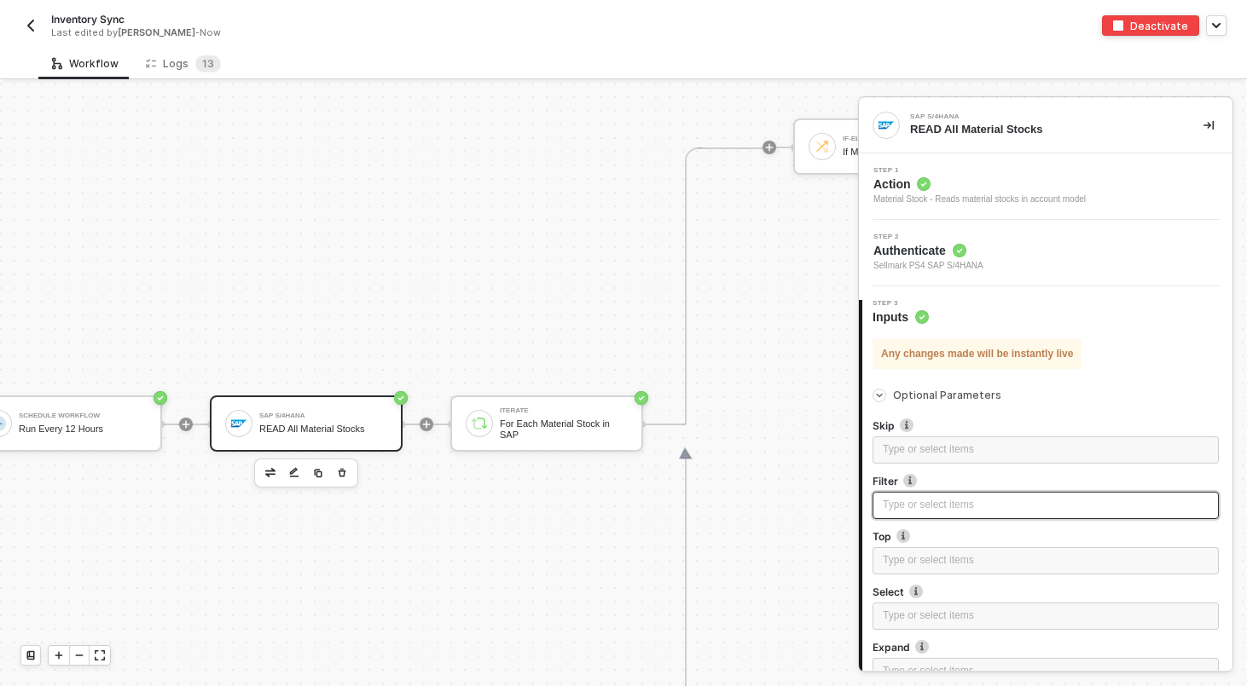
click at [1118, 391] on span "Optional Parameters" at bounding box center [1056, 396] width 326 height 10
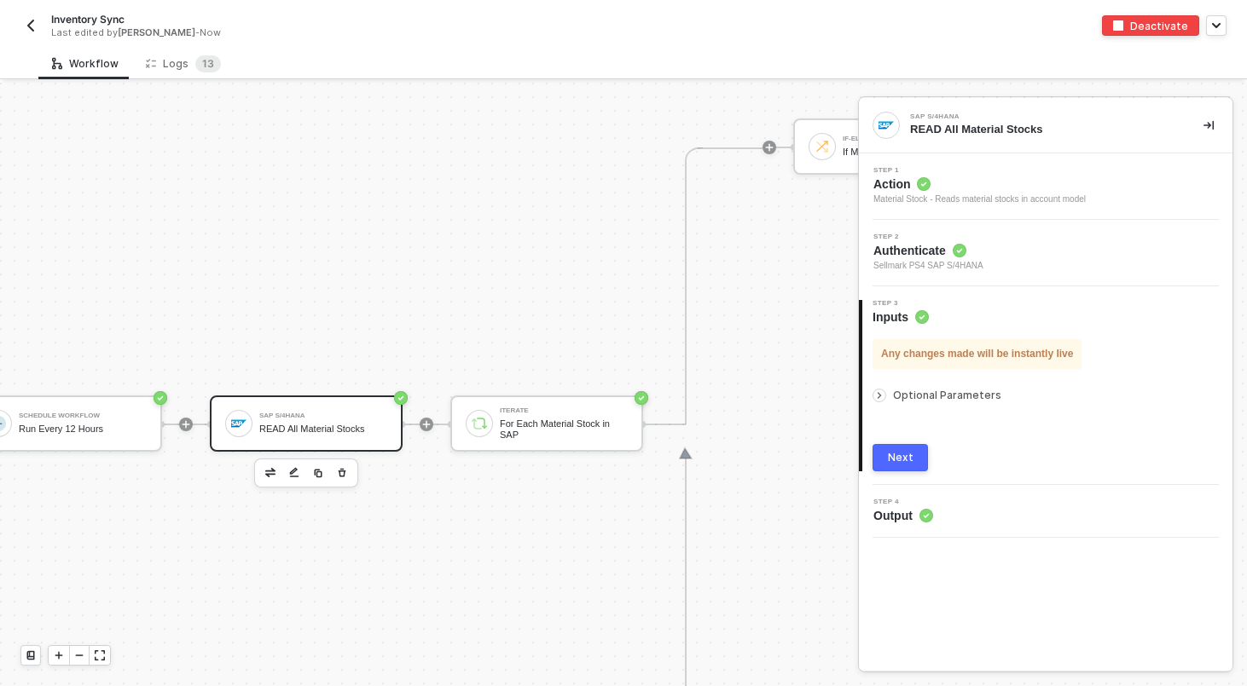
click at [890, 451] on div "Next" at bounding box center [901, 458] width 26 height 14
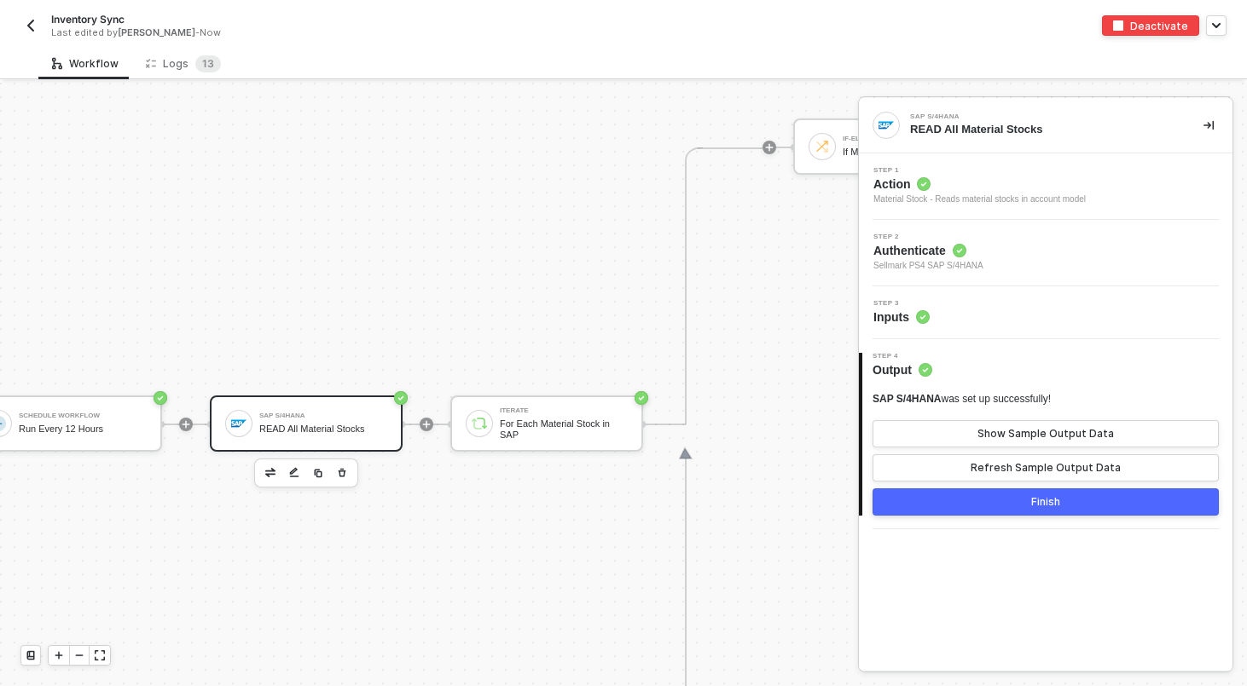
click at [976, 506] on button "Finish" at bounding box center [1045, 502] width 346 height 27
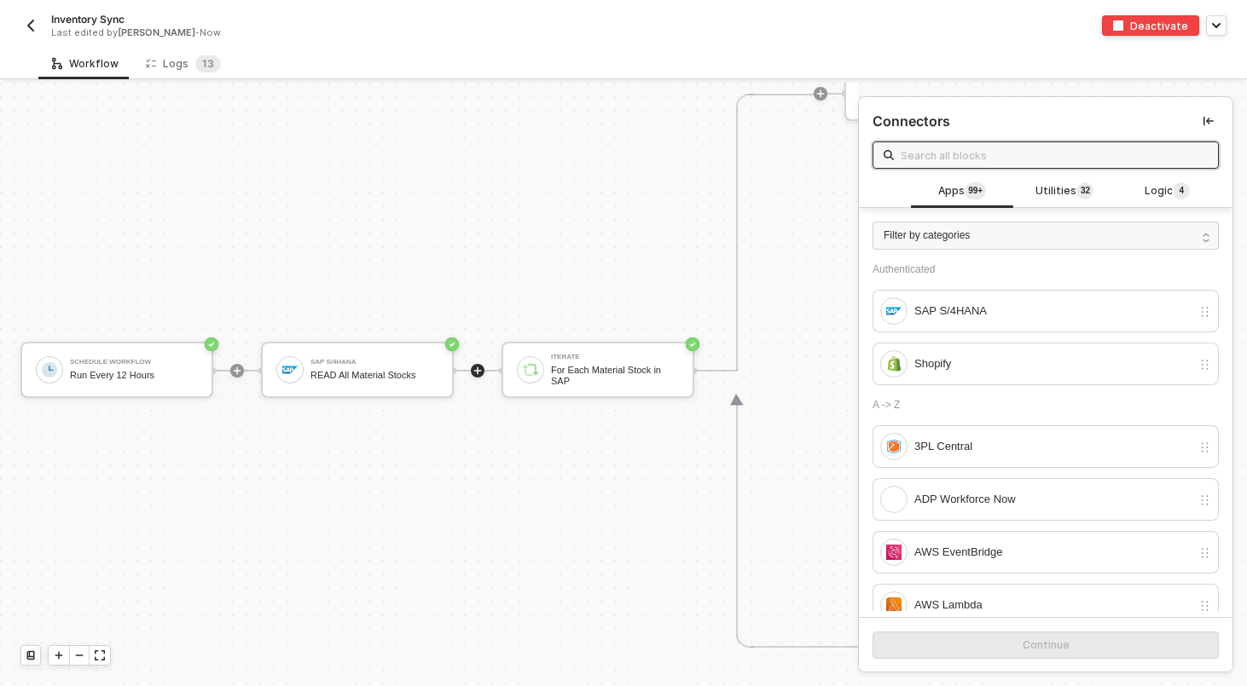
scroll to position [705, 0]
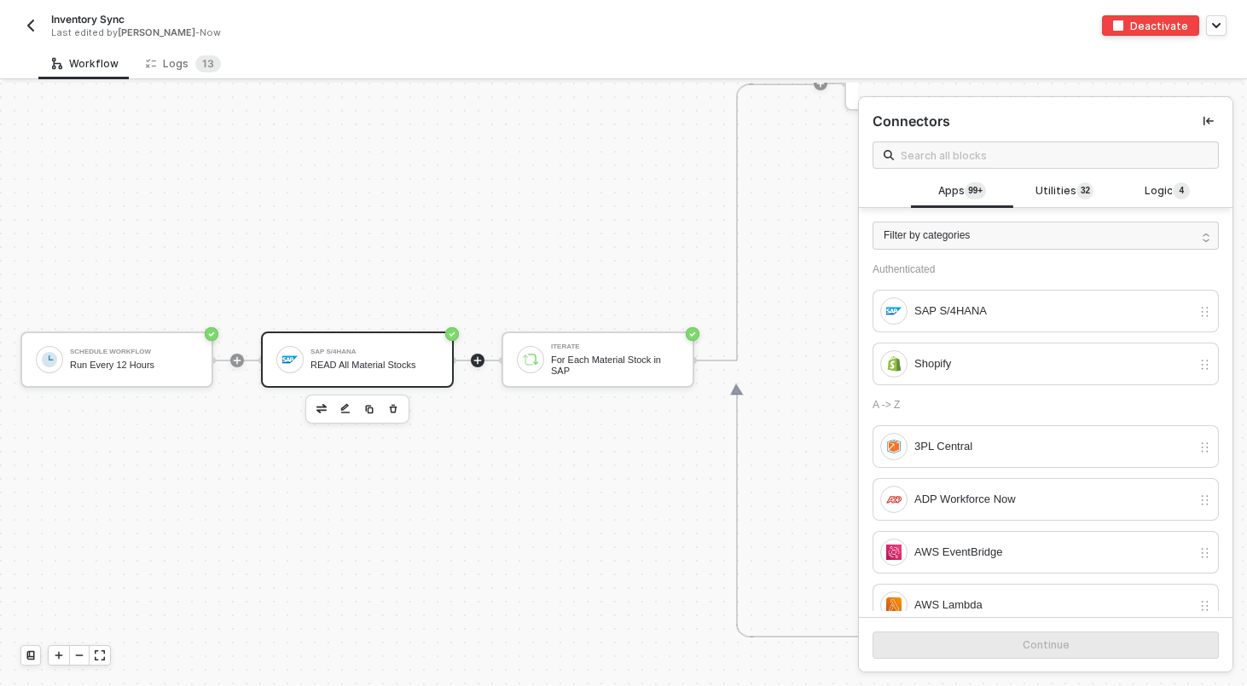
click at [374, 351] on div "SAP S/4HANA" at bounding box center [374, 352] width 128 height 7
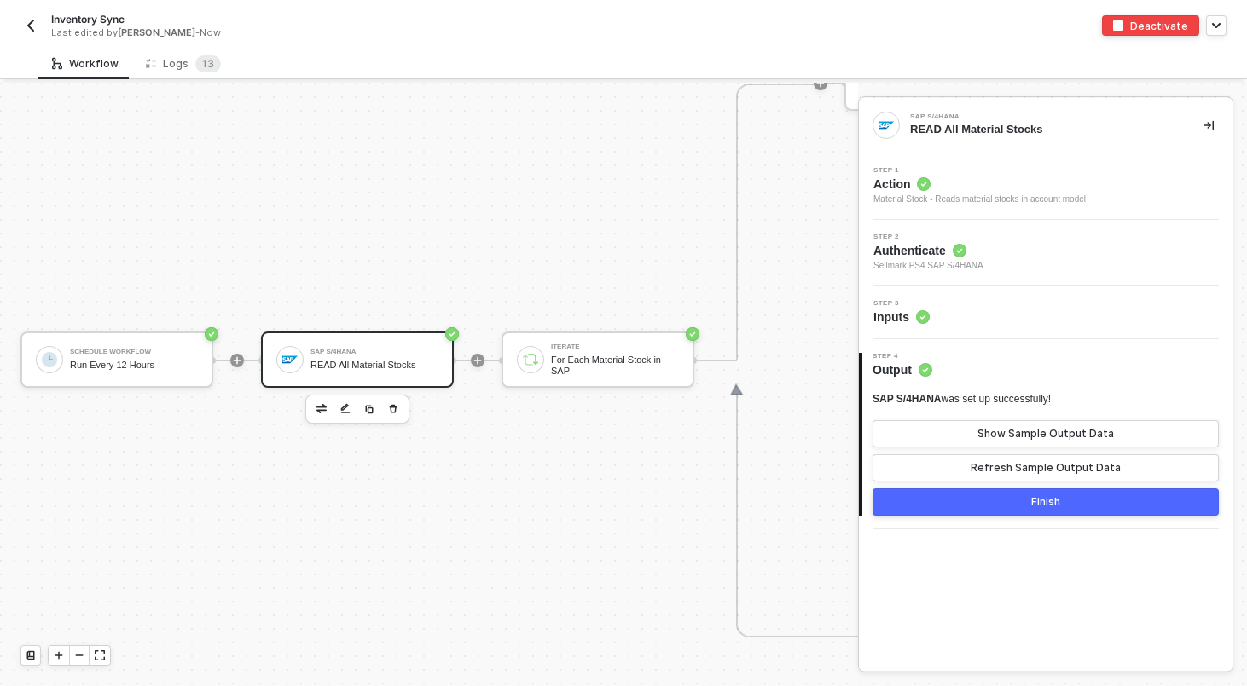
click at [956, 304] on div "Step 3 Inputs" at bounding box center [1047, 313] width 369 height 26
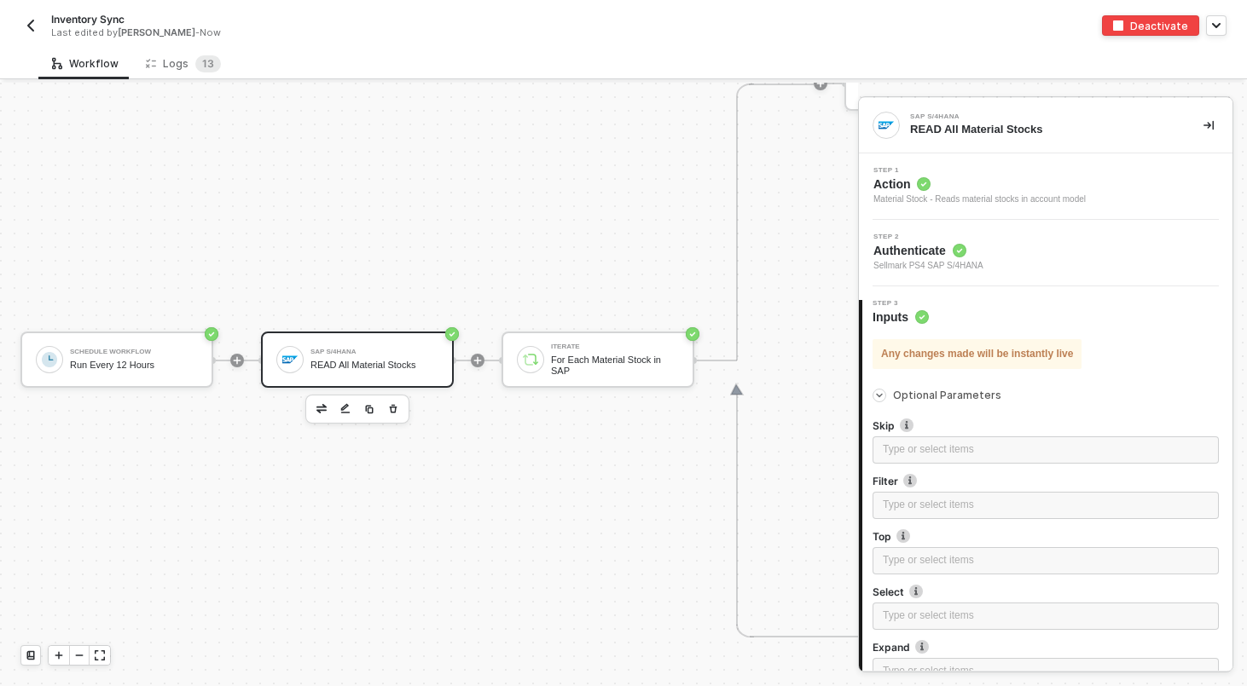
scroll to position [158, 0]
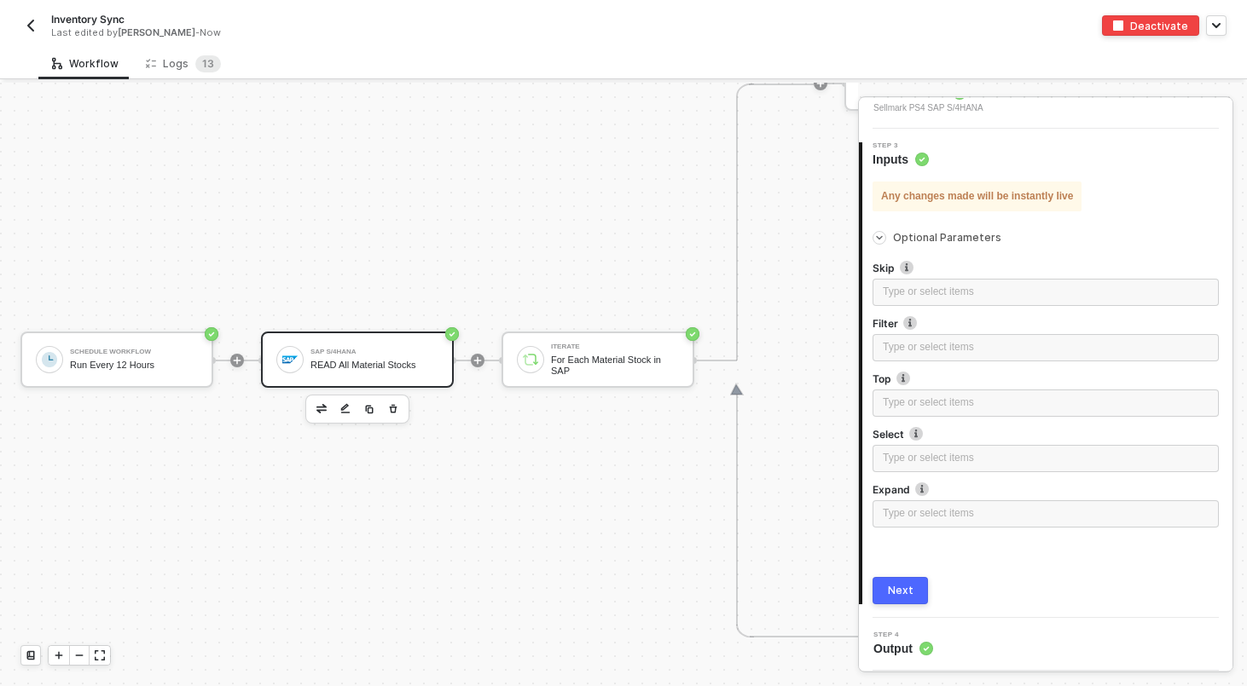
click at [887, 587] on button "Next" at bounding box center [899, 590] width 55 height 27
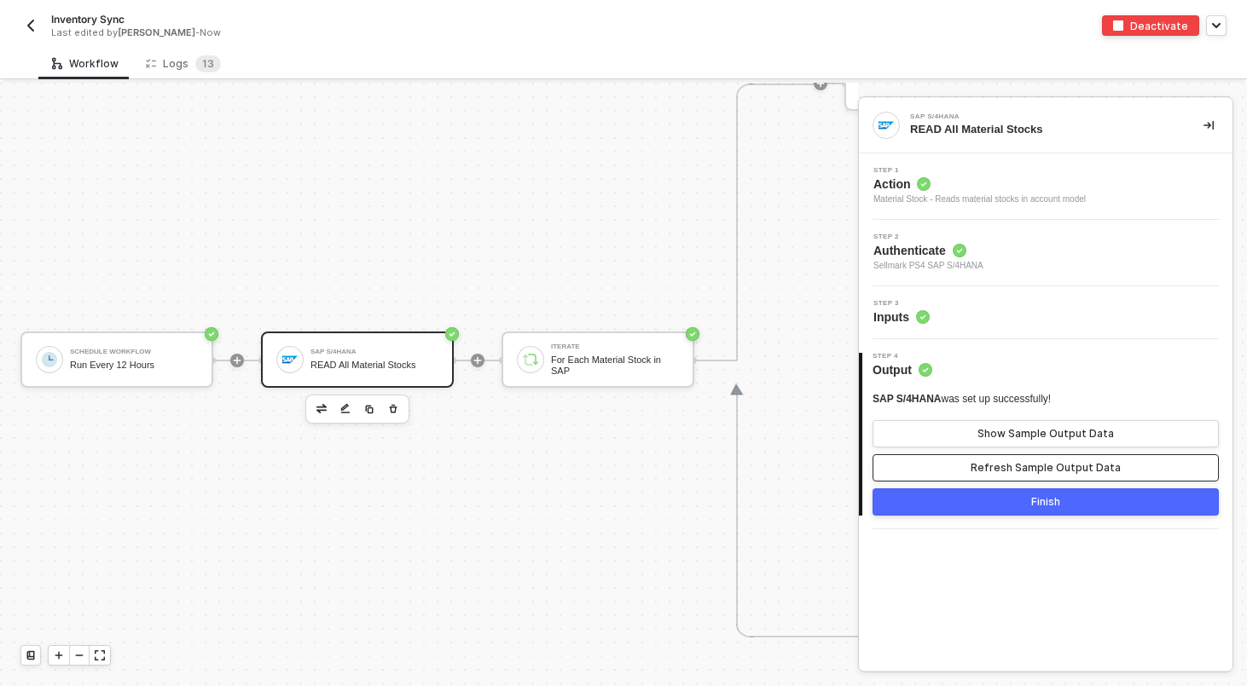
click at [1009, 472] on div "Refresh Sample Output Data" at bounding box center [1045, 468] width 150 height 14
click at [1000, 434] on div "Show Sample Output Data" at bounding box center [1045, 434] width 136 height 14
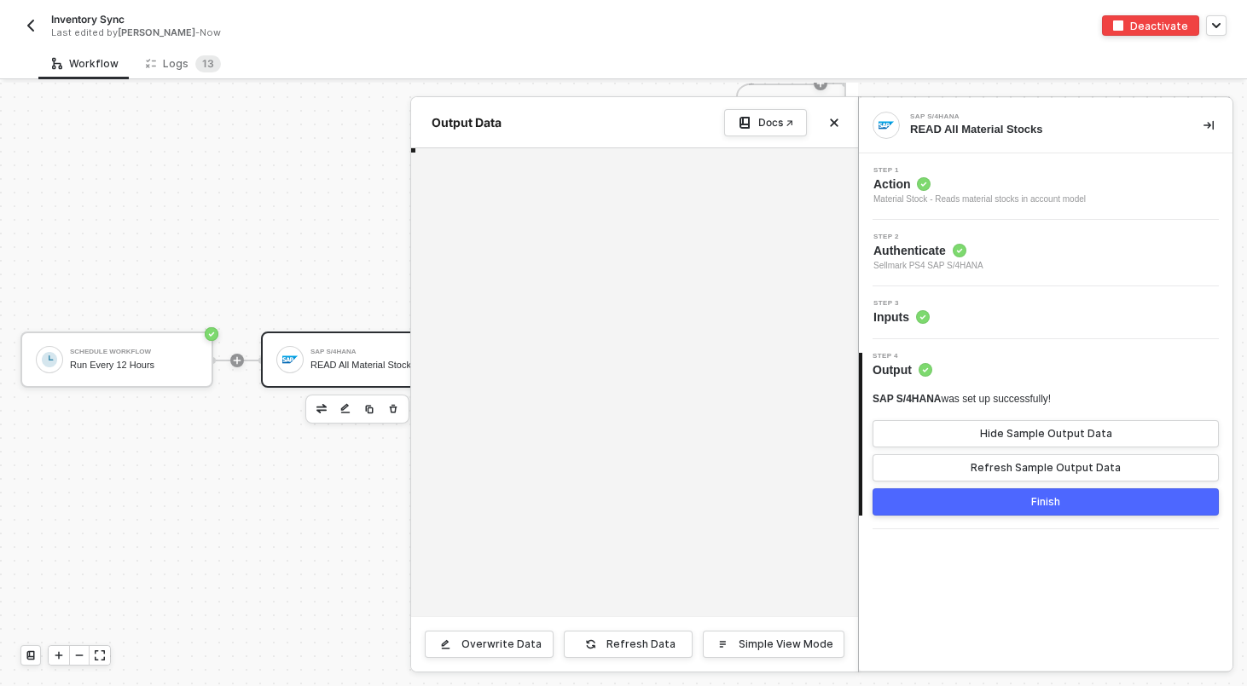
scroll to position [61, 0]
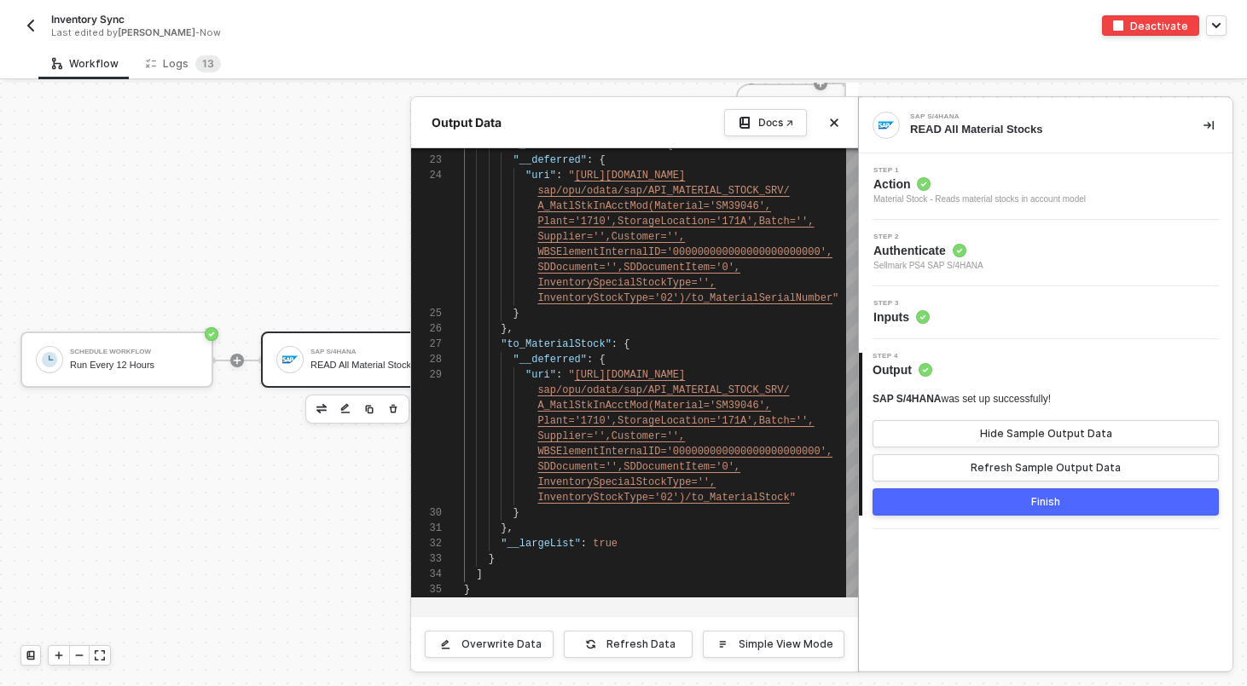
click at [622, 629] on div "Overwrite Data Refresh Data Simple View Mode" at bounding box center [634, 643] width 447 height 55
click at [622, 639] on div "Refresh Data" at bounding box center [640, 645] width 69 height 14
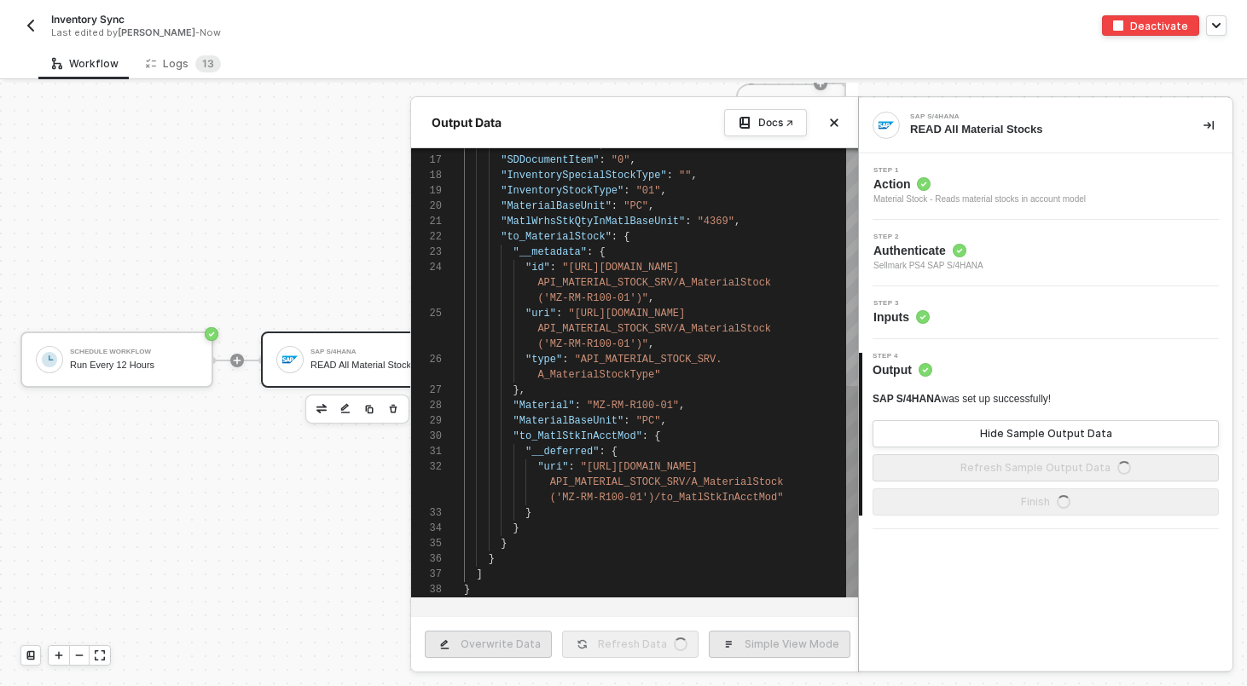
type textarea "{ "materialStock": [ { "__metadata": { "id": "https://sellmarksap.sc1.hec.ondem…"
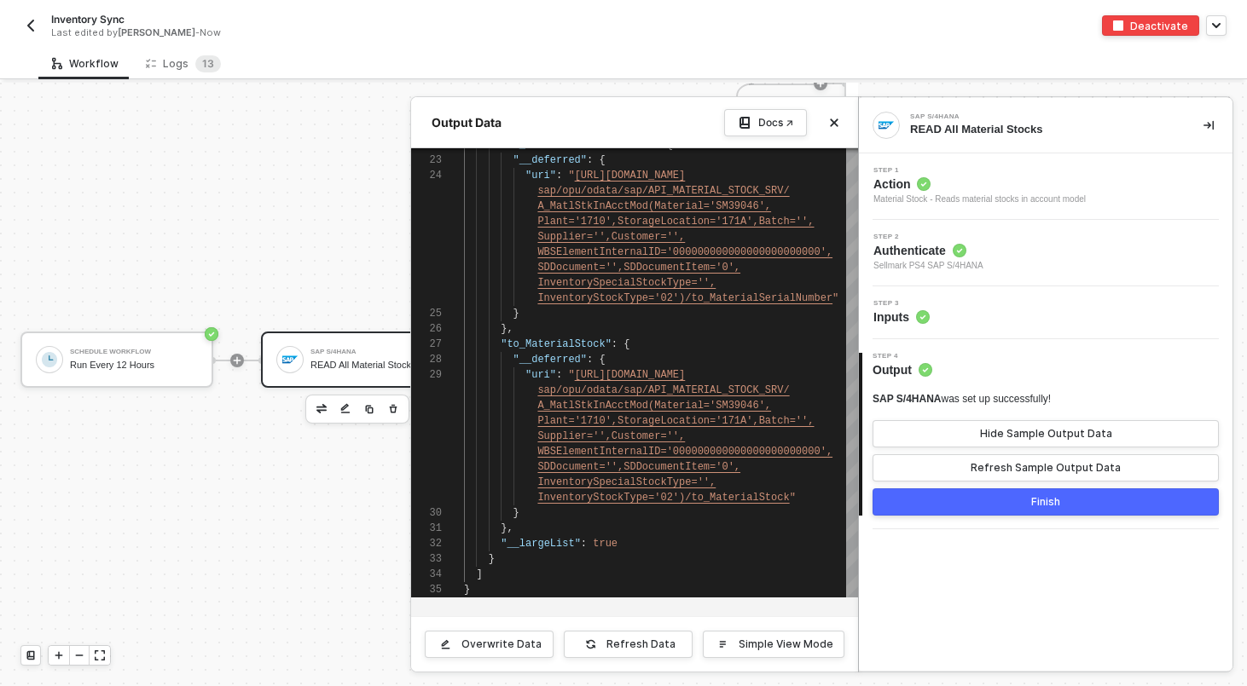
click at [852, 120] on div "Output Data Docs ↗" at bounding box center [634, 122] width 447 height 51
click at [842, 123] on button "Close" at bounding box center [834, 123] width 20 height 20
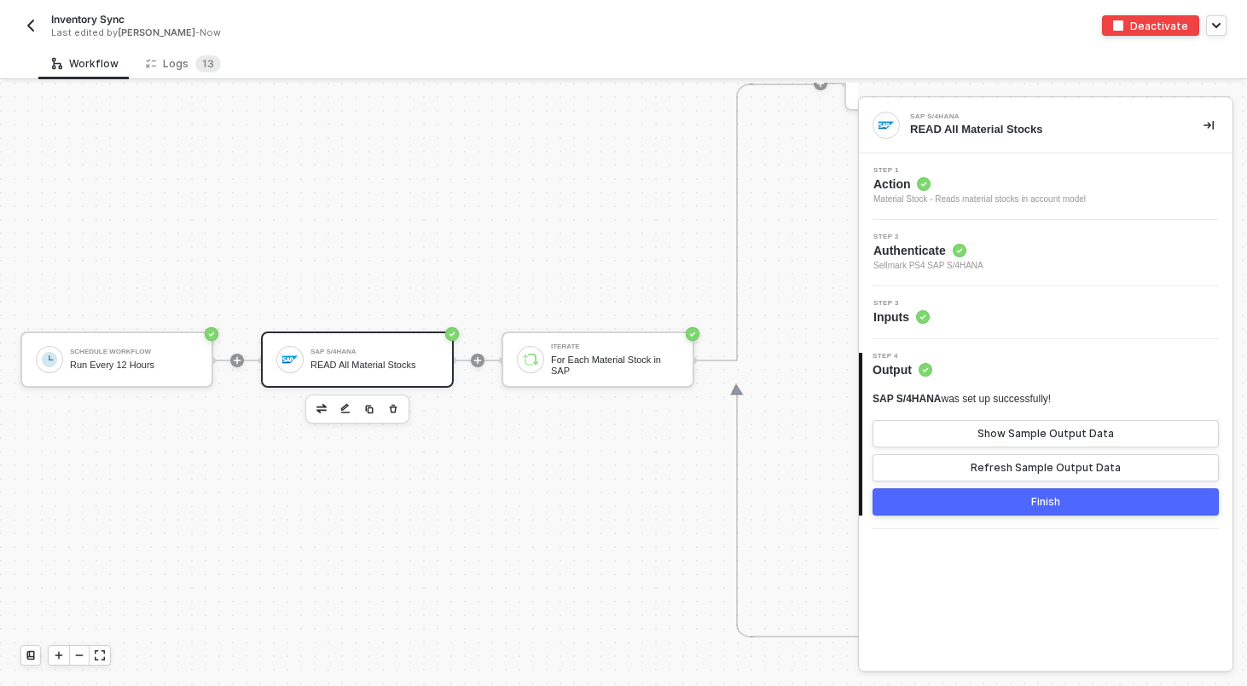
click at [974, 504] on button "Finish" at bounding box center [1045, 502] width 346 height 27
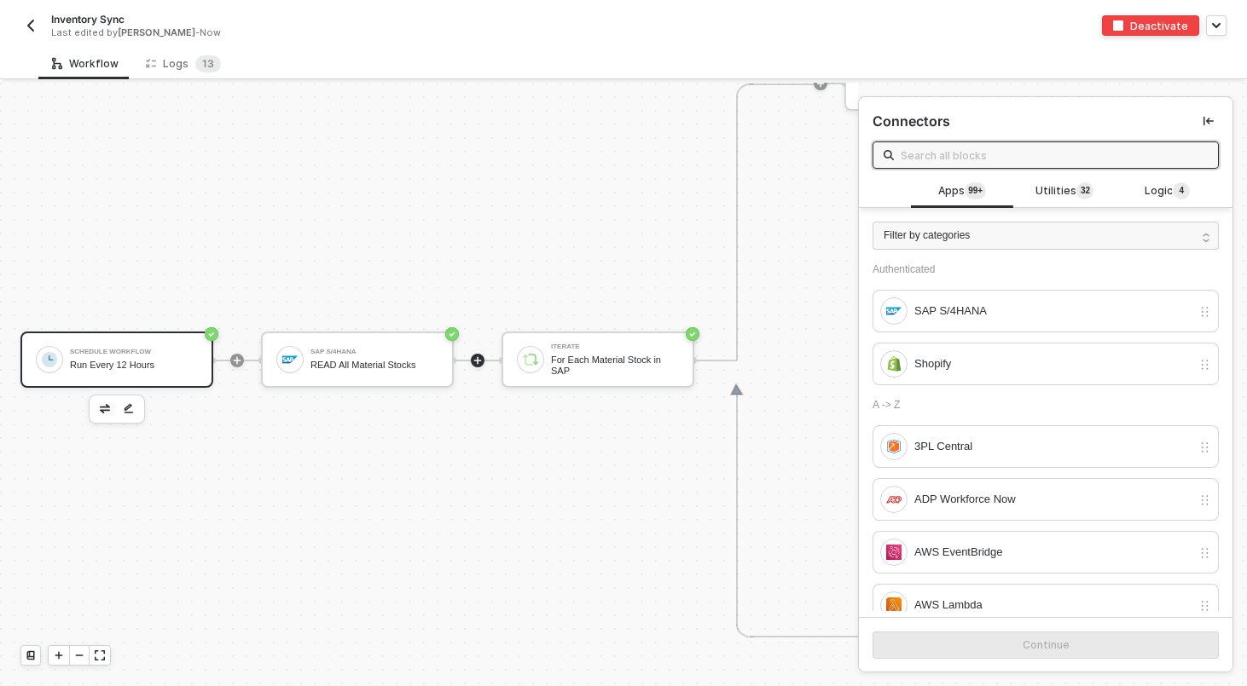
click at [156, 360] on div "Run Every 12 Hours" at bounding box center [134, 365] width 128 height 11
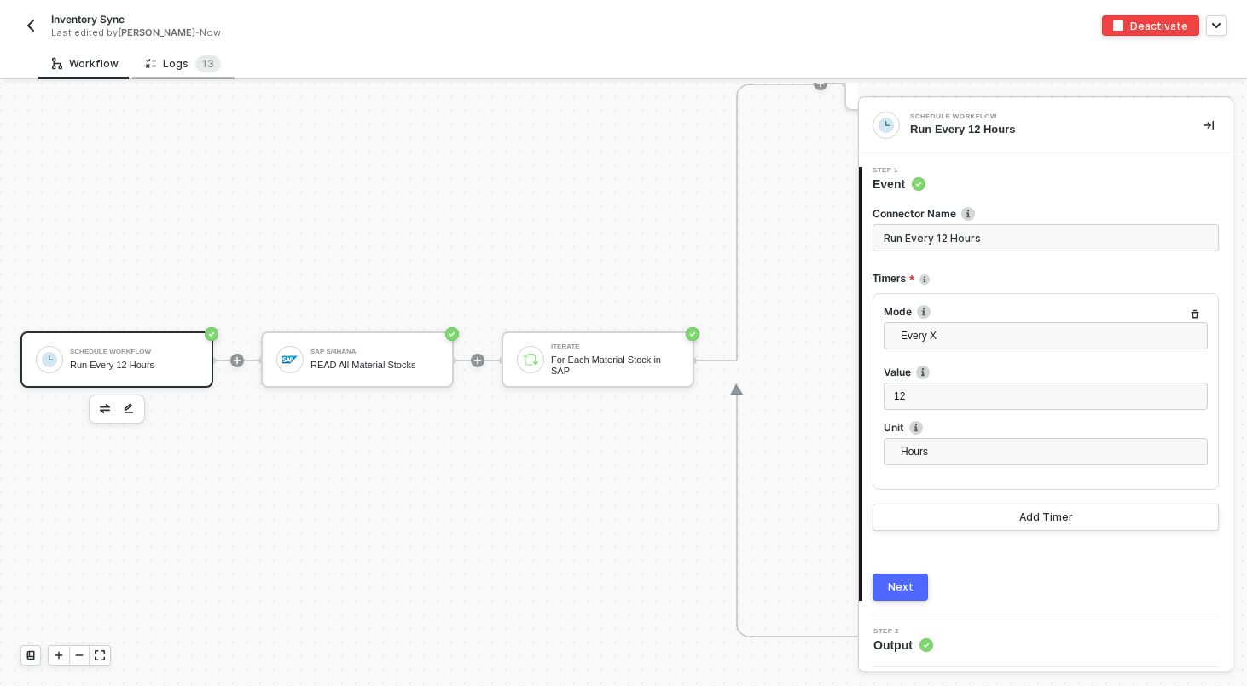
click at [183, 67] on div "Logs 1 3" at bounding box center [183, 63] width 75 height 17
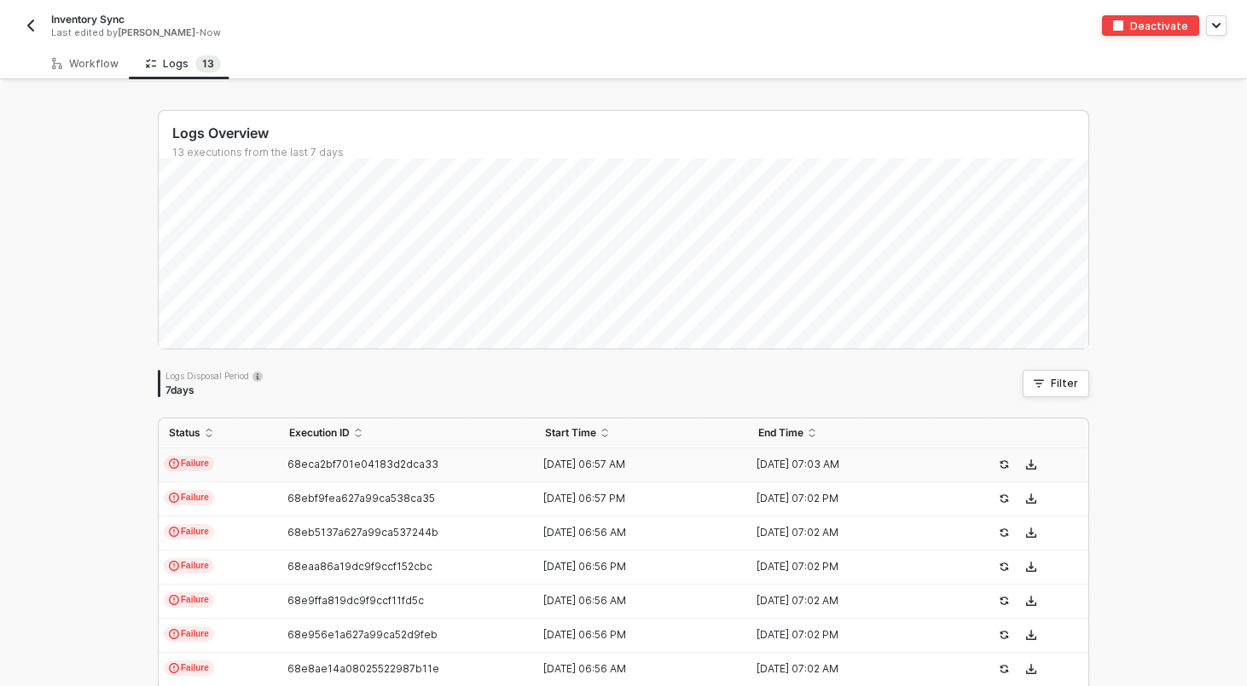
click at [287, 468] on div "68eca2bf701e04183d2dca33" at bounding box center [400, 465] width 242 height 14
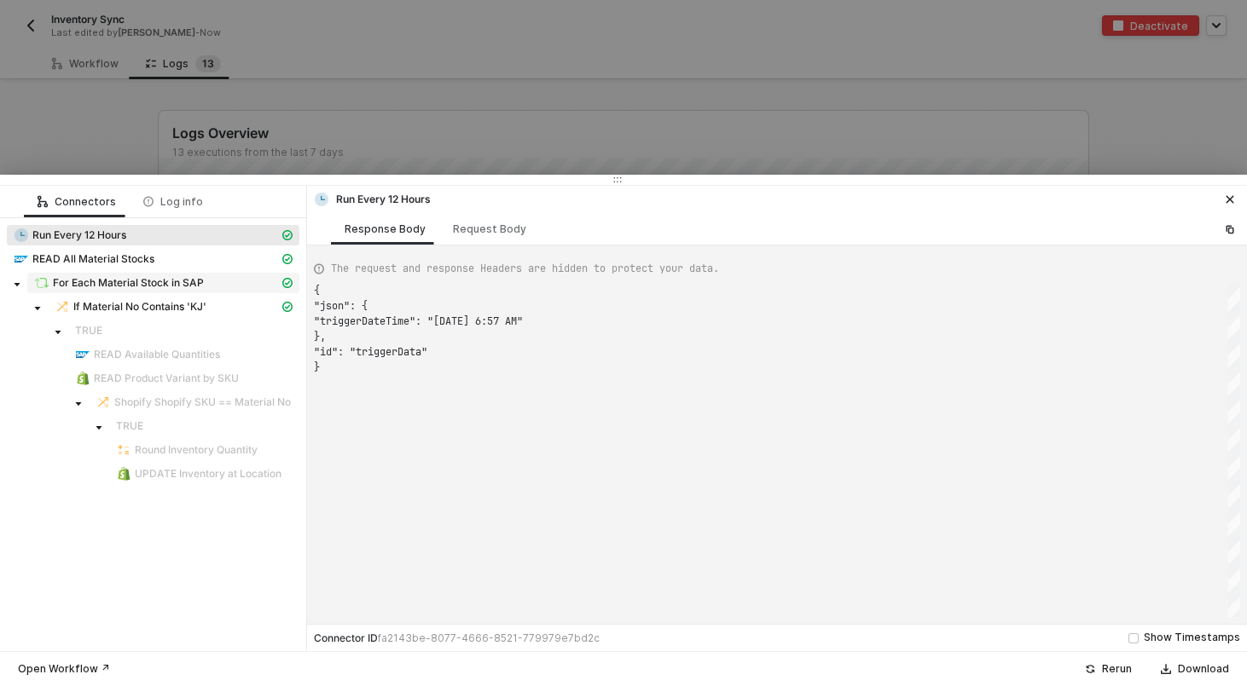
scroll to position [77, 0]
click at [131, 281] on span "For Each Material Stock in SAP" at bounding box center [128, 283] width 151 height 14
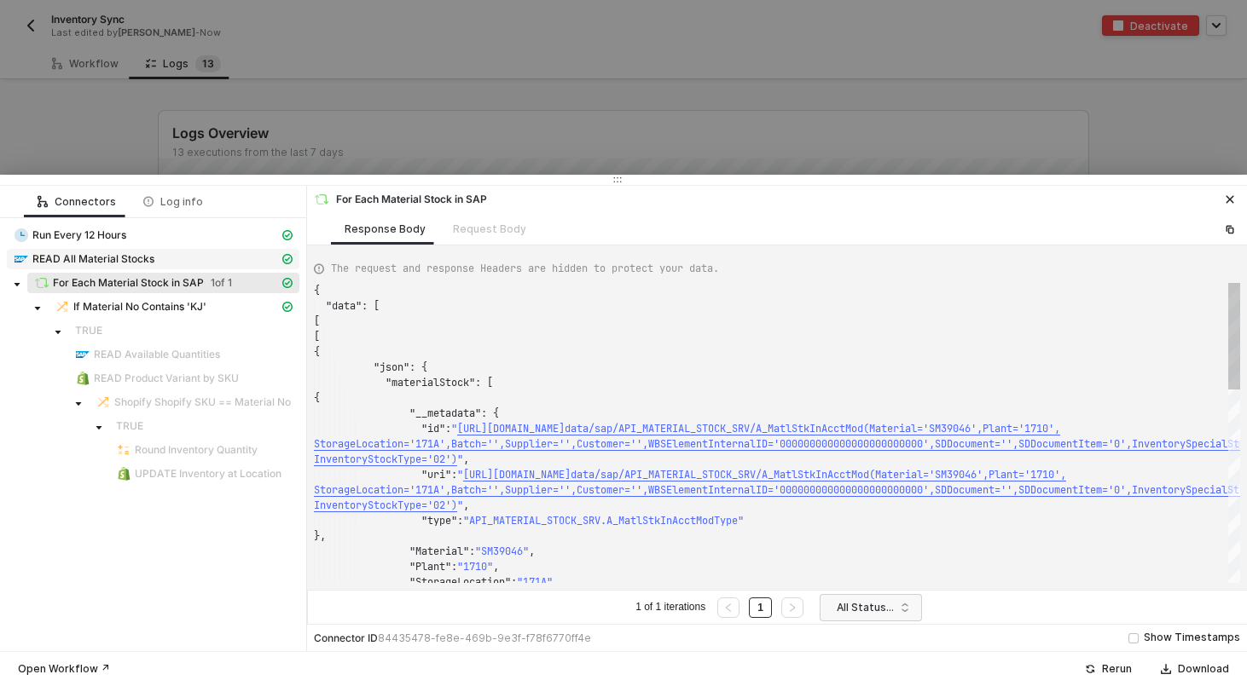
scroll to position [138, 0]
click at [98, 266] on div "READ All Material Stocks" at bounding box center [146, 259] width 265 height 15
type textarea "{ "json": { "materialStock": [ { "__metadata": { "id": "https://sellmarksap.sc1…"
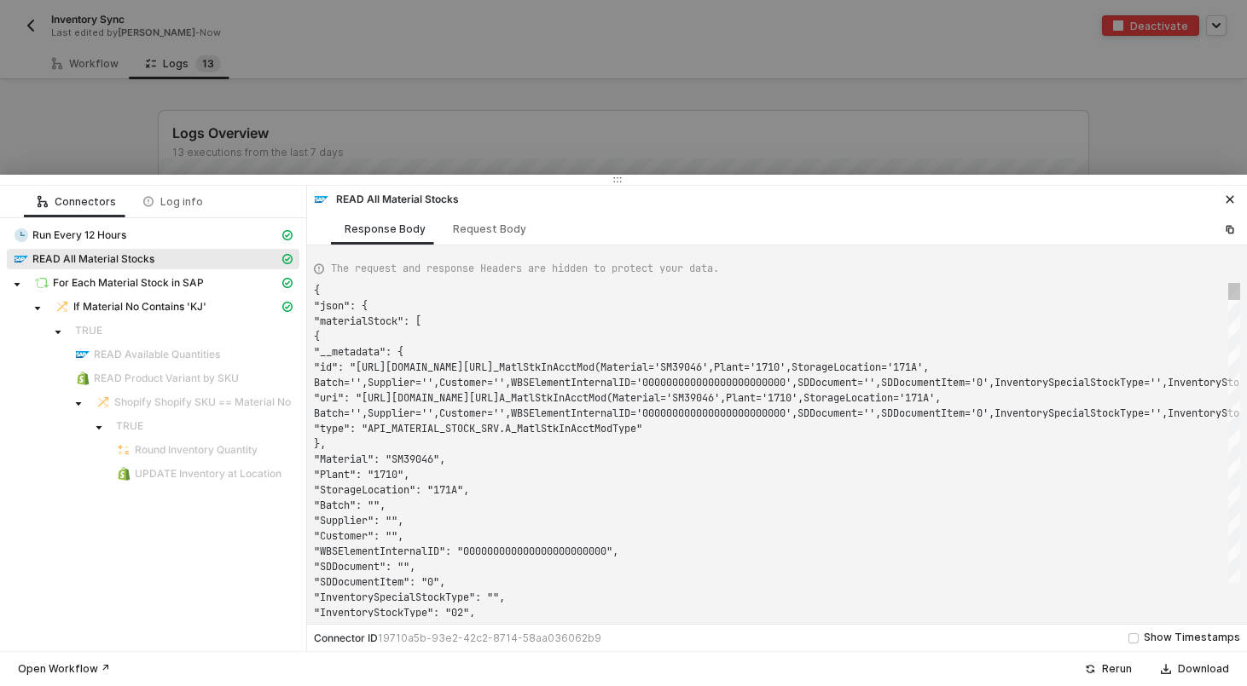
scroll to position [92, 0]
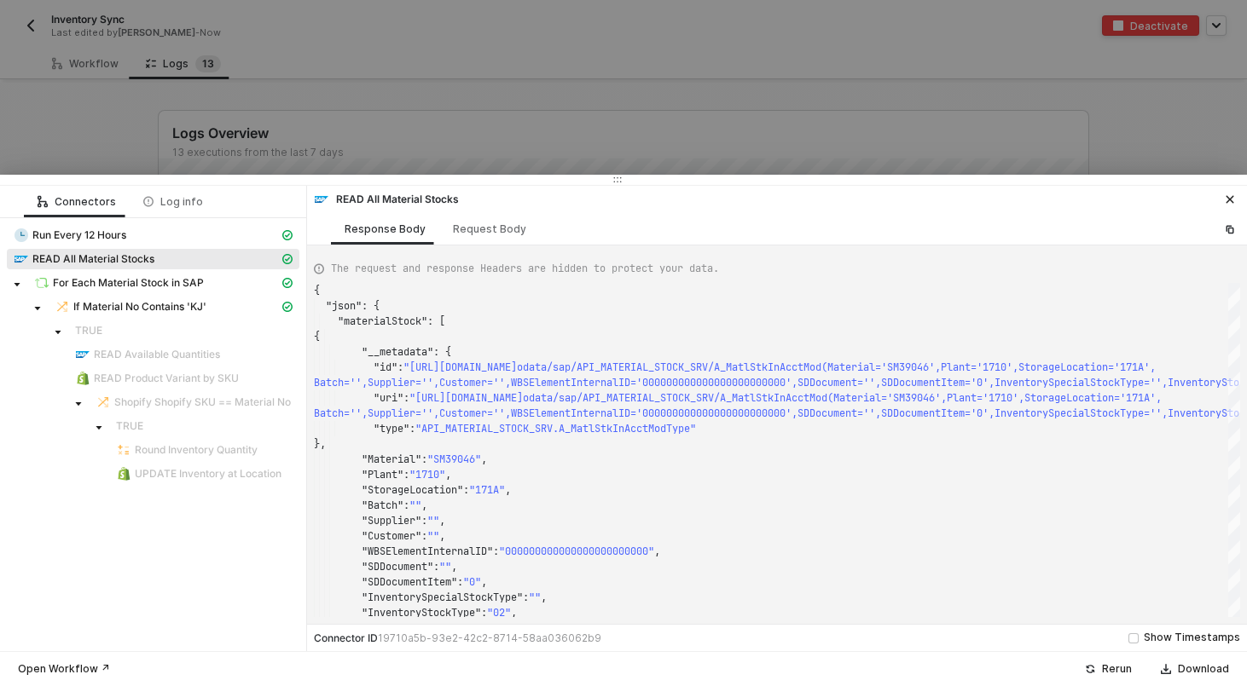
click at [41, 115] on div at bounding box center [623, 343] width 1247 height 686
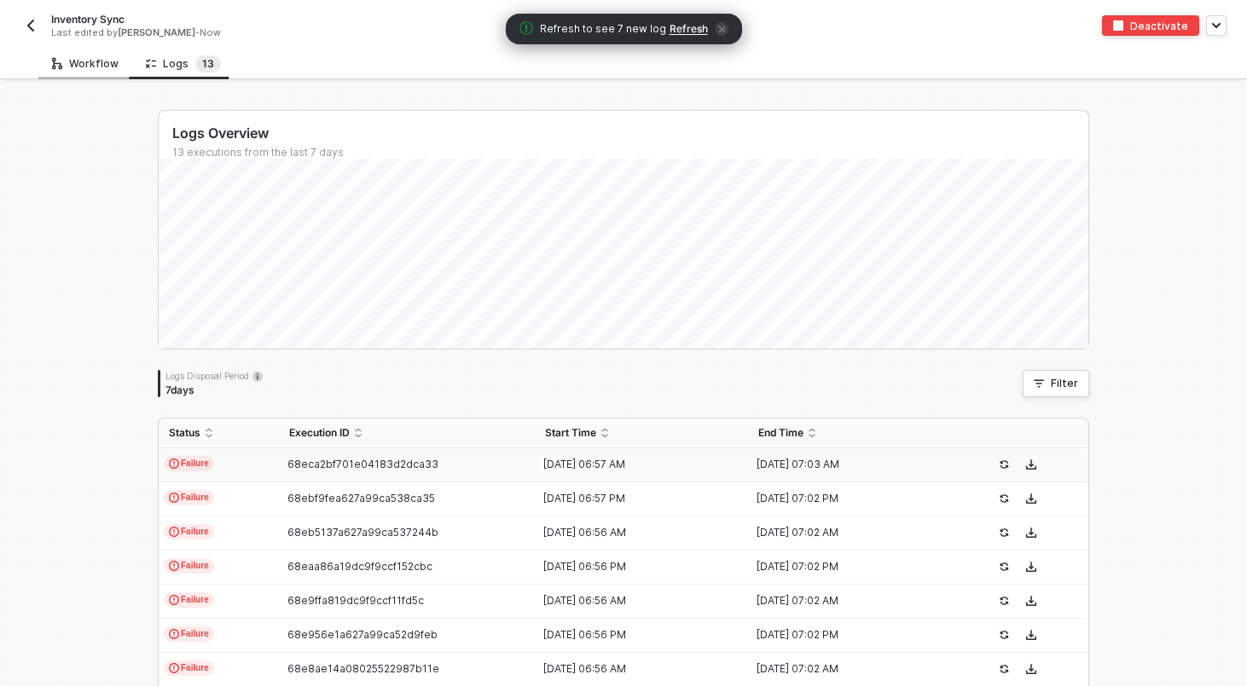
click at [72, 68] on div "Workflow" at bounding box center [85, 64] width 67 height 14
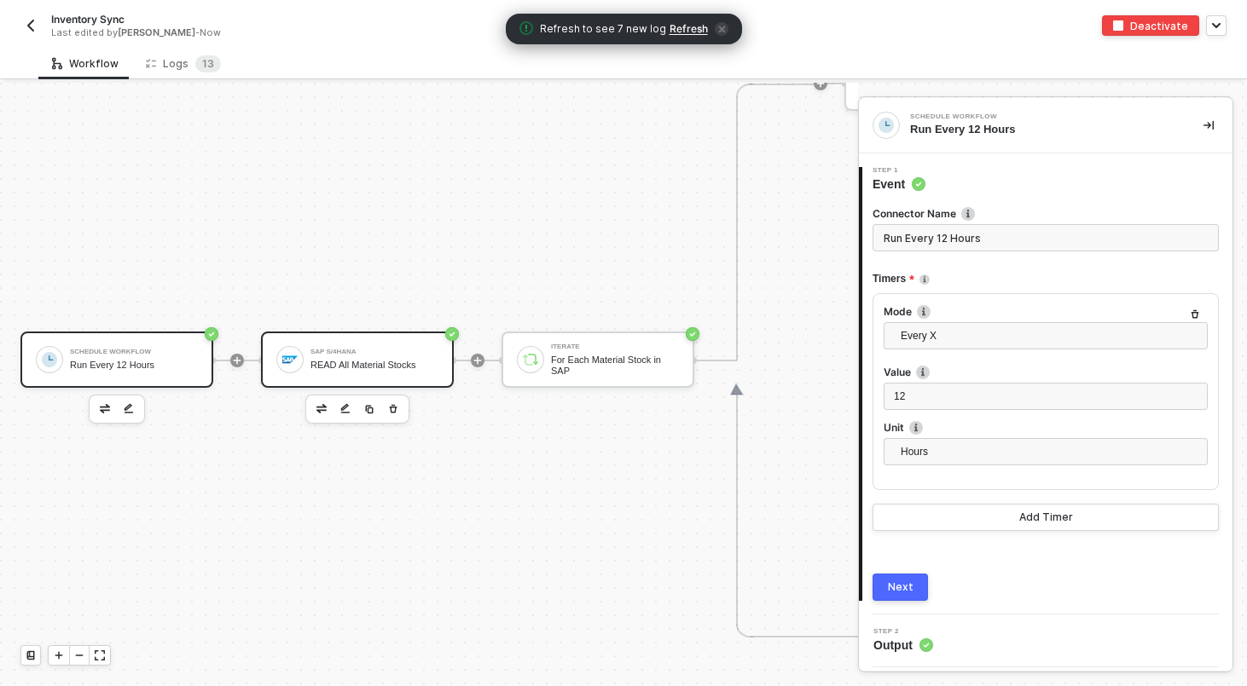
click at [348, 356] on div "SAP S/4HANA READ All Material Stocks" at bounding box center [374, 360] width 128 height 32
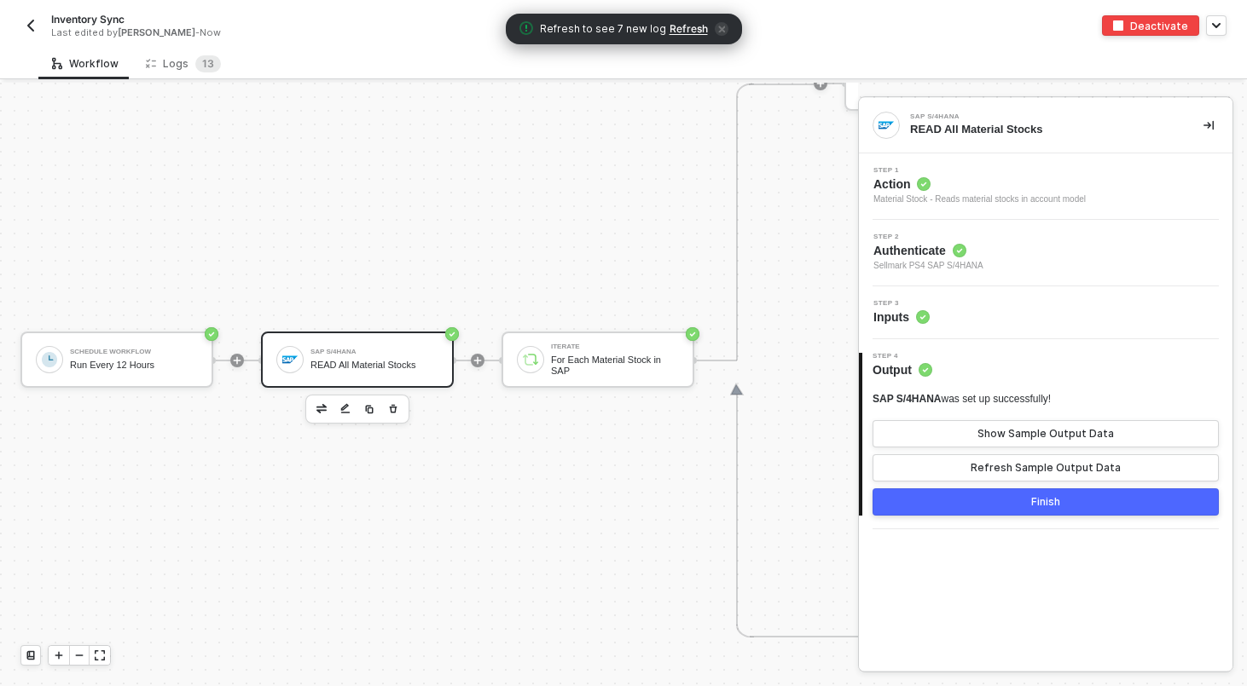
click at [971, 309] on div "Step 3 Inputs" at bounding box center [1047, 313] width 369 height 26
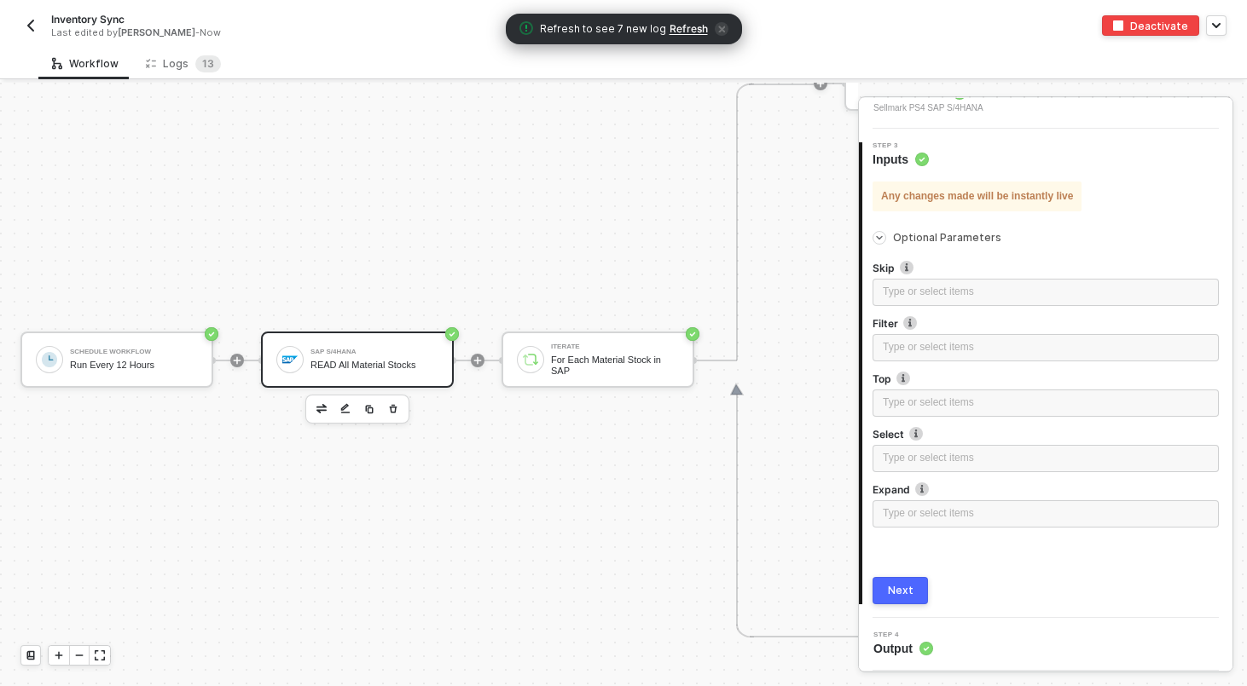
scroll to position [0, 0]
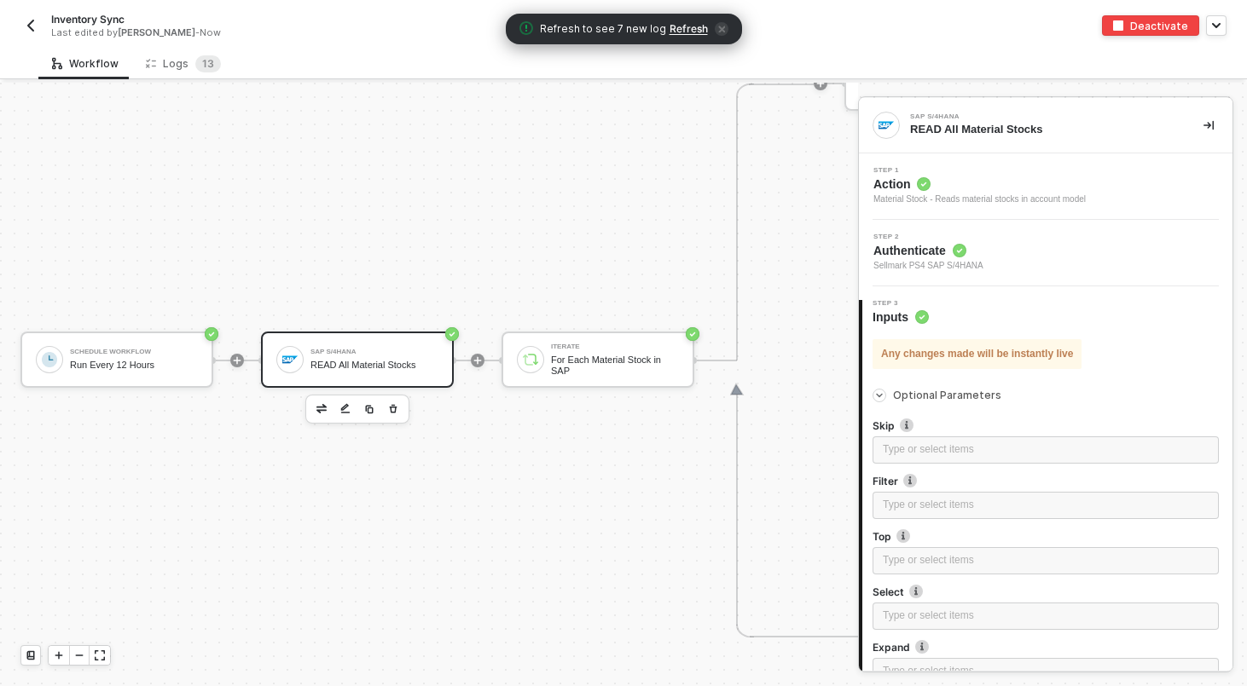
click at [998, 260] on div "Step 2 Authenticate Sellmark PS4 SAP S/4HANA" at bounding box center [1047, 253] width 369 height 39
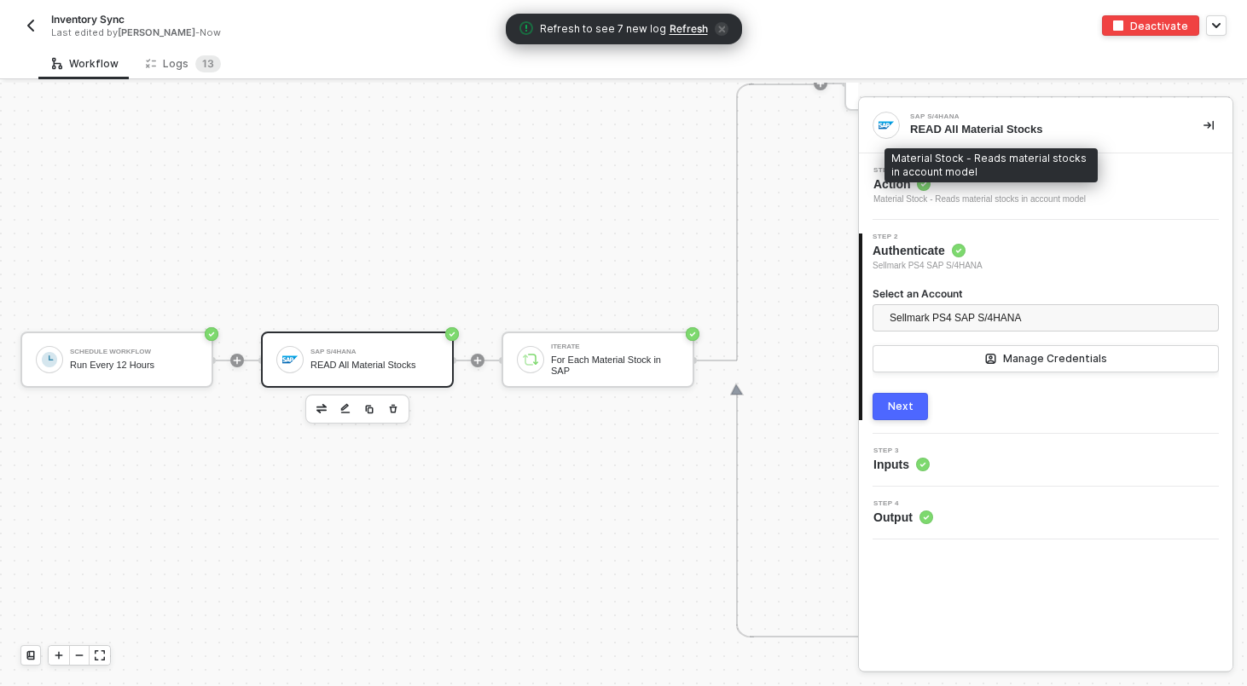
click at [975, 204] on div "Material Stock - Reads material stocks in account model" at bounding box center [979, 200] width 212 height 14
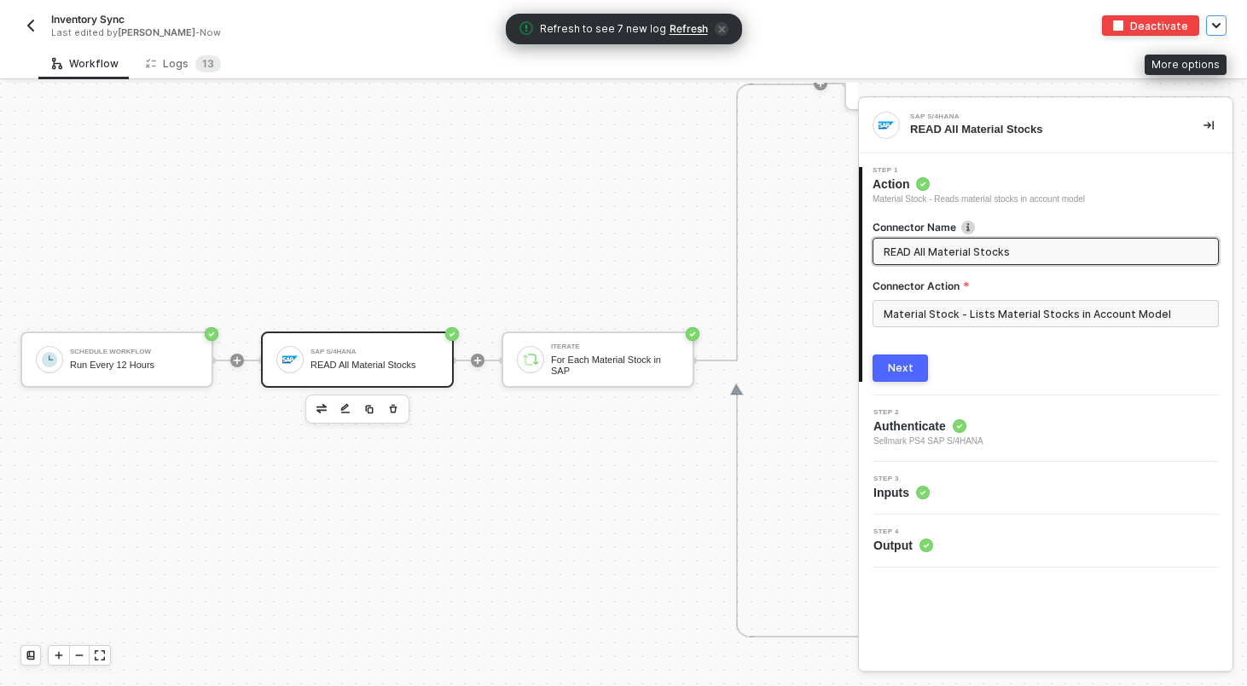
click at [1216, 23] on icon "button" at bounding box center [1216, 25] width 9 height 5
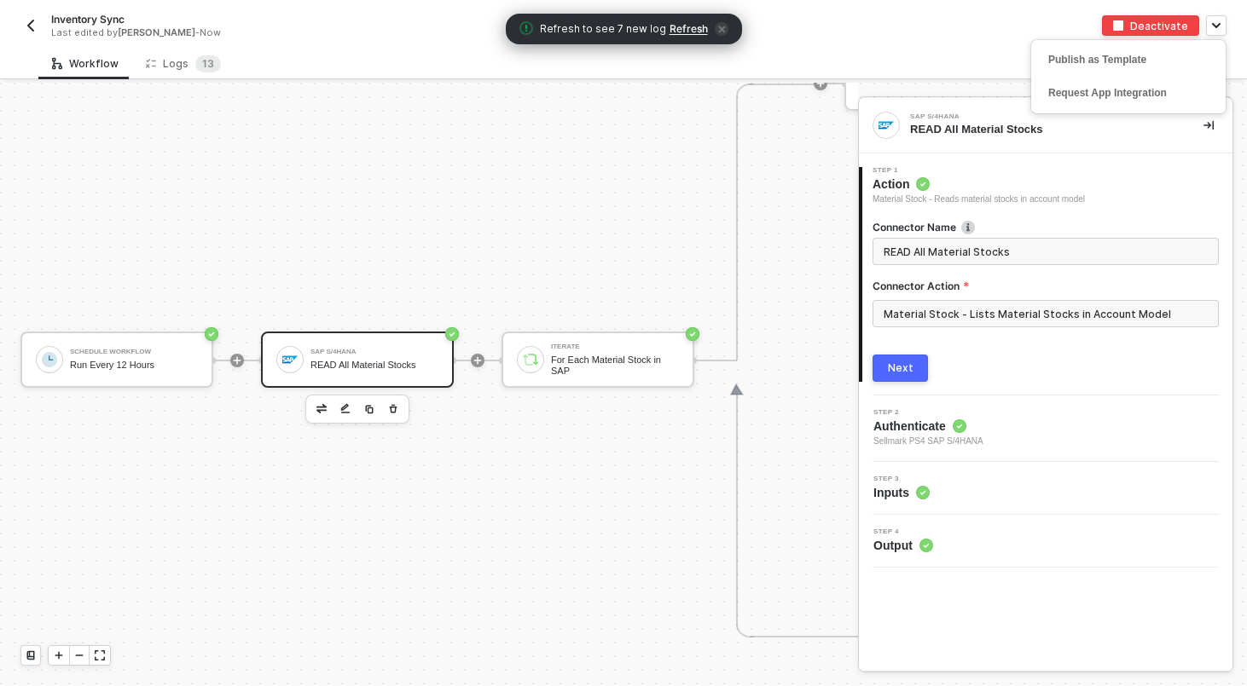
click at [994, 29] on div "Deactivate Publish as Template Request App Integration" at bounding box center [924, 25] width 603 height 20
click at [406, 55] on div "Workflow Logs 1 3" at bounding box center [642, 64] width 1208 height 32
click at [718, 32] on span "icon-close" at bounding box center [722, 29] width 14 height 14
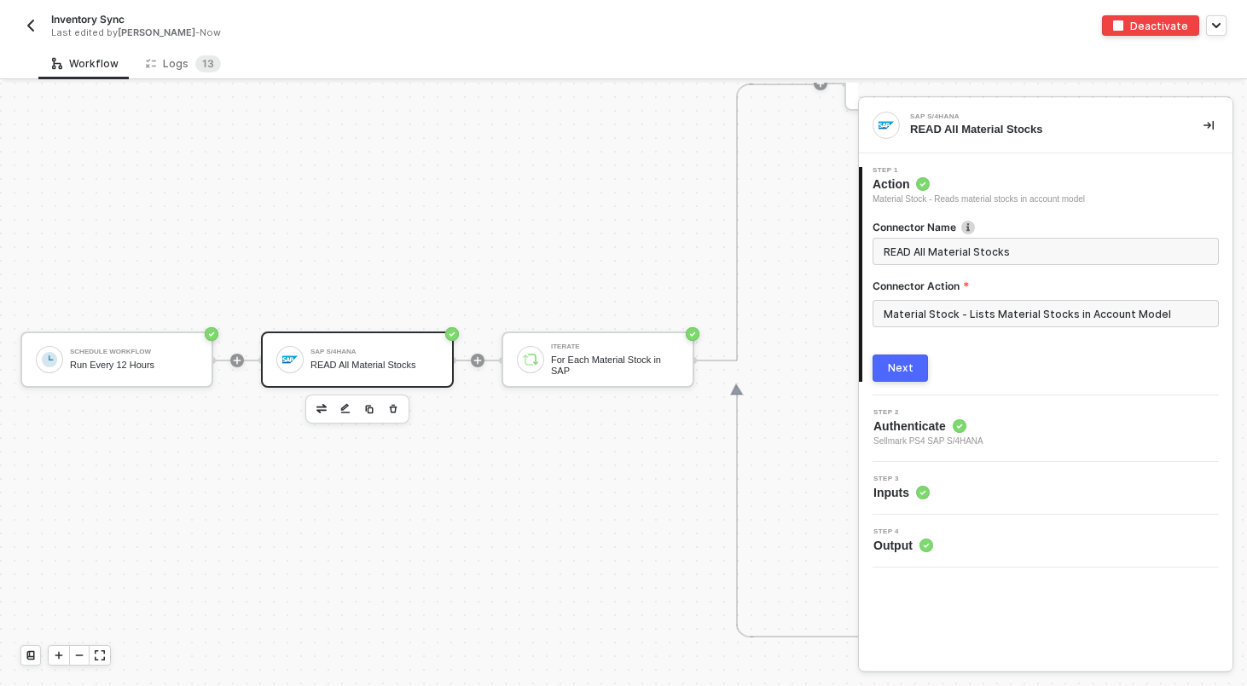
click at [1132, 26] on button "Deactivate" at bounding box center [1150, 25] width 97 height 20
click at [1173, 23] on div "Activate" at bounding box center [1165, 26] width 44 height 14
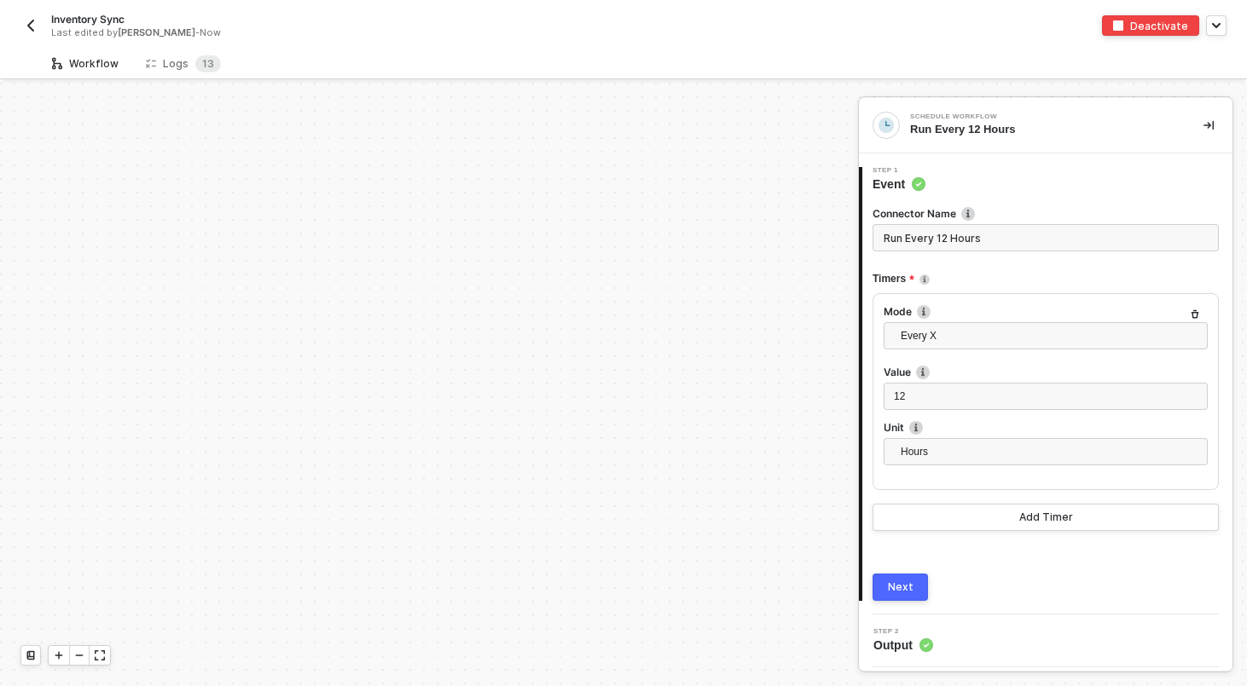
scroll to position [491, 0]
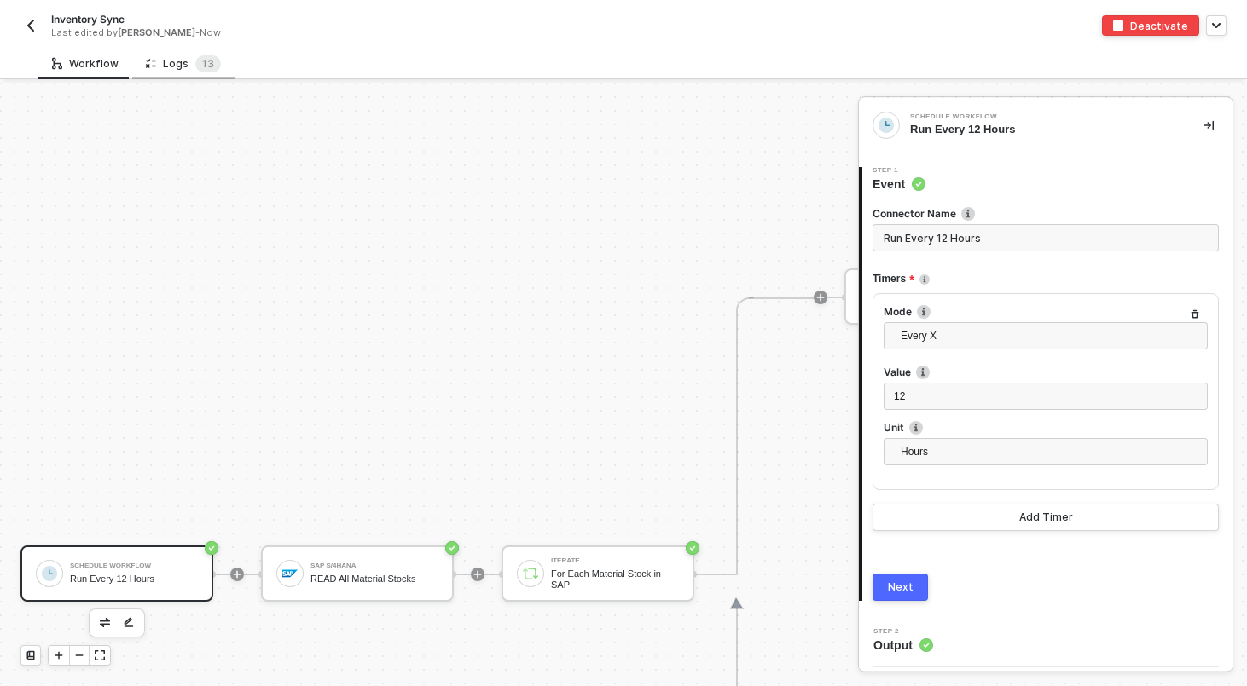
click at [172, 65] on div "Logs 1 3" at bounding box center [183, 63] width 75 height 17
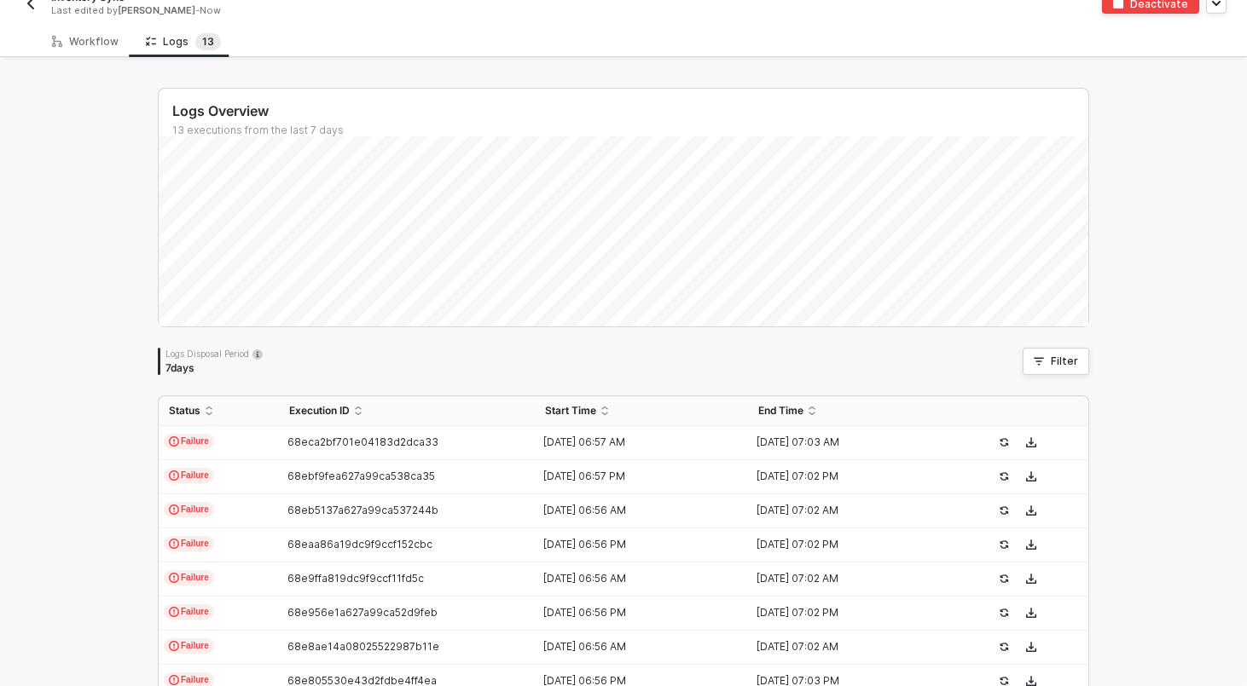
scroll to position [29, 0]
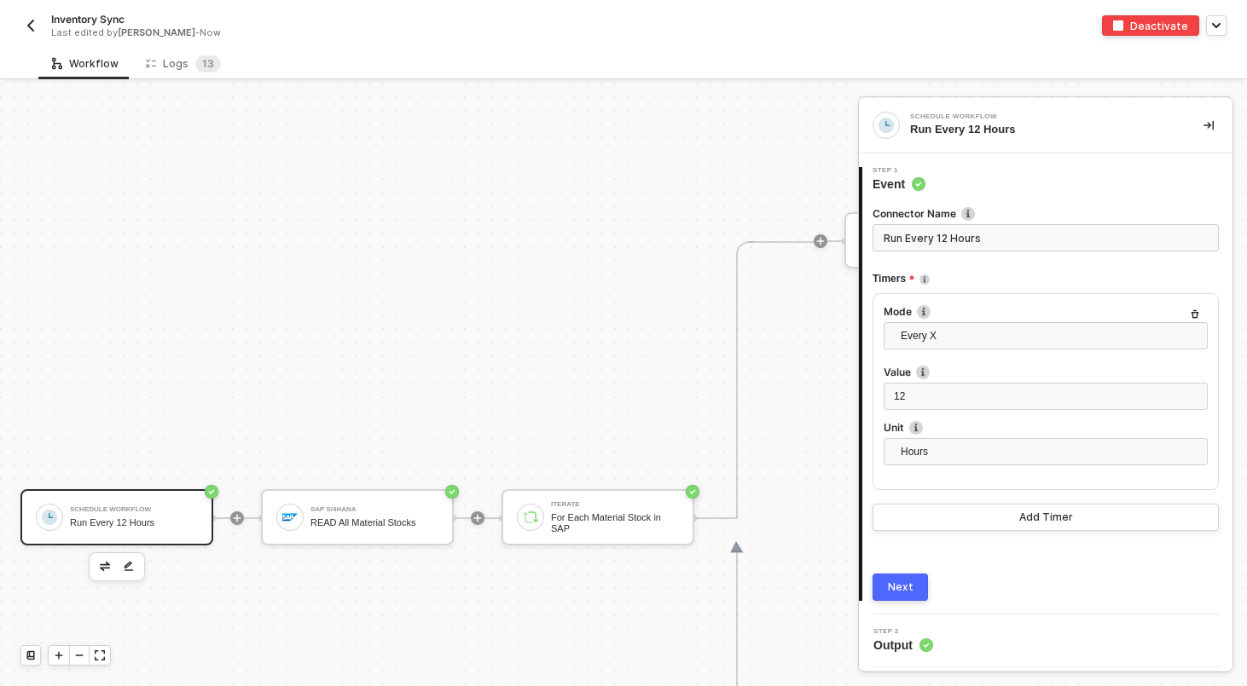
scroll to position [570, 0]
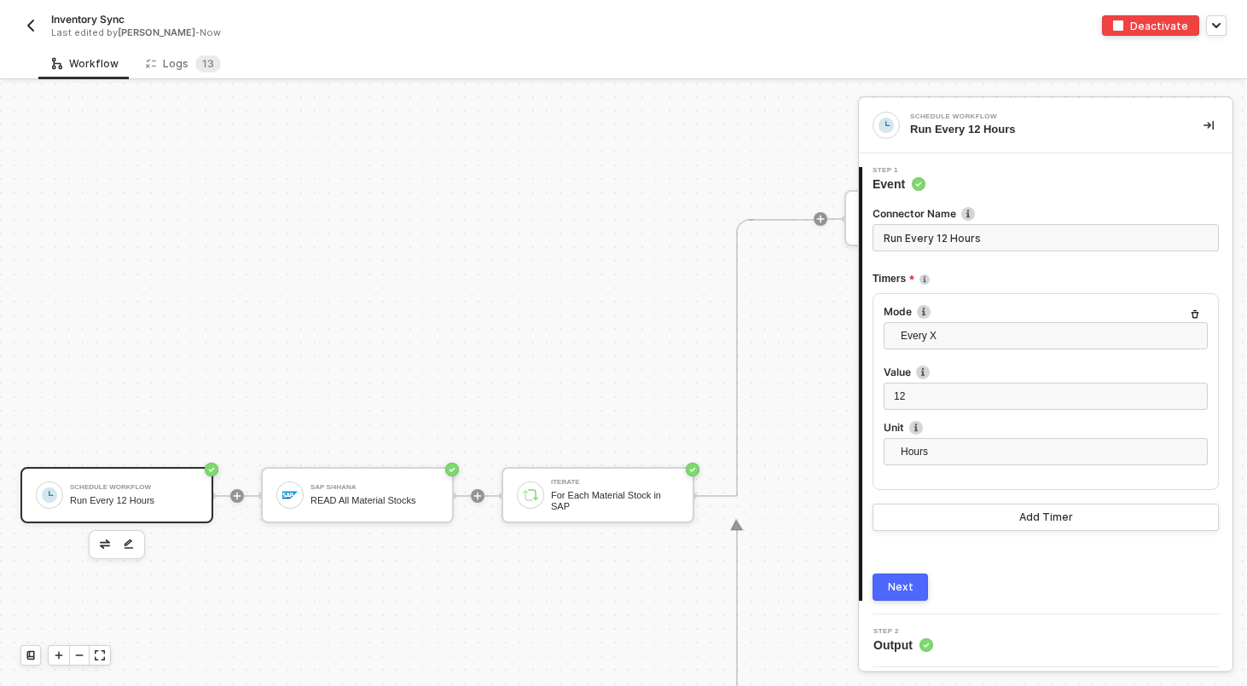
click at [175, 481] on div "Schedule Workflow Run Every 12 Hours" at bounding box center [134, 495] width 128 height 32
click at [975, 530] on button "Add Timer" at bounding box center [1045, 517] width 346 height 27
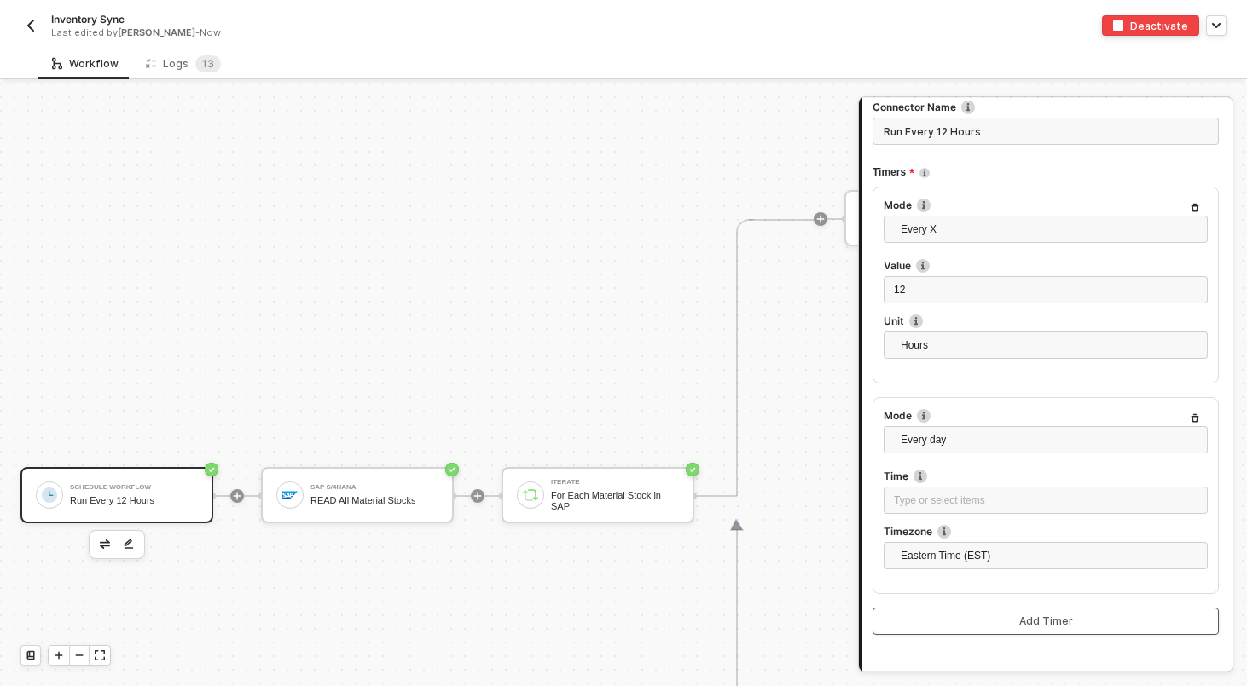
scroll to position [96, 0]
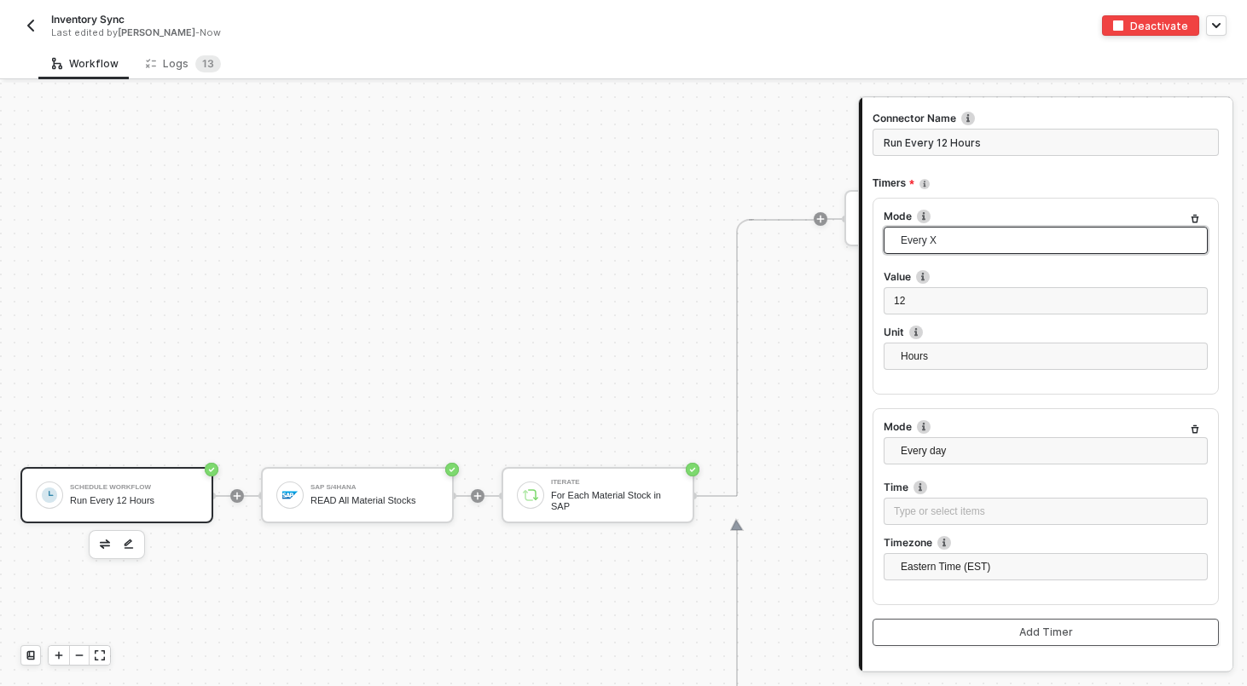
click at [936, 229] on span "Every X" at bounding box center [1048, 241] width 297 height 26
click at [918, 299] on div "Every day" at bounding box center [1045, 301] width 297 height 19
click at [928, 302] on span "Invalid Date" at bounding box center [921, 301] width 54 height 12
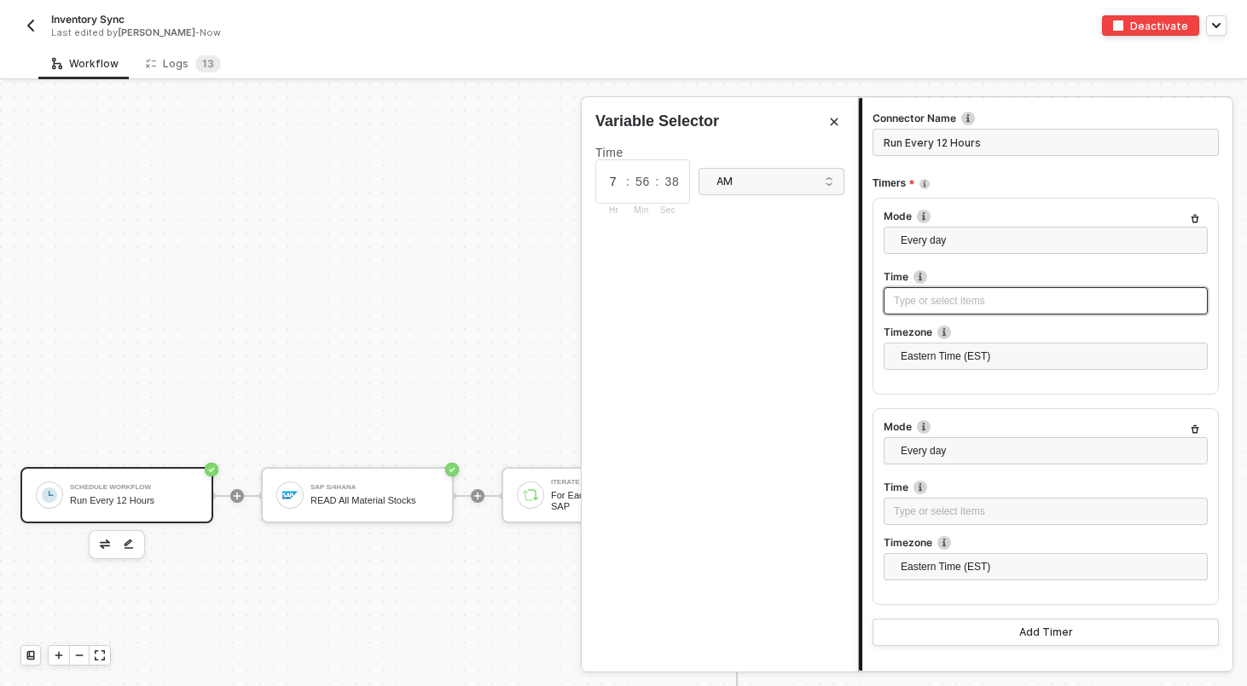
click at [624, 174] on input "7" at bounding box center [613, 181] width 26 height 19
type input "12"
type input "00"
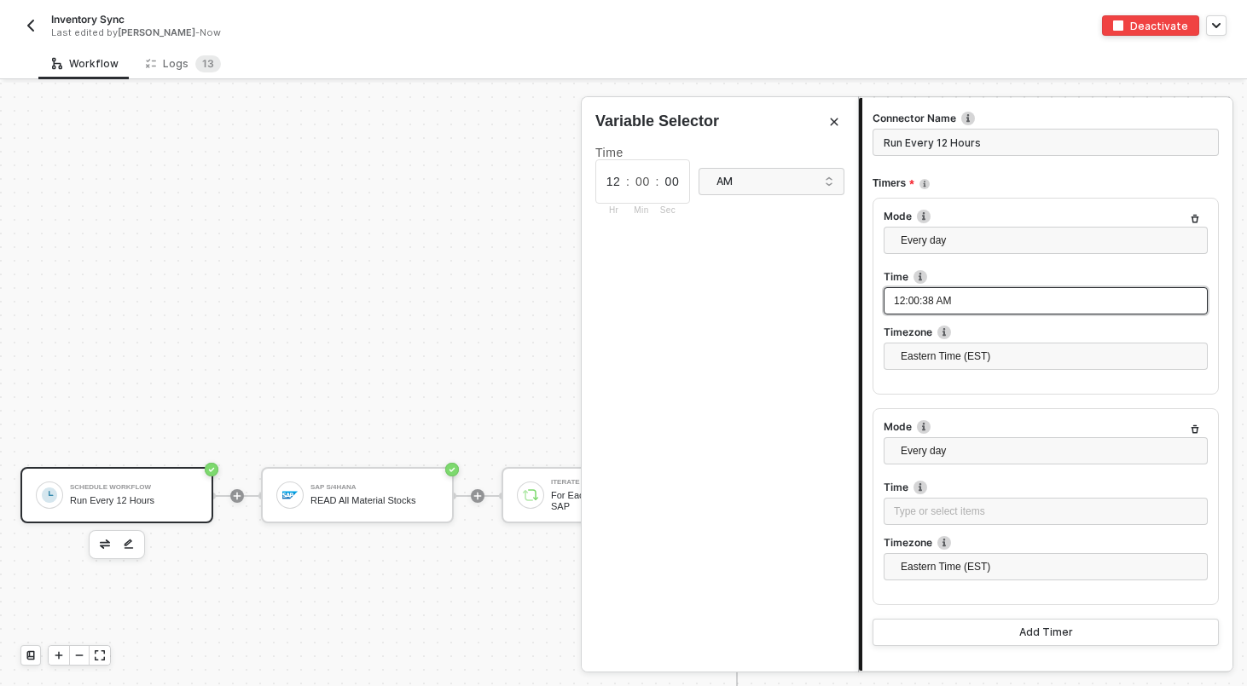
type input "00"
click at [737, 248] on div "PM" at bounding box center [771, 243] width 118 height 16
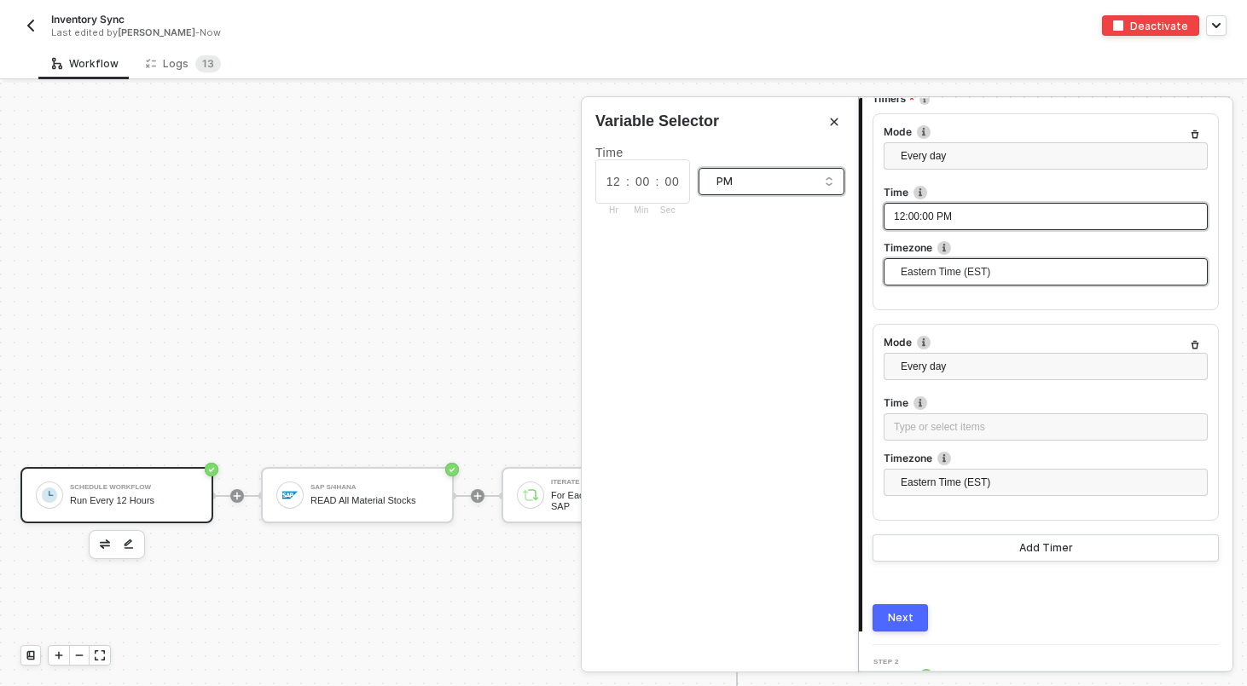
scroll to position [200, 0]
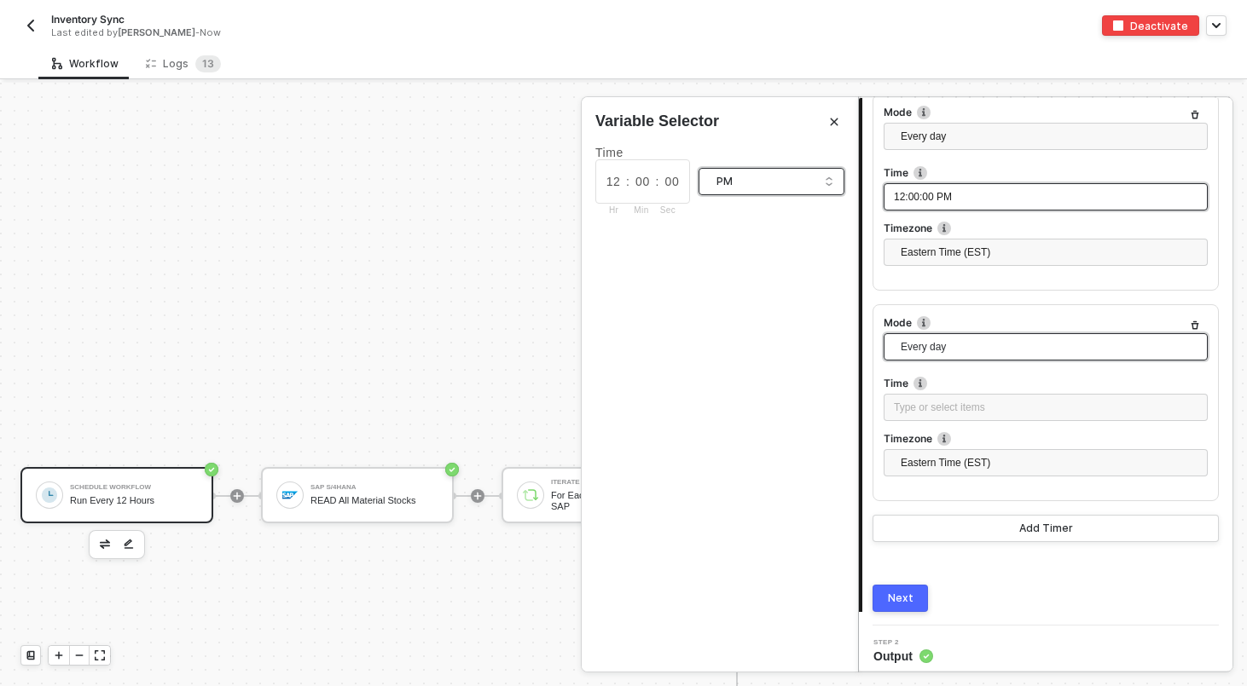
click at [943, 345] on span "Every day" at bounding box center [1048, 347] width 297 height 26
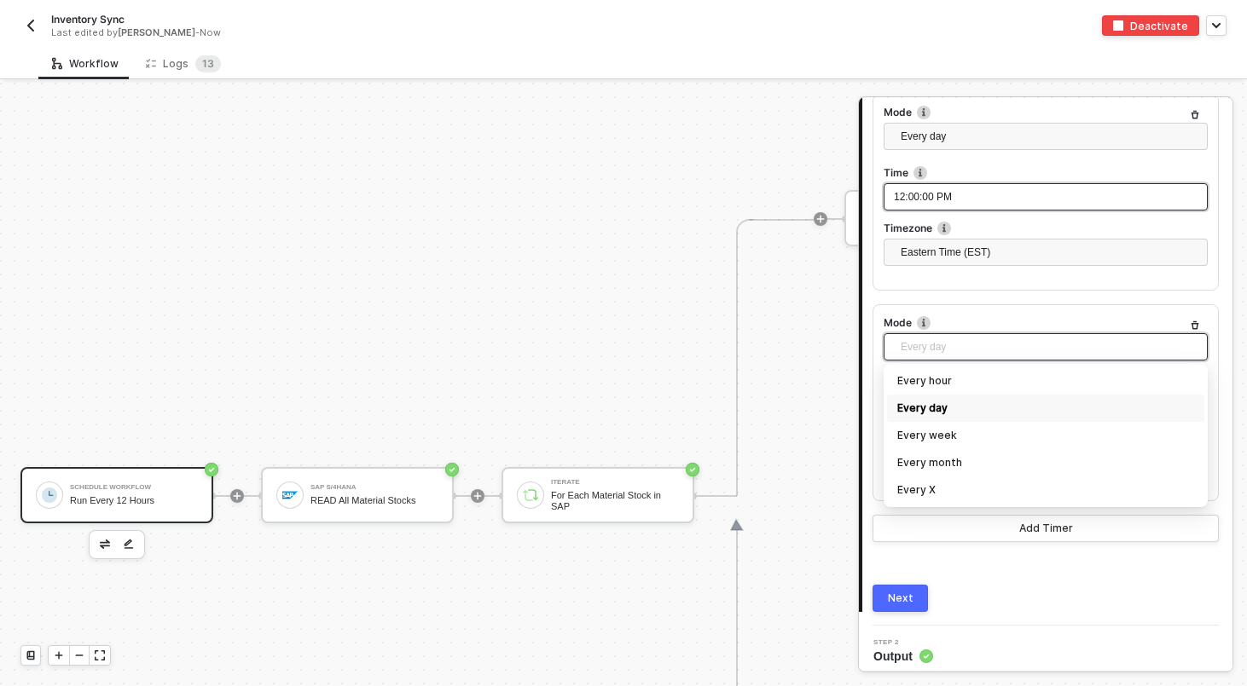
click at [928, 411] on div "Every day" at bounding box center [1045, 408] width 297 height 19
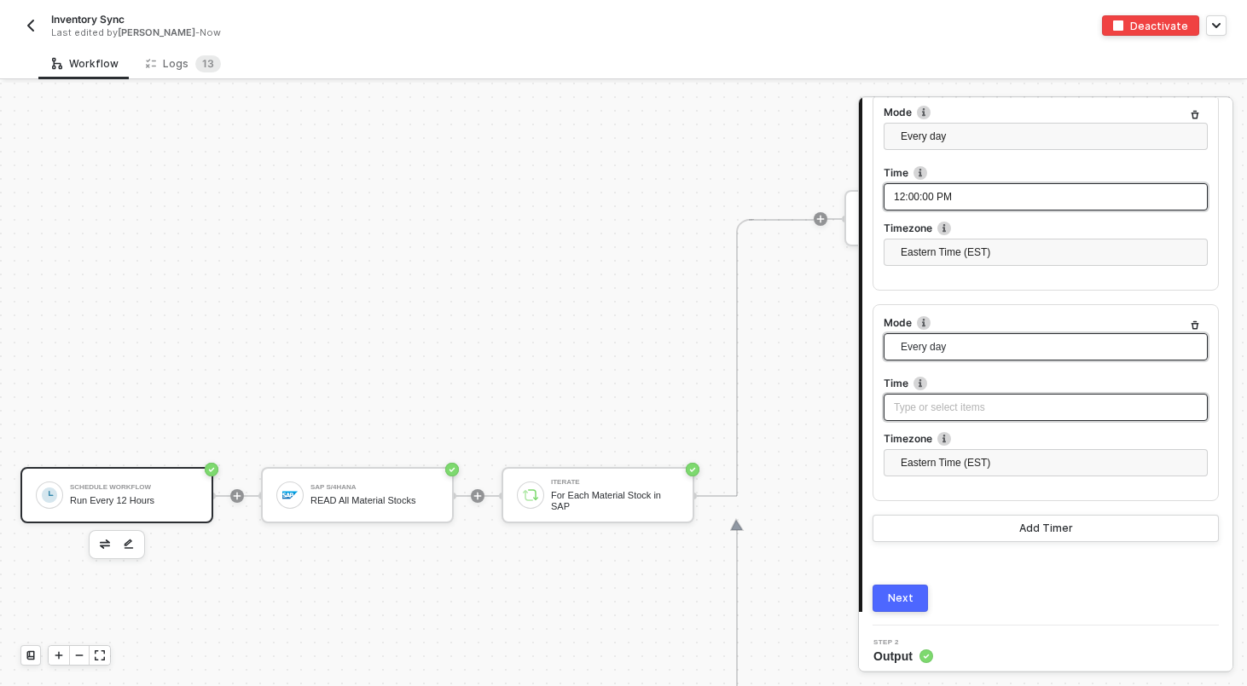
click at [909, 411] on div "Type or select items ﻿" at bounding box center [1046, 408] width 304 height 16
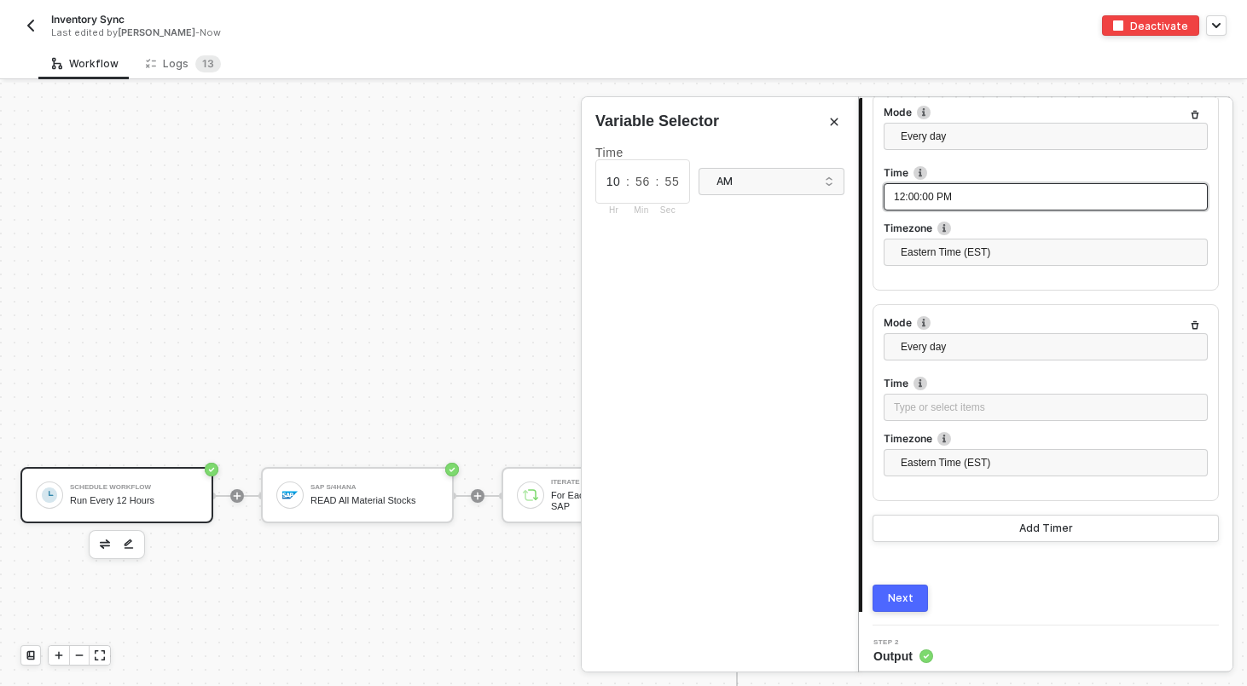
click at [617, 177] on input "10" at bounding box center [613, 181] width 26 height 19
type input "12"
type input "00"
click at [732, 173] on div "AM" at bounding box center [765, 181] width 99 height 19
type input "00"
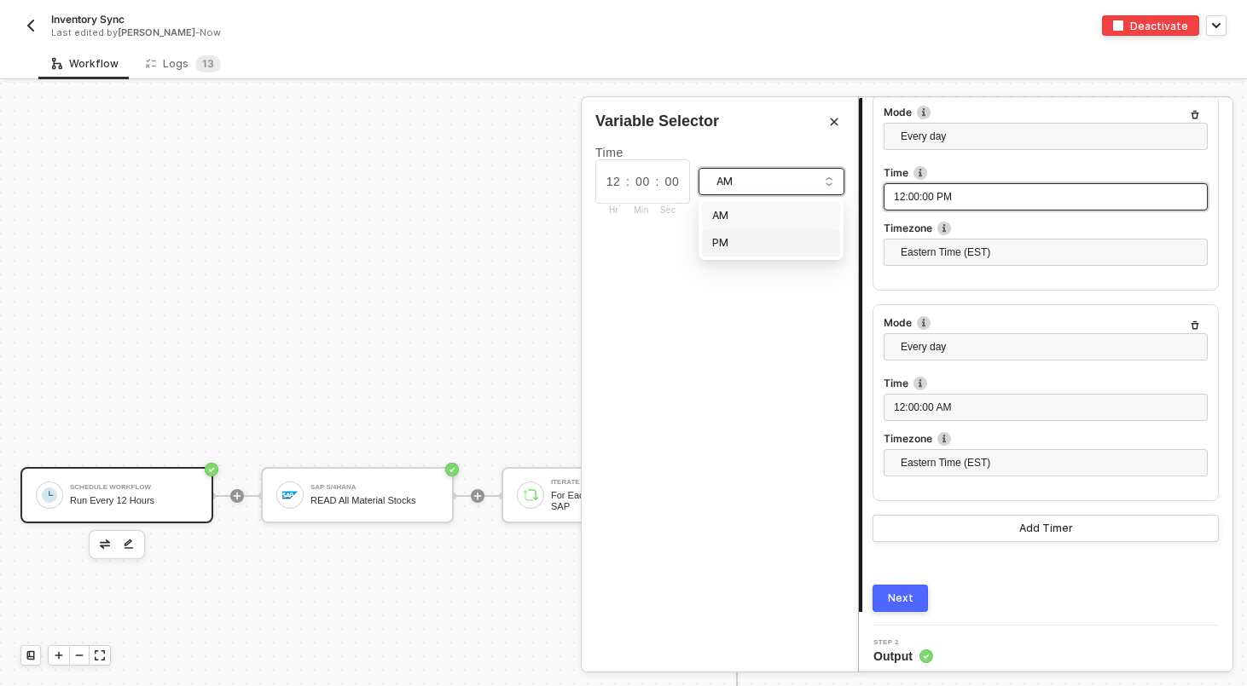
click at [738, 233] on div "PM" at bounding box center [771, 242] width 138 height 27
click at [787, 173] on div "PM" at bounding box center [765, 181] width 99 height 19
click at [776, 209] on div "AM" at bounding box center [771, 216] width 118 height 16
click at [984, 277] on div at bounding box center [1045, 278] width 324 height 7
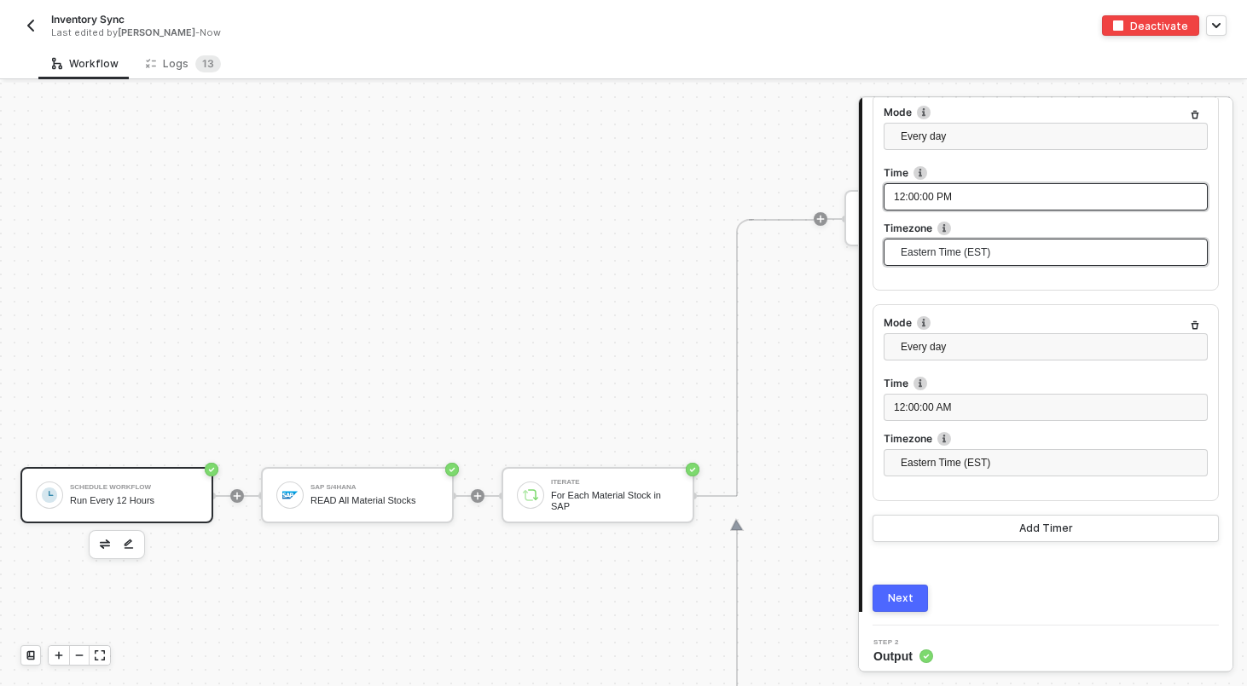
click at [974, 264] on span "Eastern Time (EST)" at bounding box center [1048, 253] width 297 height 26
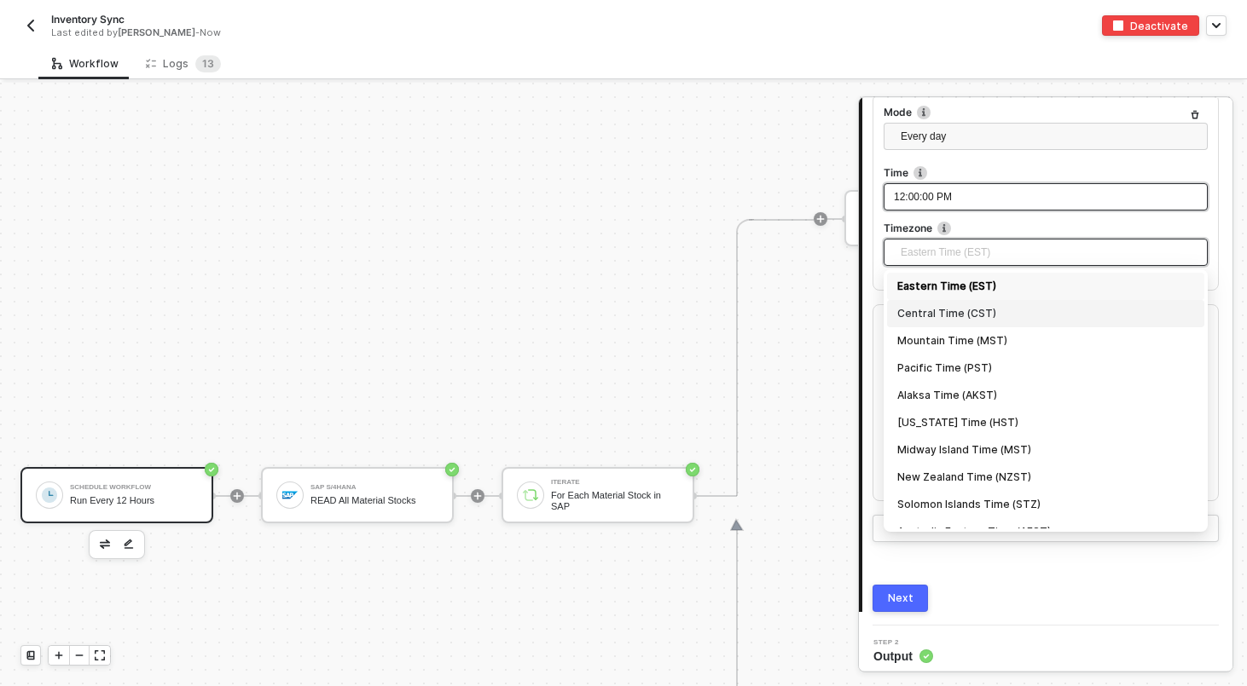
click at [947, 318] on div "Central Time (CST)" at bounding box center [1045, 313] width 297 height 19
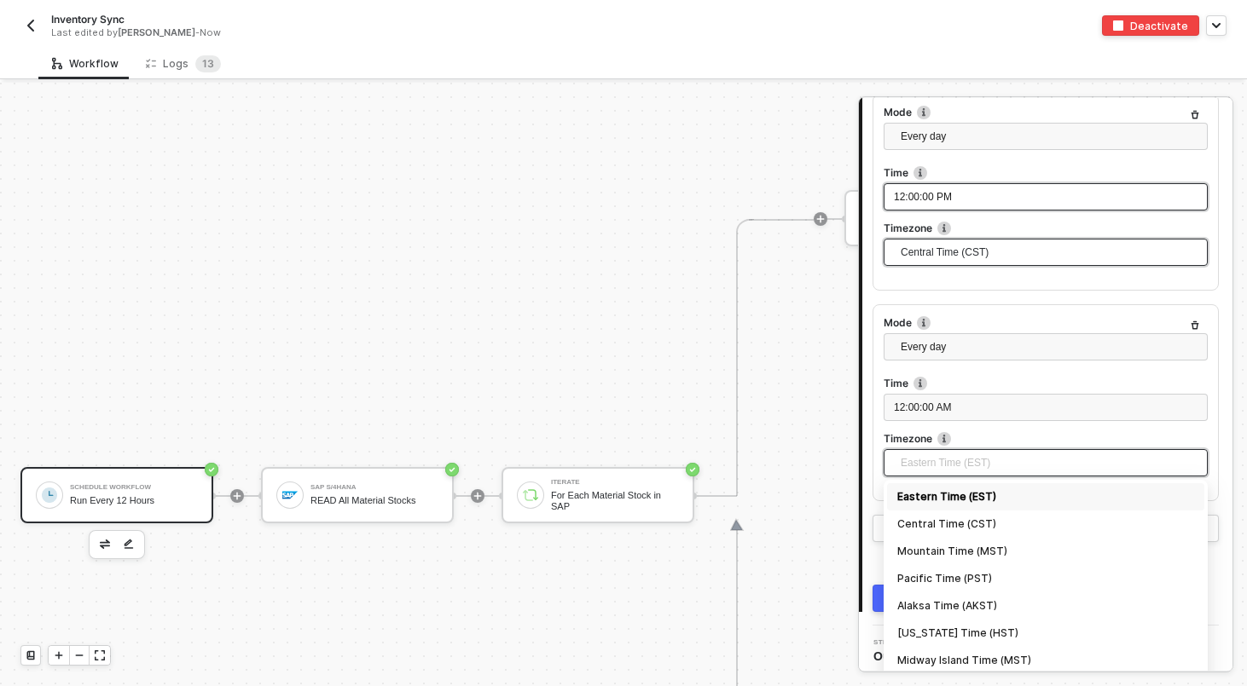
click at [933, 466] on span "Eastern Time (EST)" at bounding box center [1048, 463] width 297 height 26
click at [942, 528] on div "Central Time (CST)" at bounding box center [1045, 524] width 297 height 19
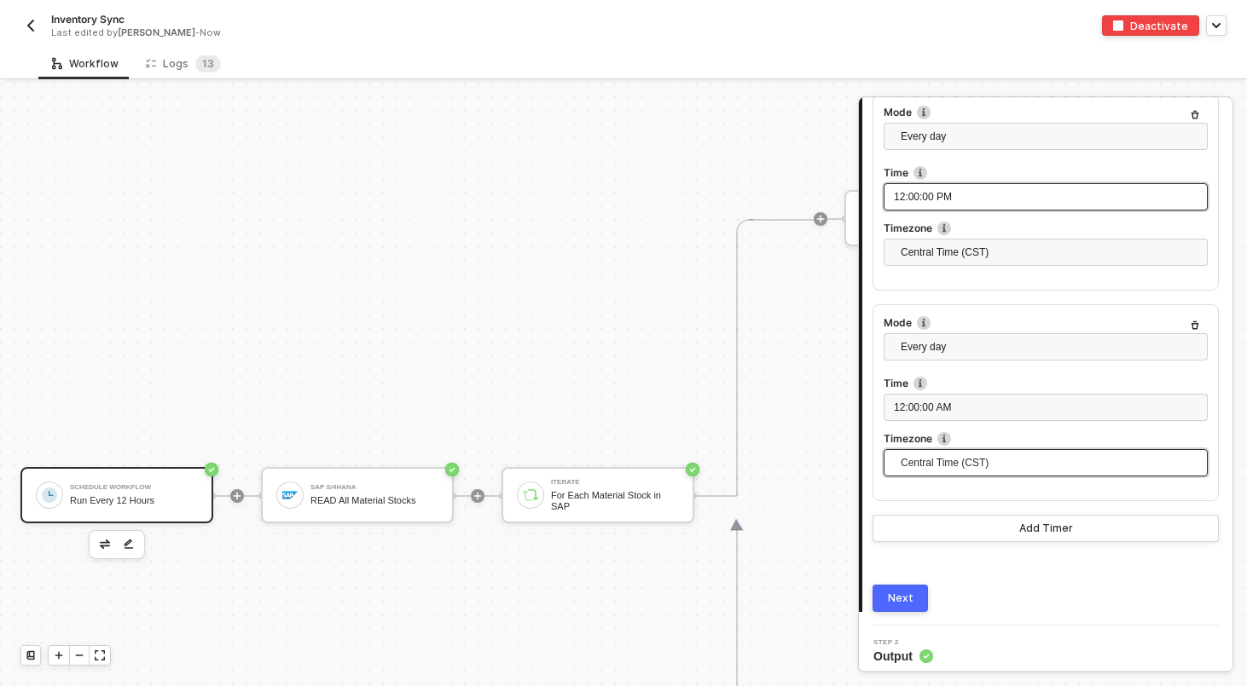
click at [899, 600] on div "Next" at bounding box center [901, 599] width 26 height 14
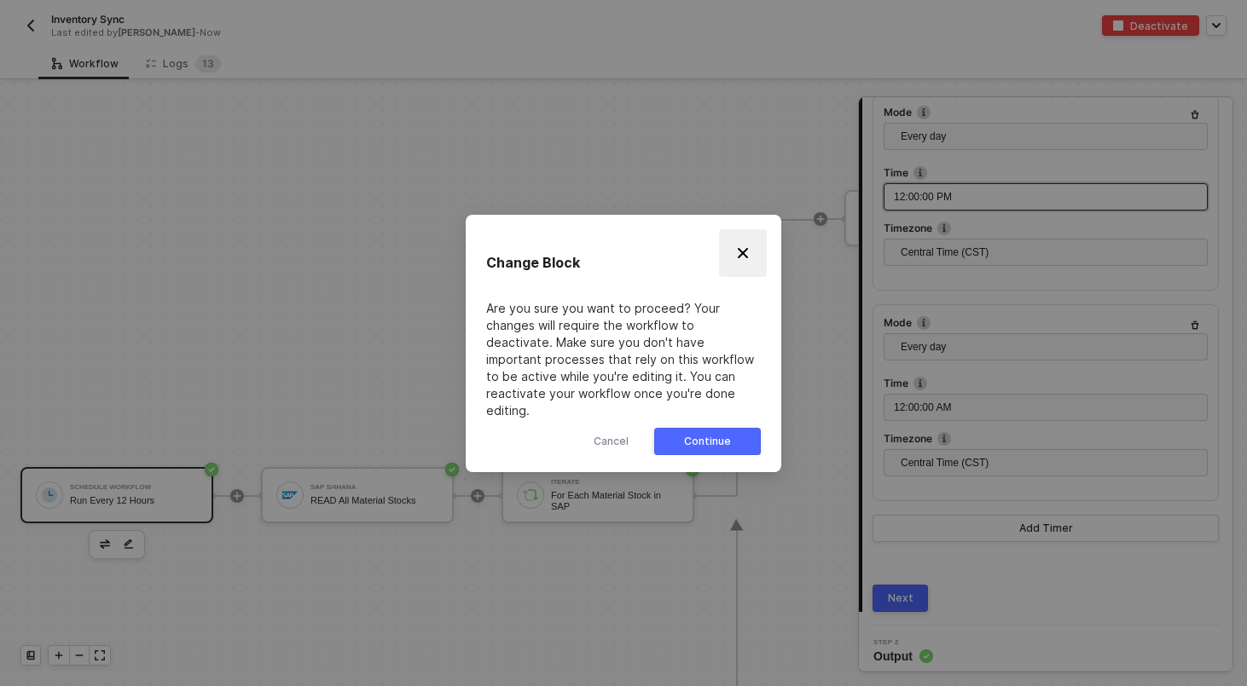
click at [747, 260] on img "Close" at bounding box center [743, 253] width 14 height 14
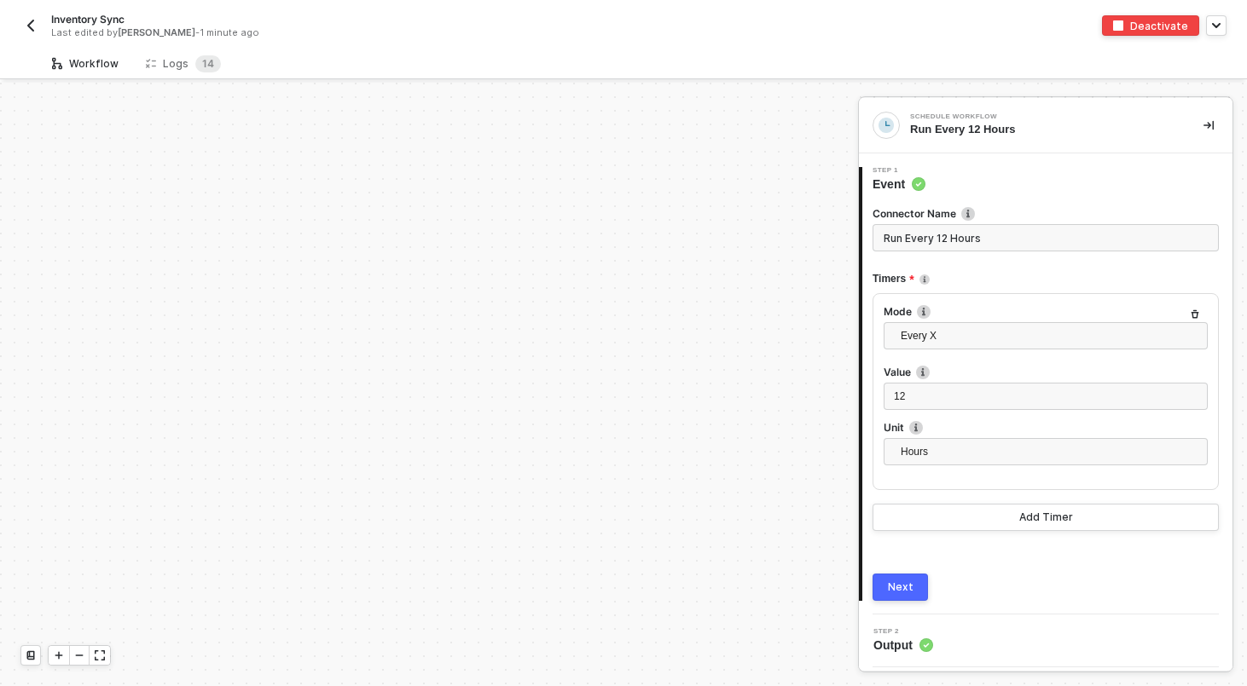
scroll to position [491, 0]
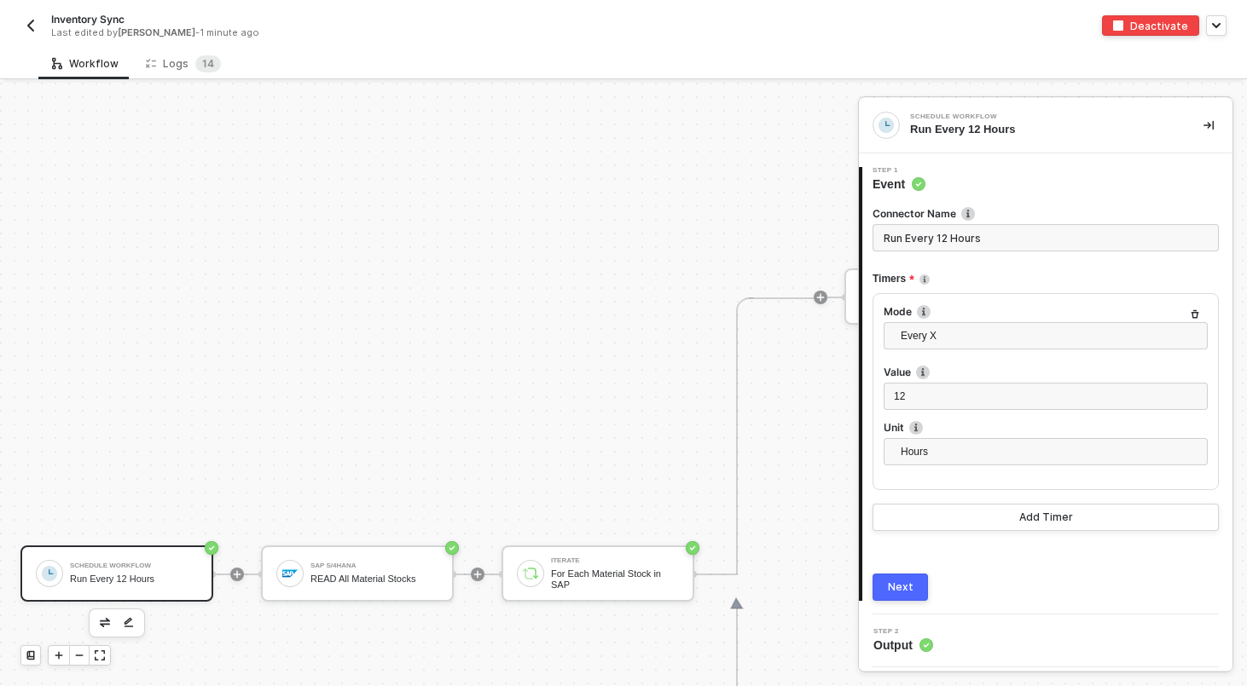
click at [130, 558] on div "Schedule Workflow Run Every 12 Hours" at bounding box center [134, 574] width 128 height 32
click at [159, 53] on div "Logs 1 4" at bounding box center [183, 64] width 102 height 32
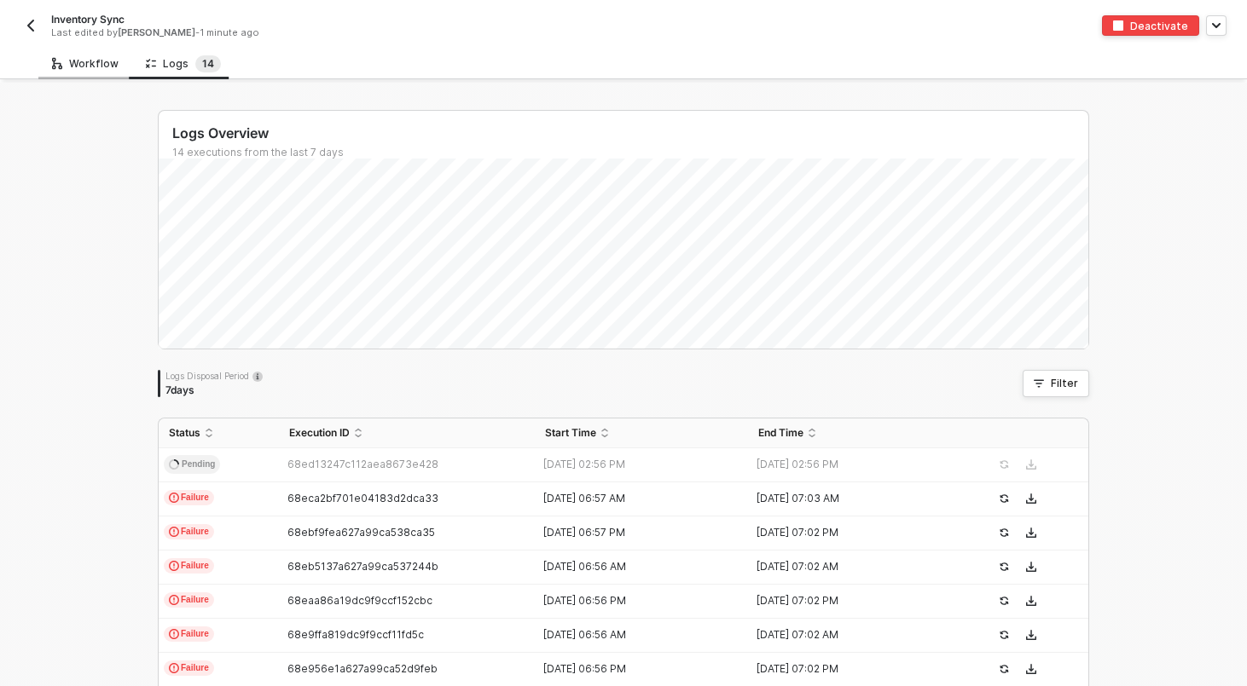
click at [82, 54] on div "Workflow" at bounding box center [85, 64] width 94 height 32
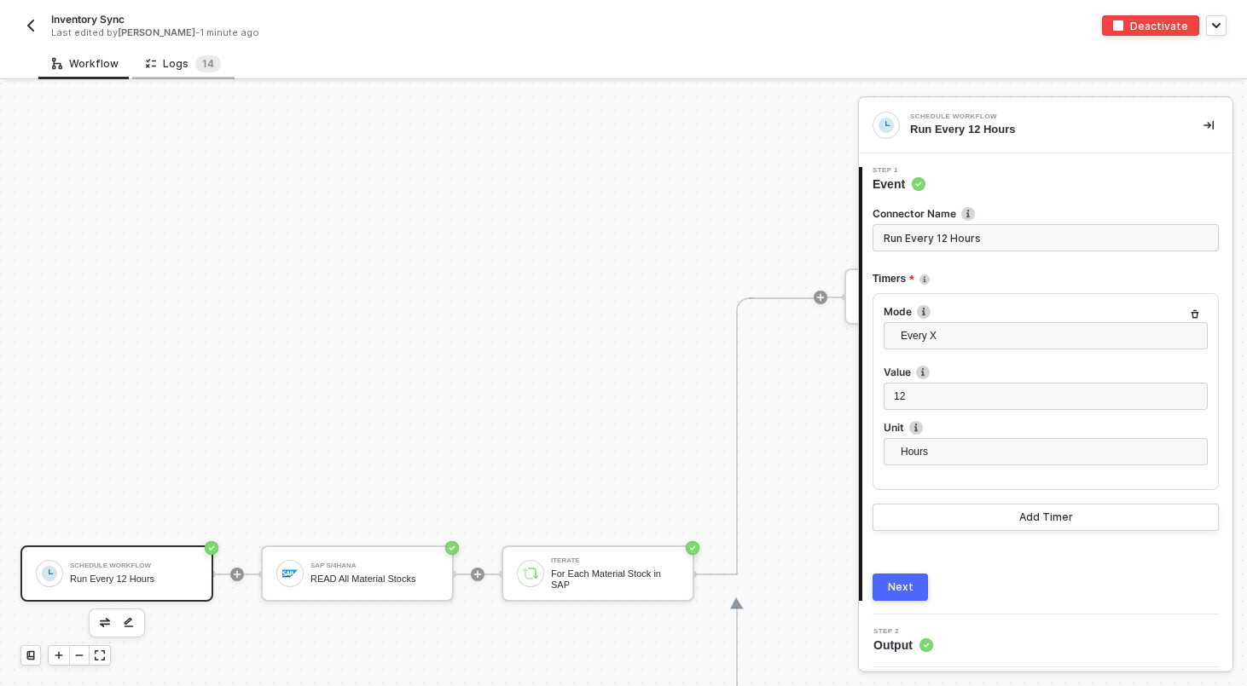
click at [158, 72] on div "Logs 1 4" at bounding box center [183, 64] width 102 height 32
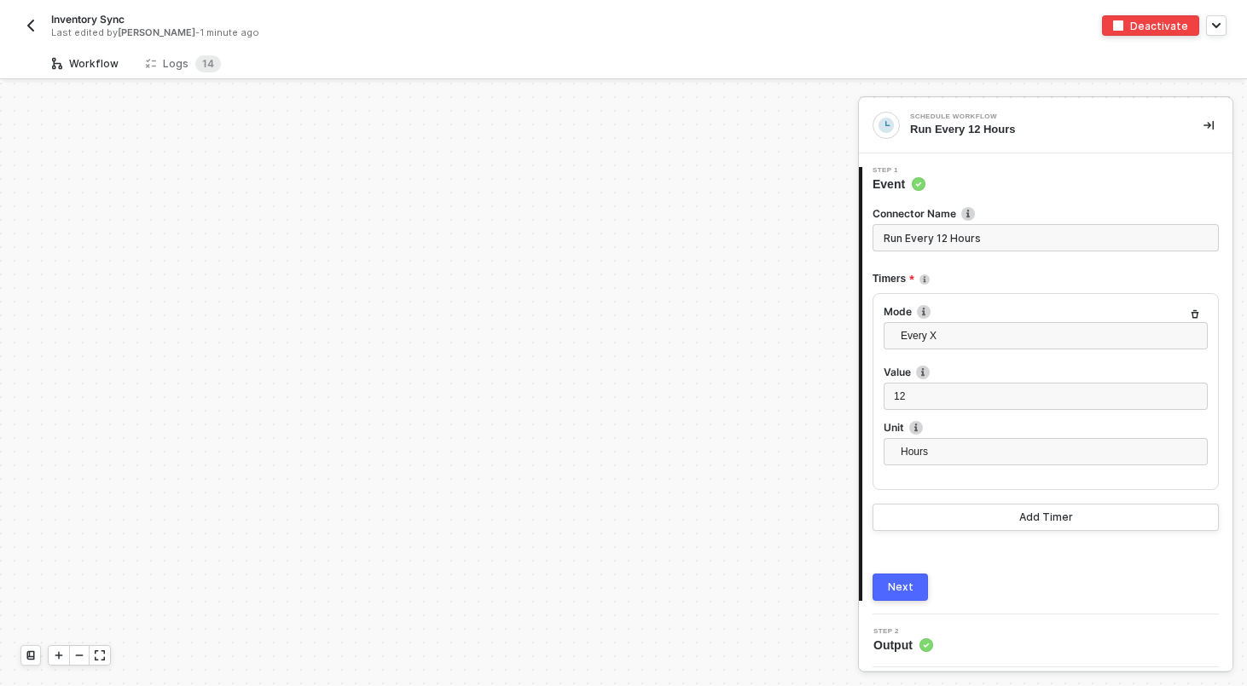
scroll to position [491, 0]
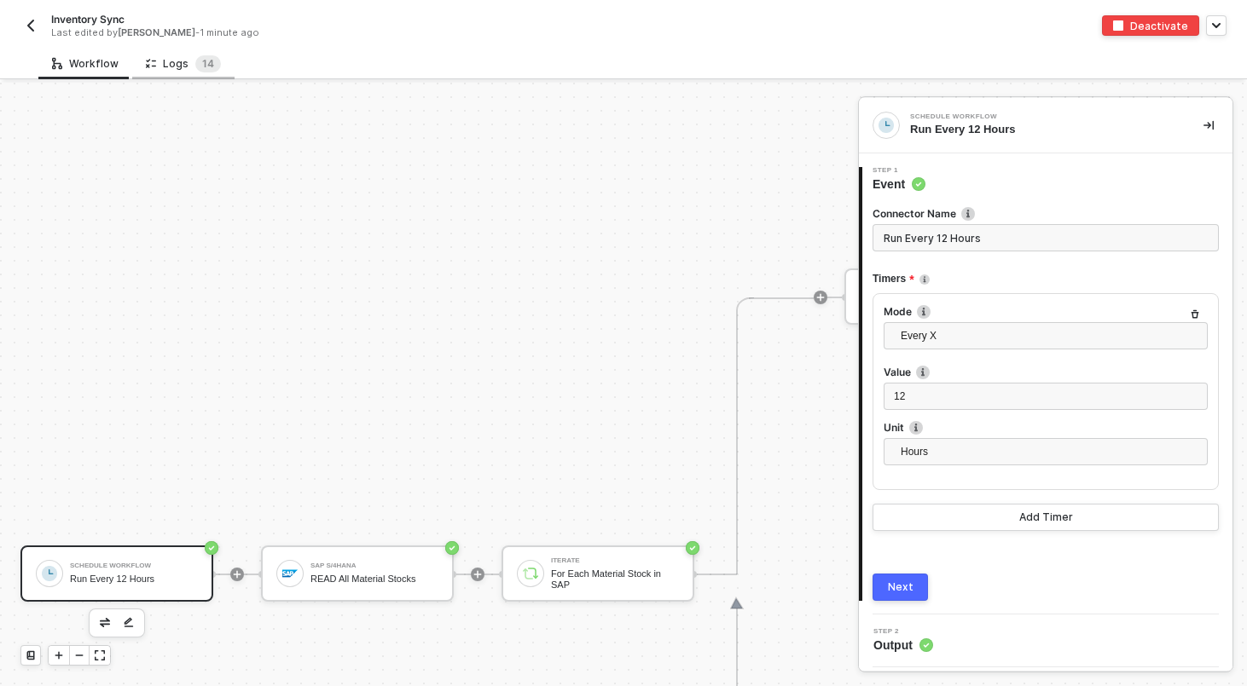
click at [178, 55] on div "Logs 1 4" at bounding box center [183, 63] width 75 height 17
